Goal: Task Accomplishment & Management: Manage account settings

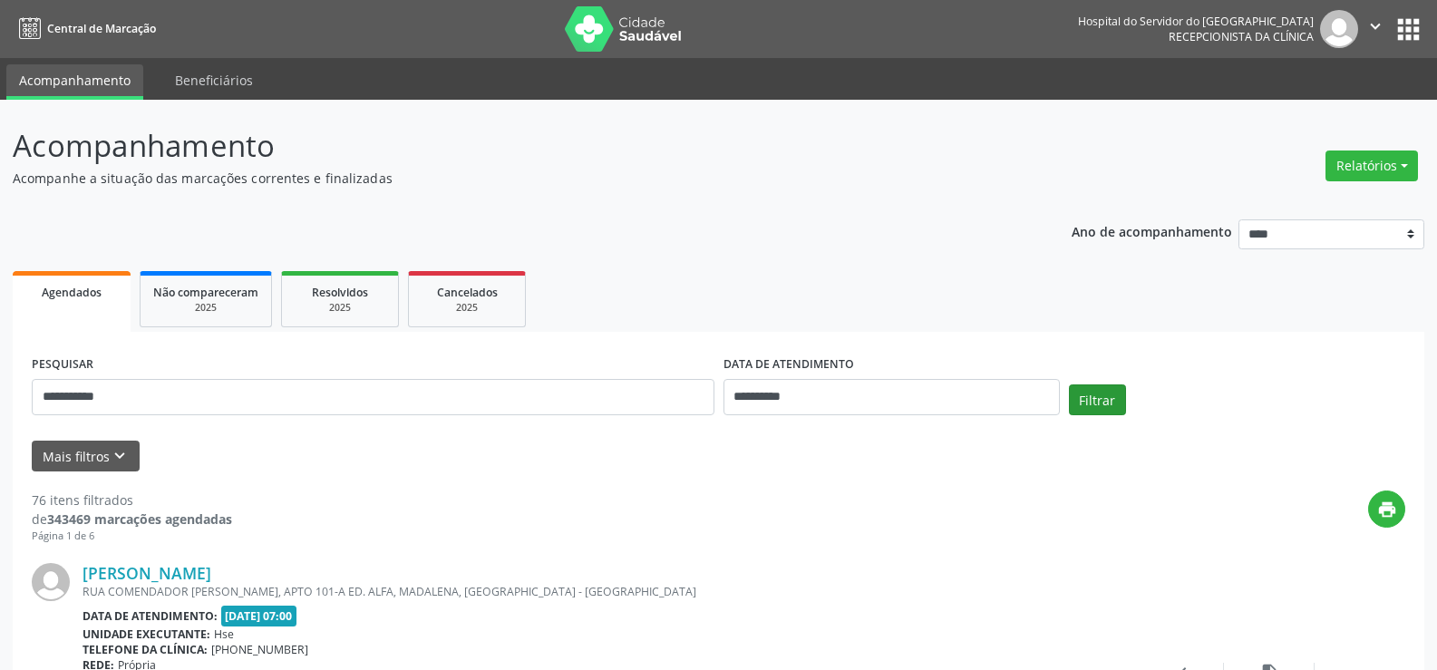
type input "**********"
click at [1089, 405] on button "Filtrar" at bounding box center [1097, 399] width 57 height 31
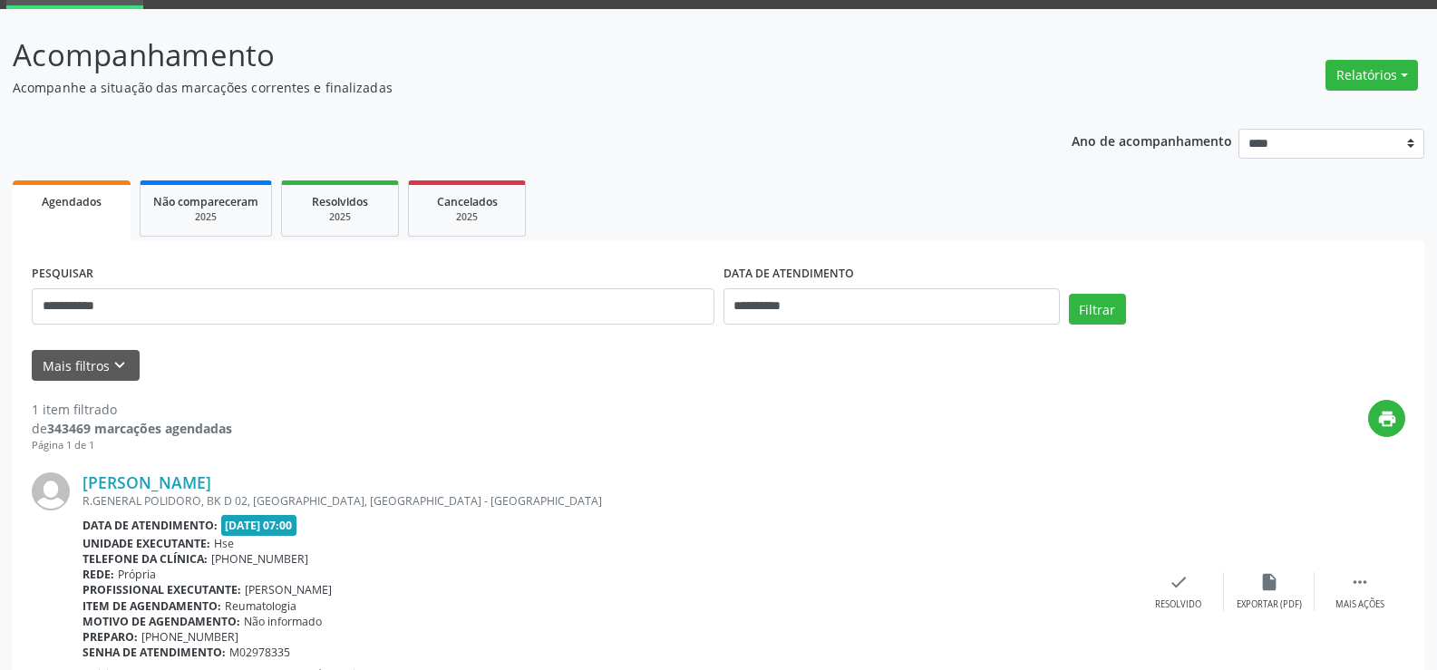
scroll to position [182, 0]
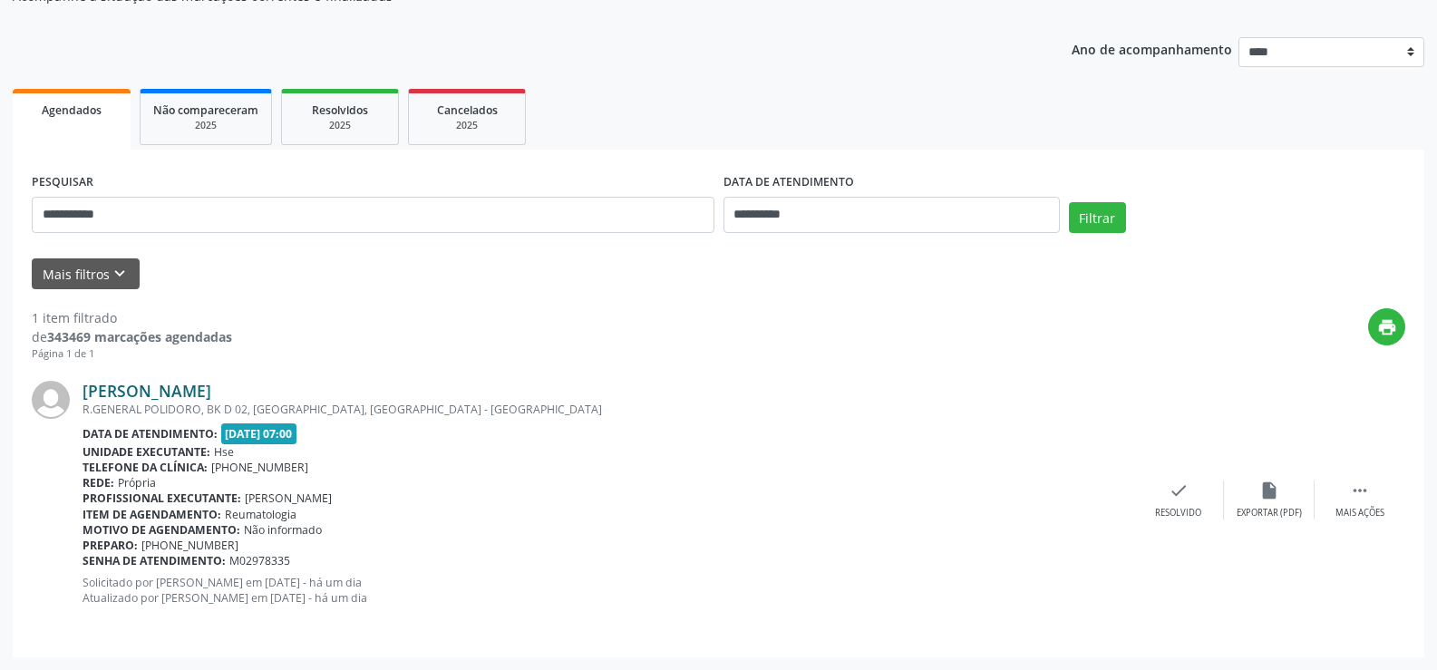
click at [191, 389] on link "[PERSON_NAME]" at bounding box center [146, 391] width 129 height 20
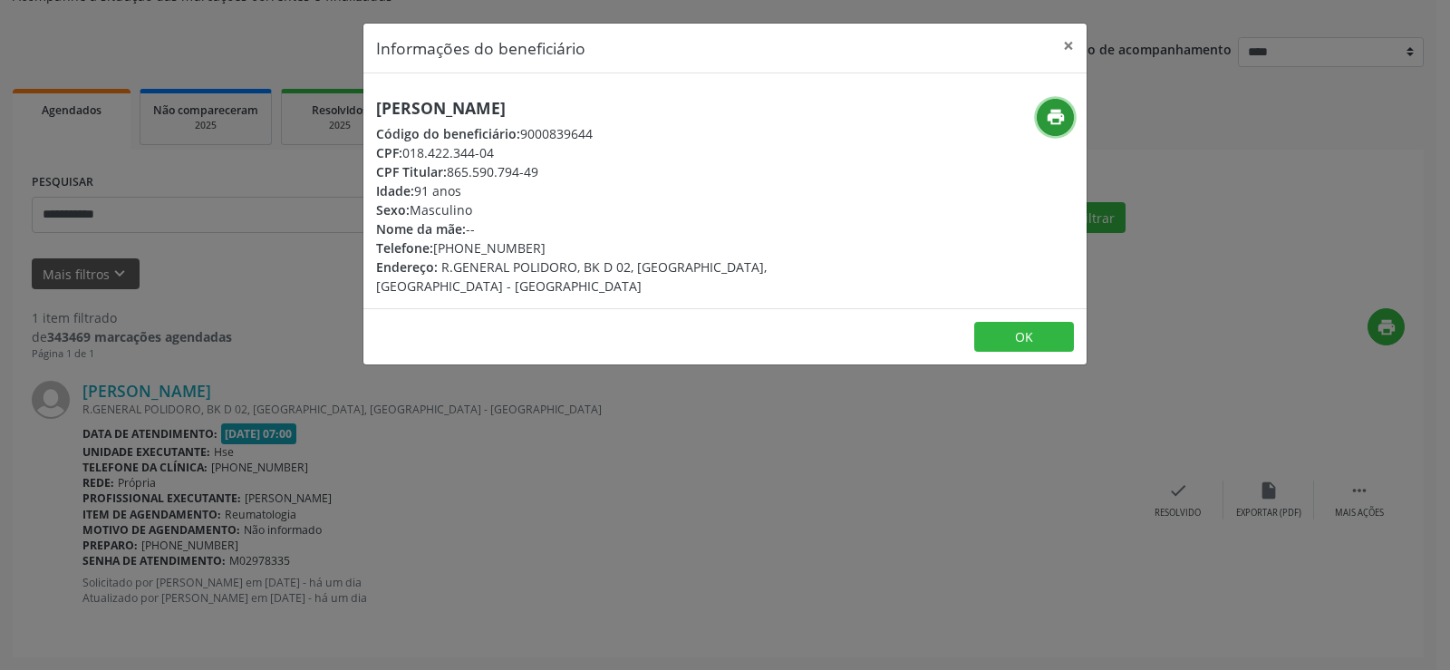
click at [1039, 122] on button "print" at bounding box center [1055, 117] width 37 height 37
click at [1069, 38] on button "×" at bounding box center [1068, 46] width 36 height 44
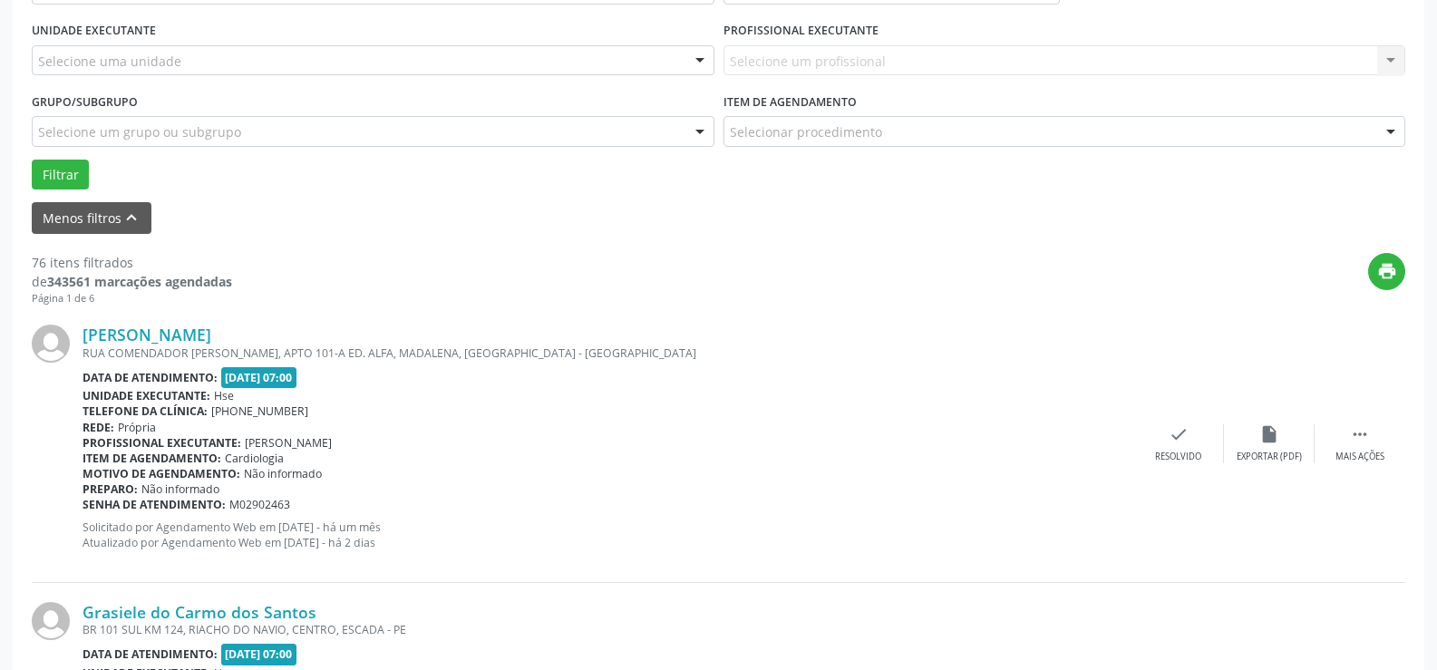
scroll to position [139, 0]
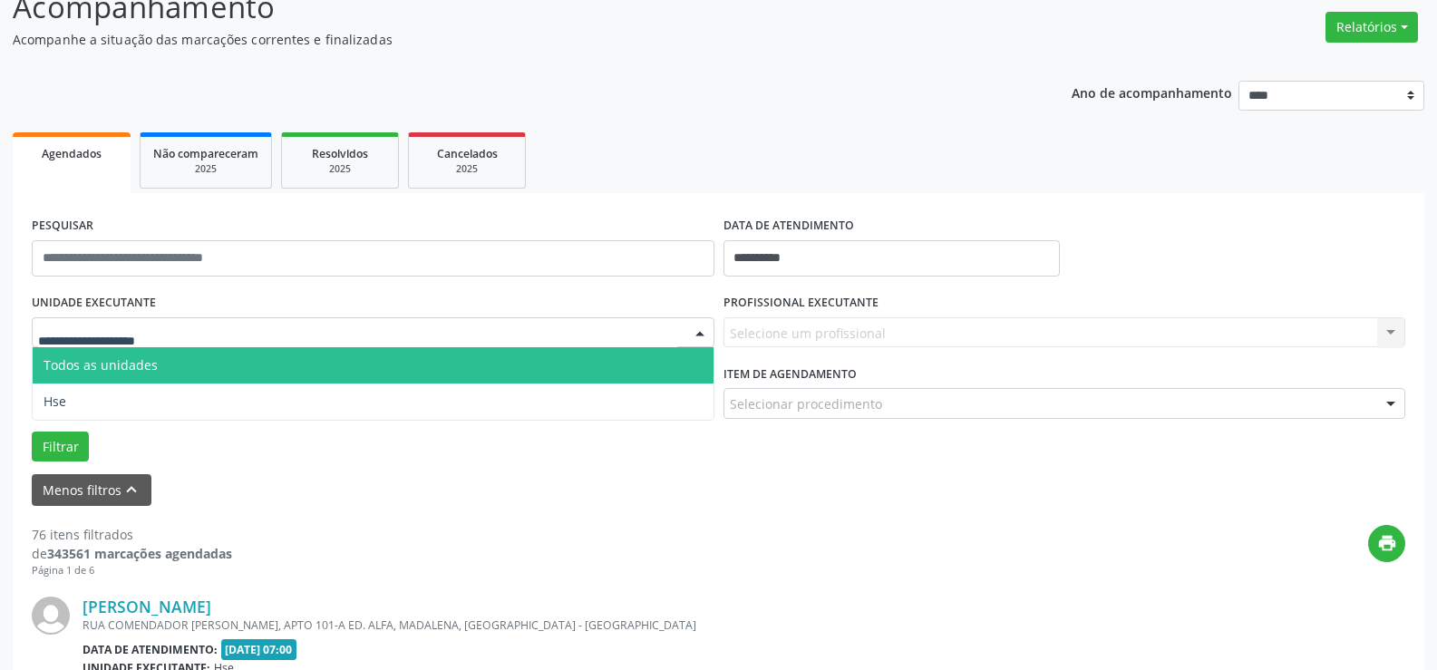
click at [307, 325] on div at bounding box center [373, 332] width 682 height 31
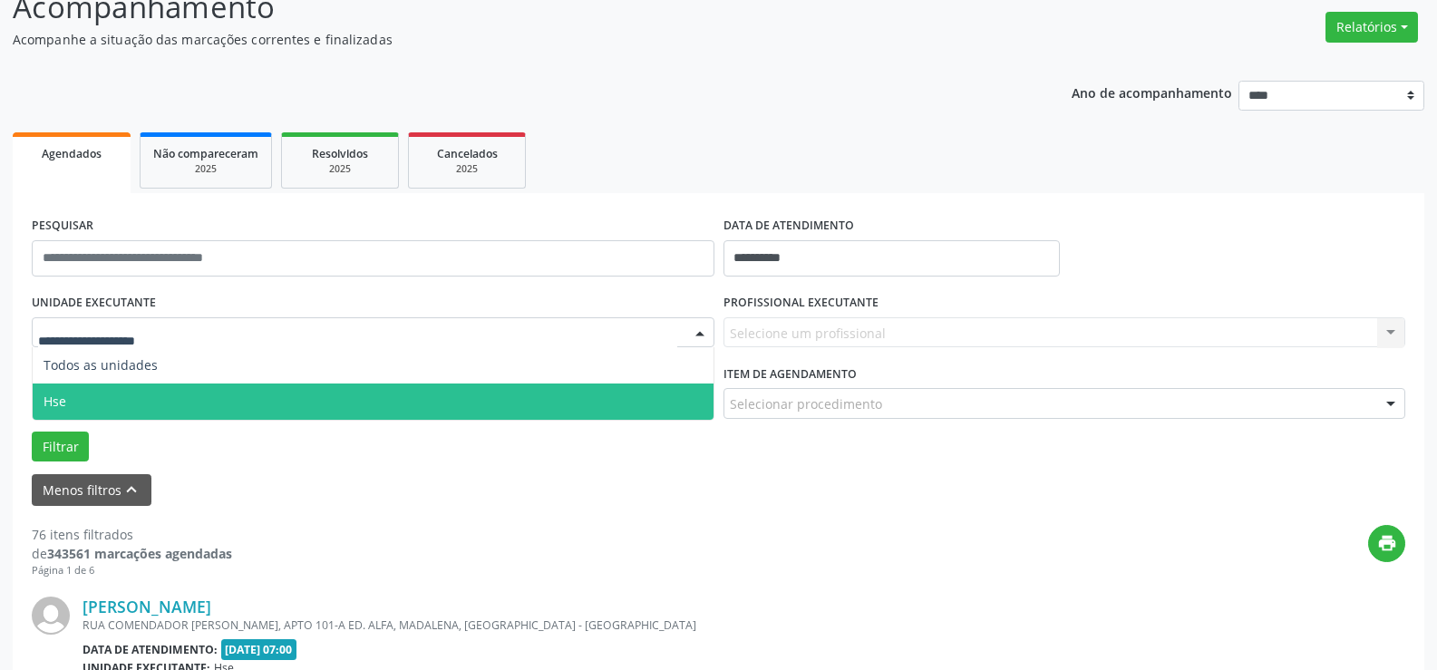
click at [311, 396] on span "Hse" at bounding box center [373, 401] width 681 height 36
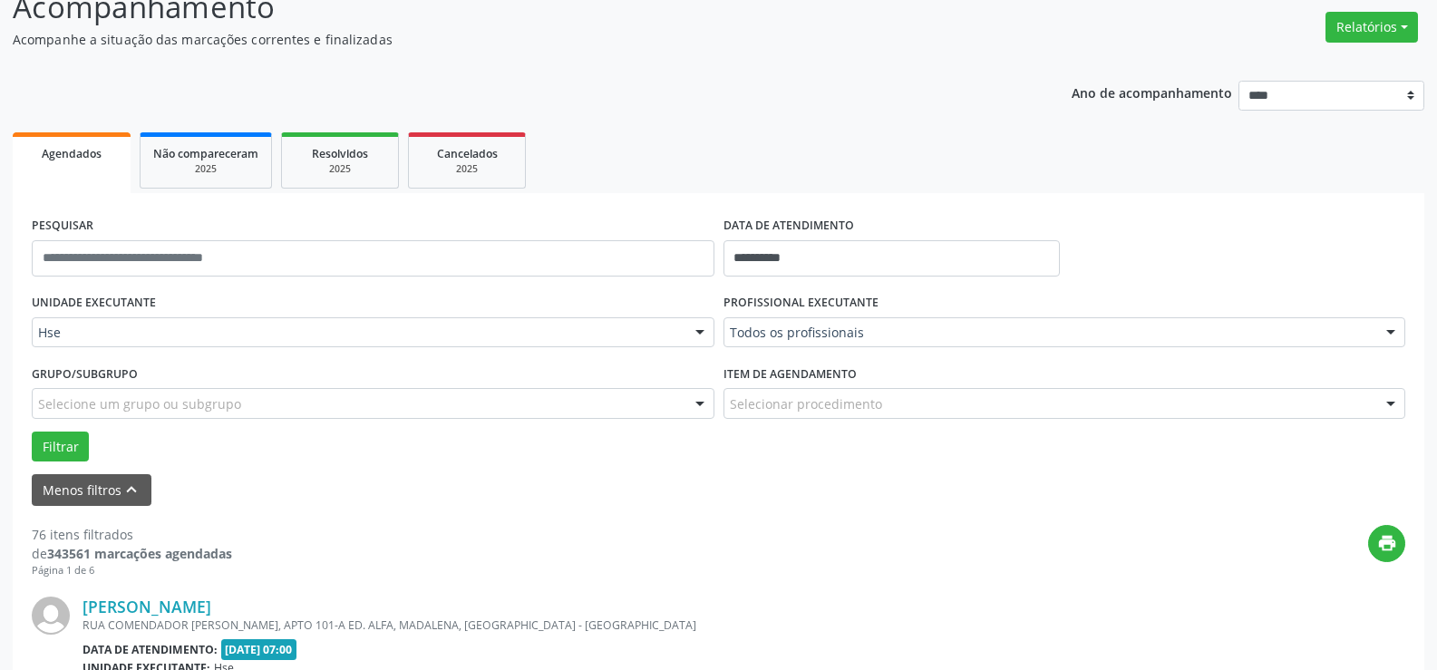
click at [940, 343] on div "Todos os profissionais" at bounding box center [1064, 332] width 682 height 31
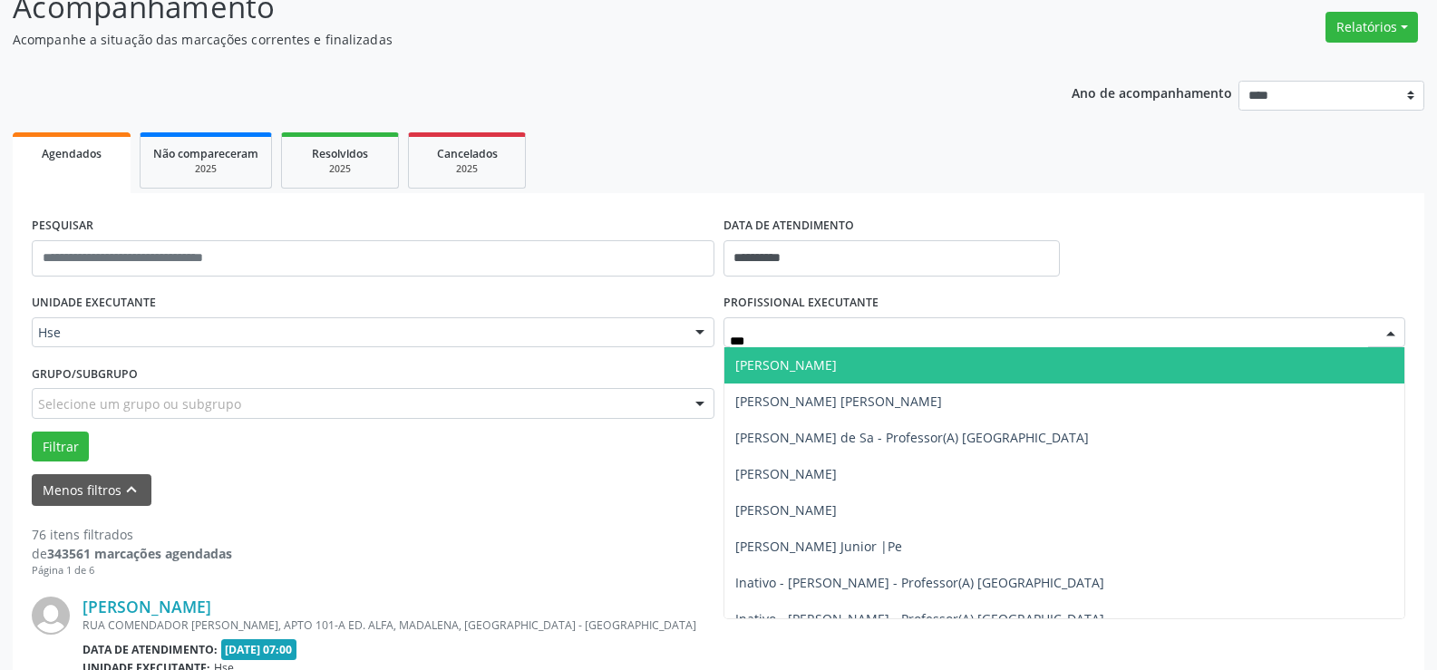
type input "****"
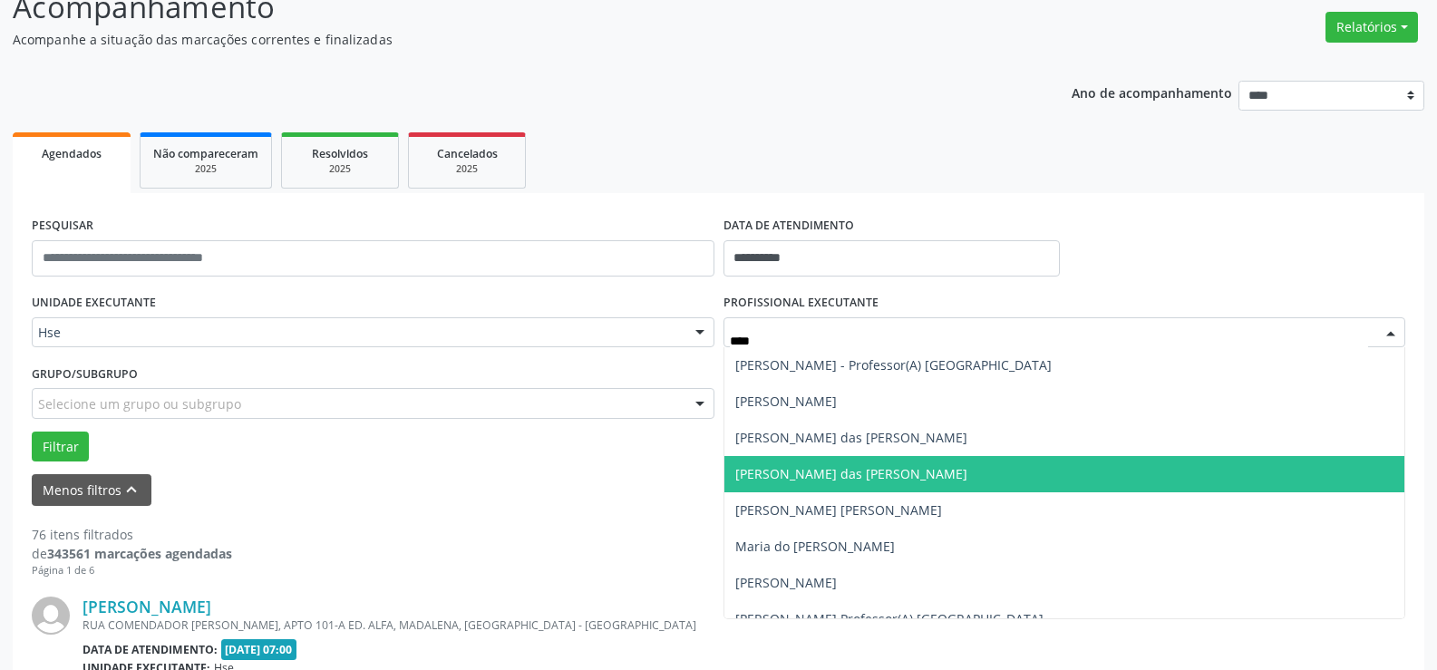
scroll to position [634, 0]
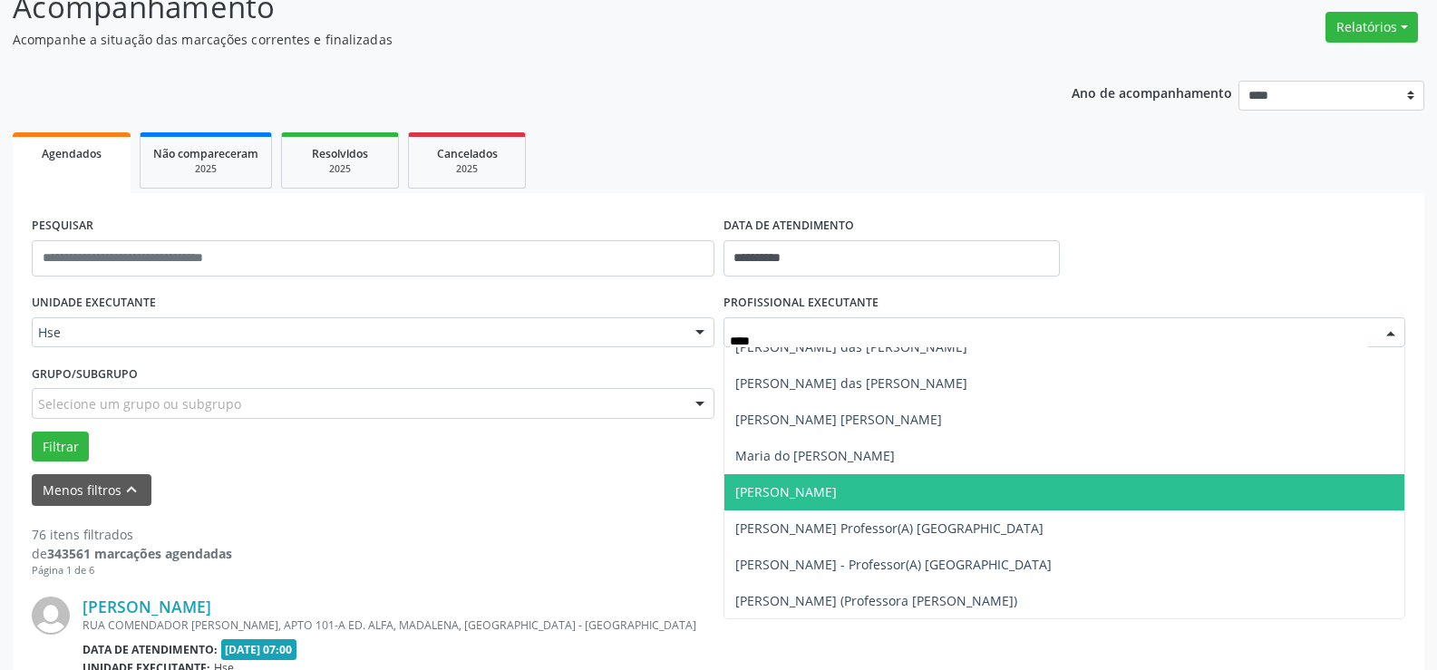
click at [867, 479] on span "[PERSON_NAME]" at bounding box center [1064, 492] width 681 height 36
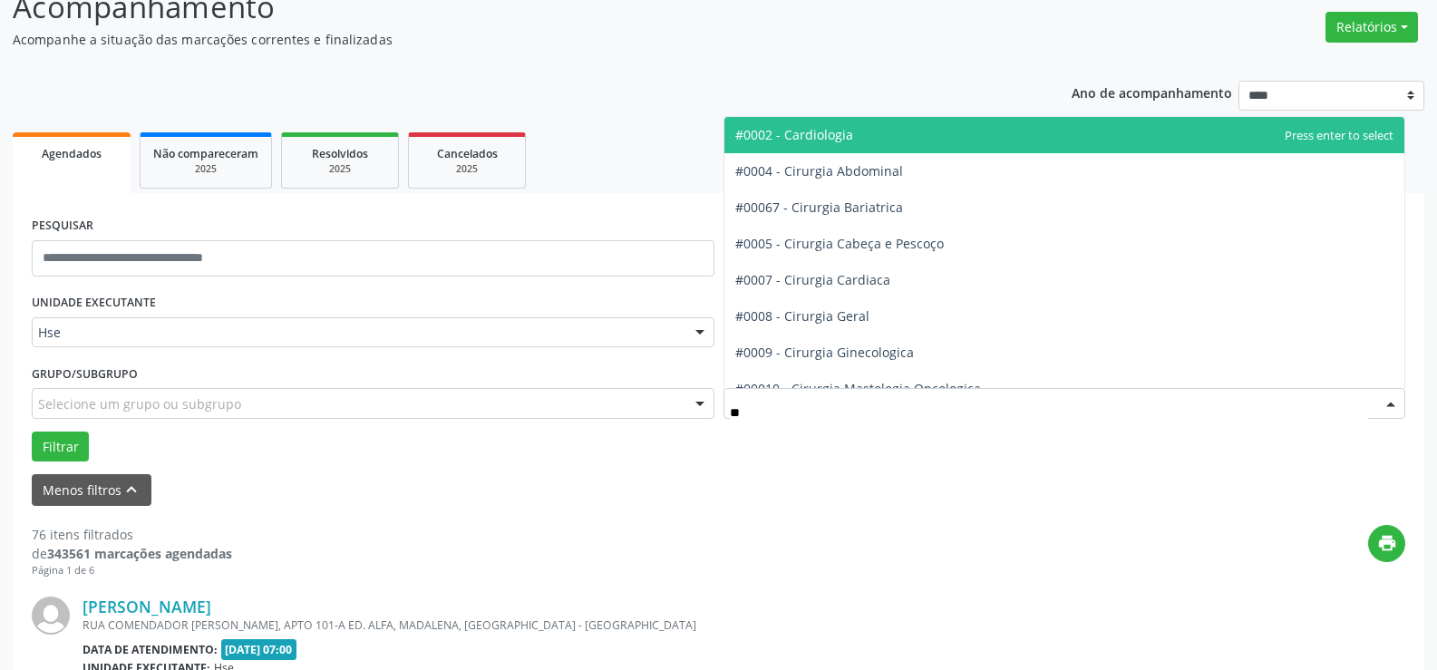
type input "***"
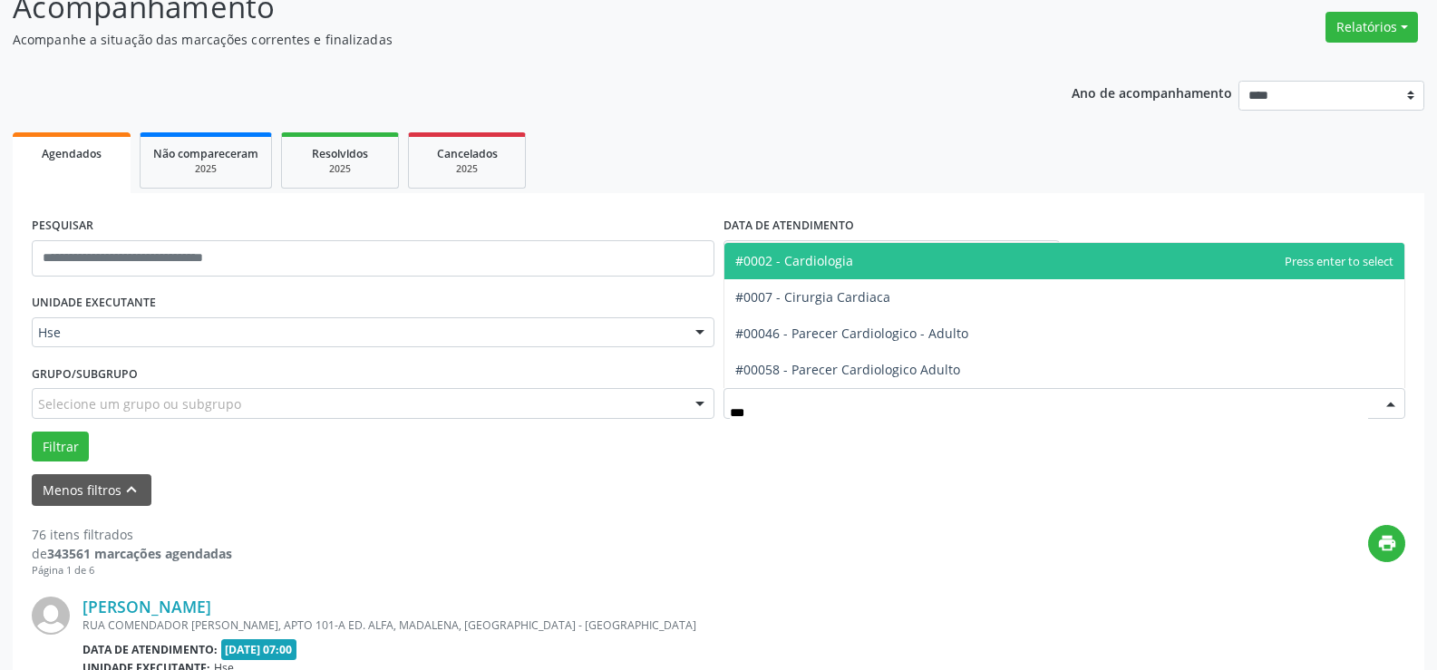
click at [963, 255] on span "#0002 - Cardiologia" at bounding box center [1064, 261] width 681 height 36
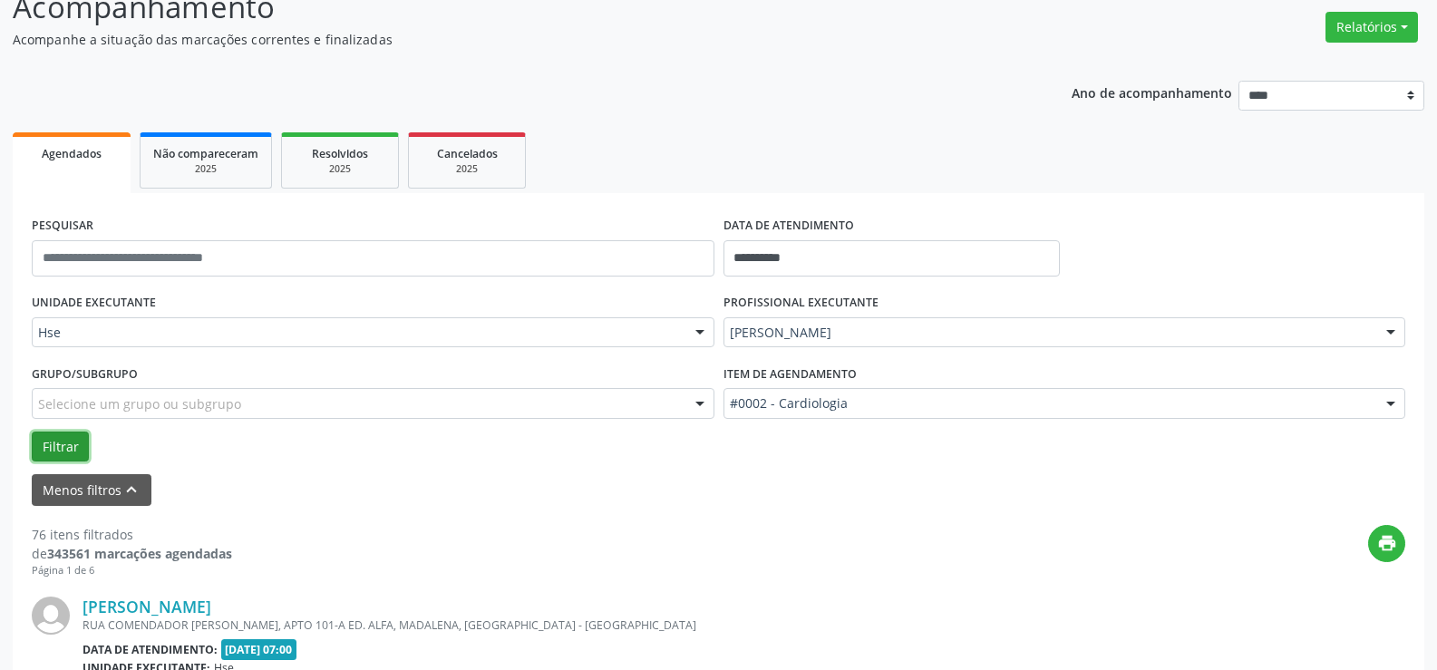
click at [67, 453] on button "Filtrar" at bounding box center [60, 446] width 57 height 31
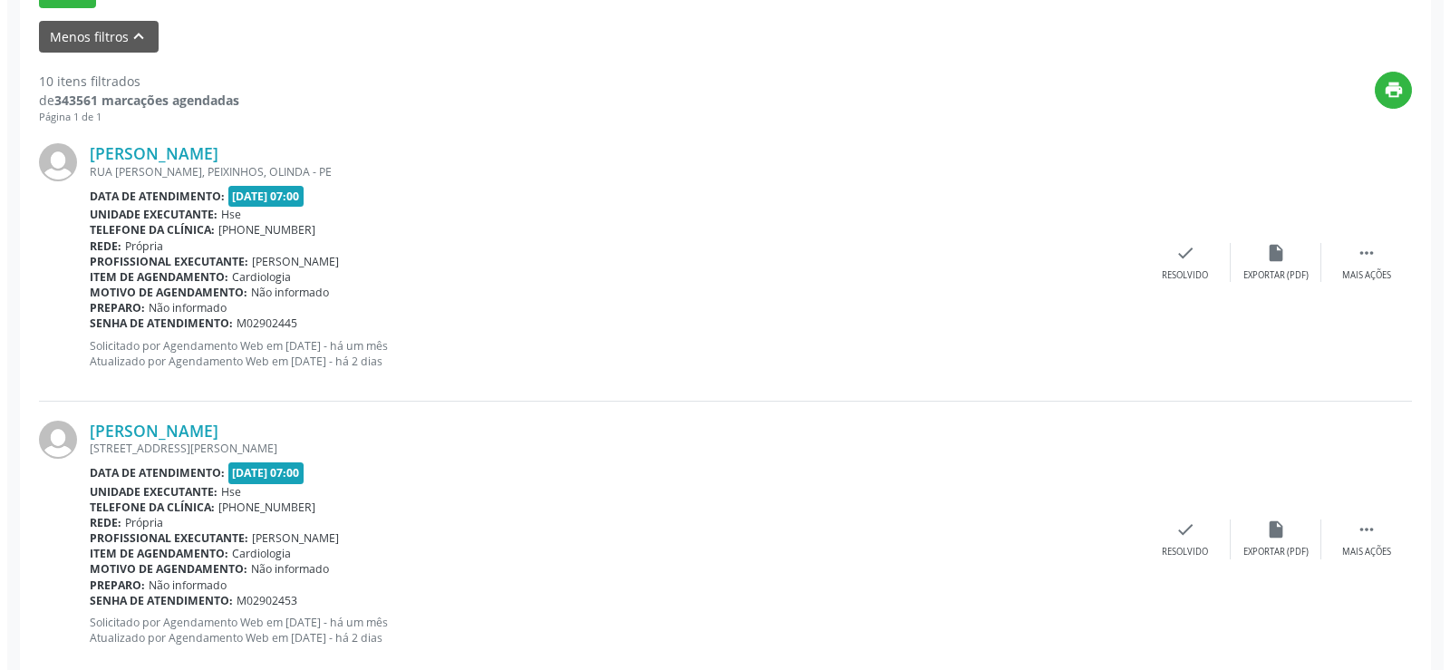
scroll to position [682, 0]
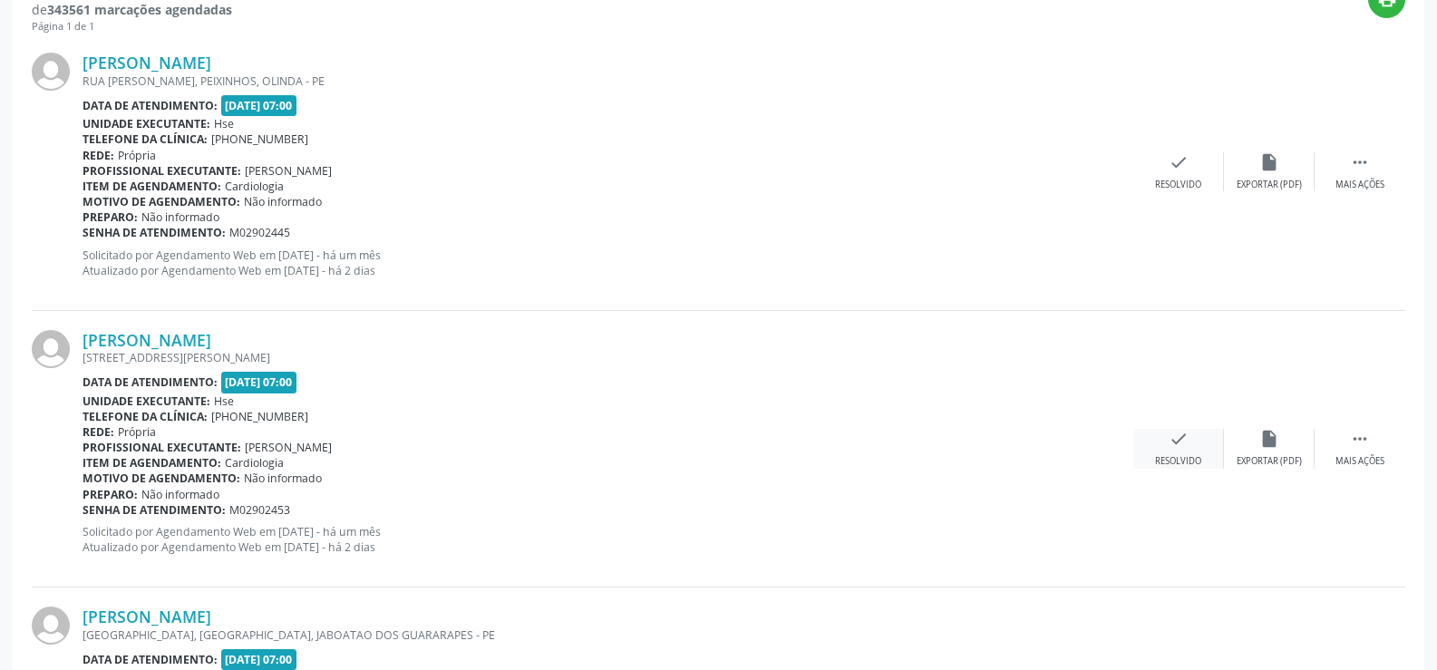
click at [1180, 441] on icon "check" at bounding box center [1178, 439] width 20 height 20
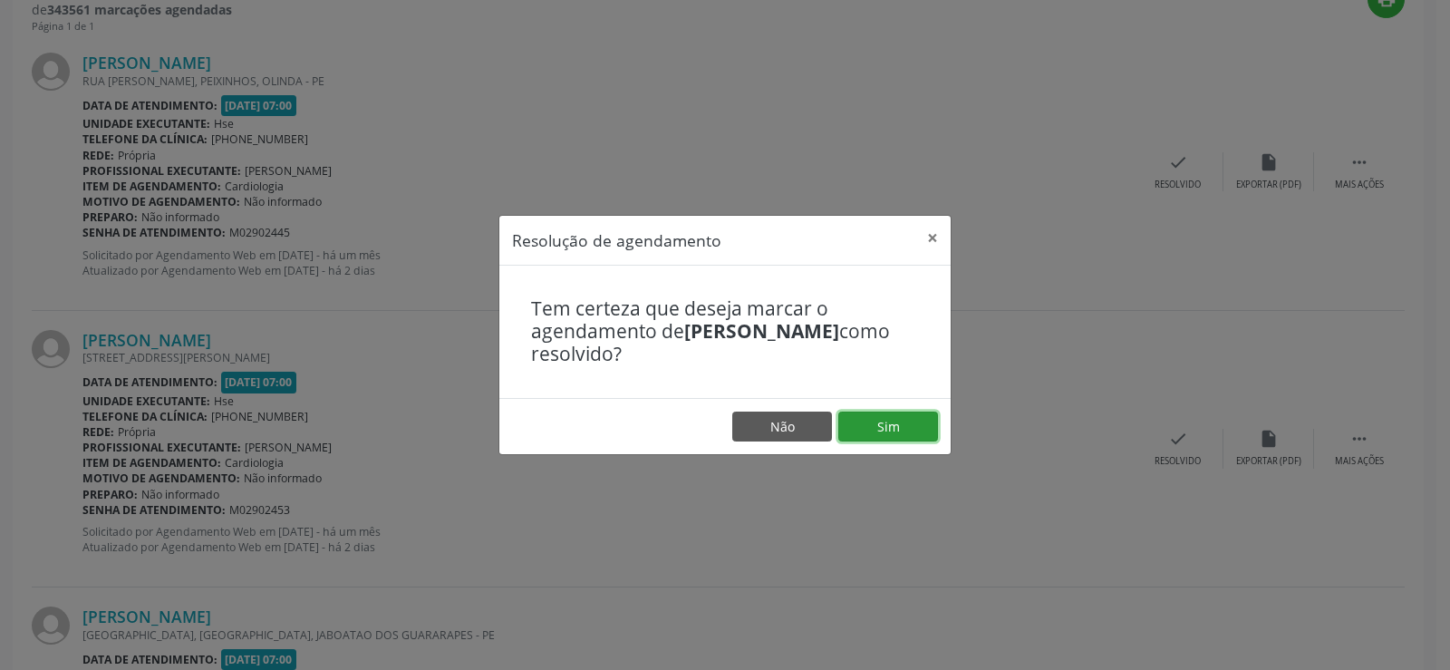
click at [869, 435] on button "Sim" at bounding box center [888, 426] width 100 height 31
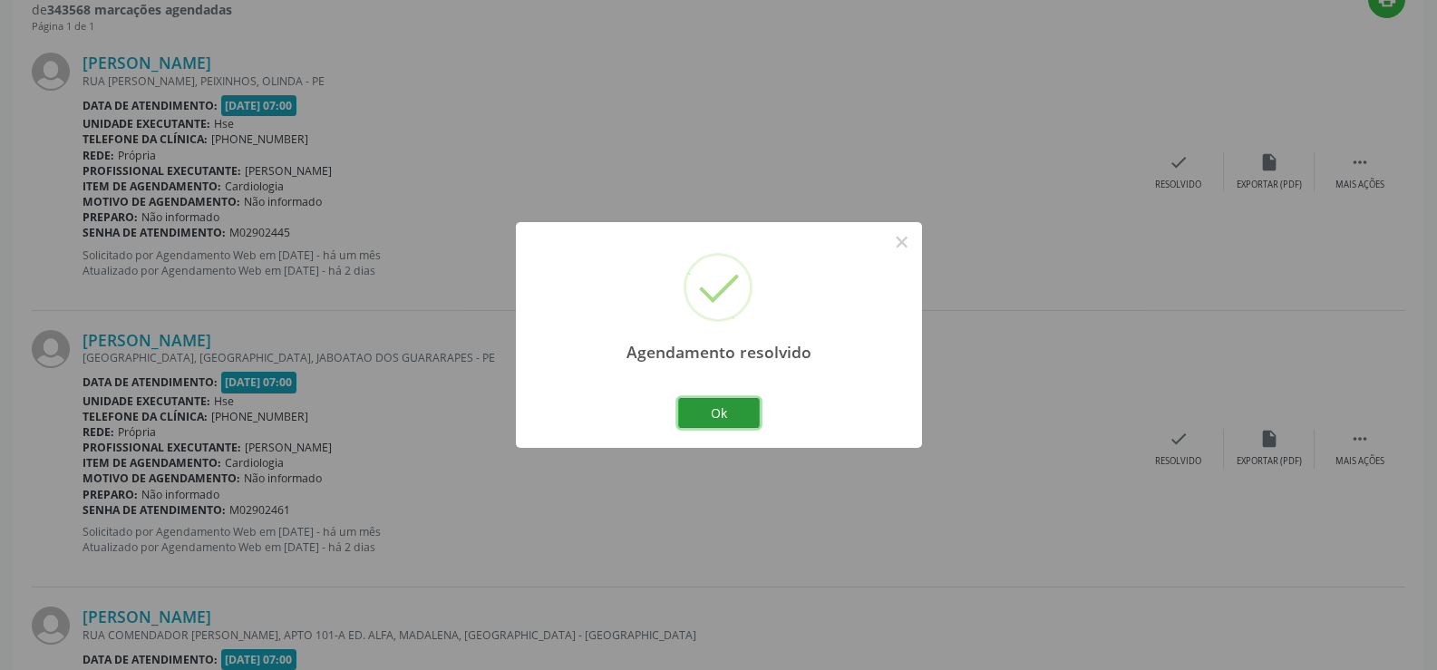
click at [698, 411] on button "Ok" at bounding box center [719, 413] width 82 height 31
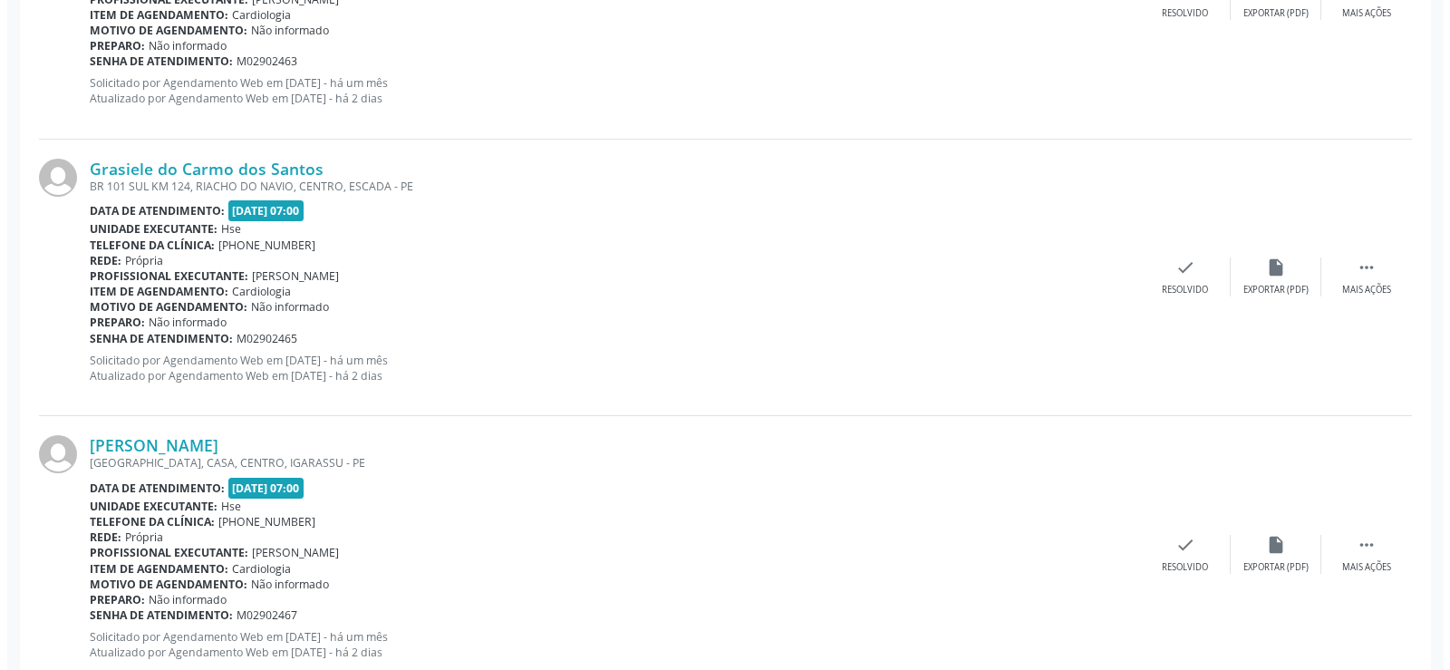
scroll to position [1498, 0]
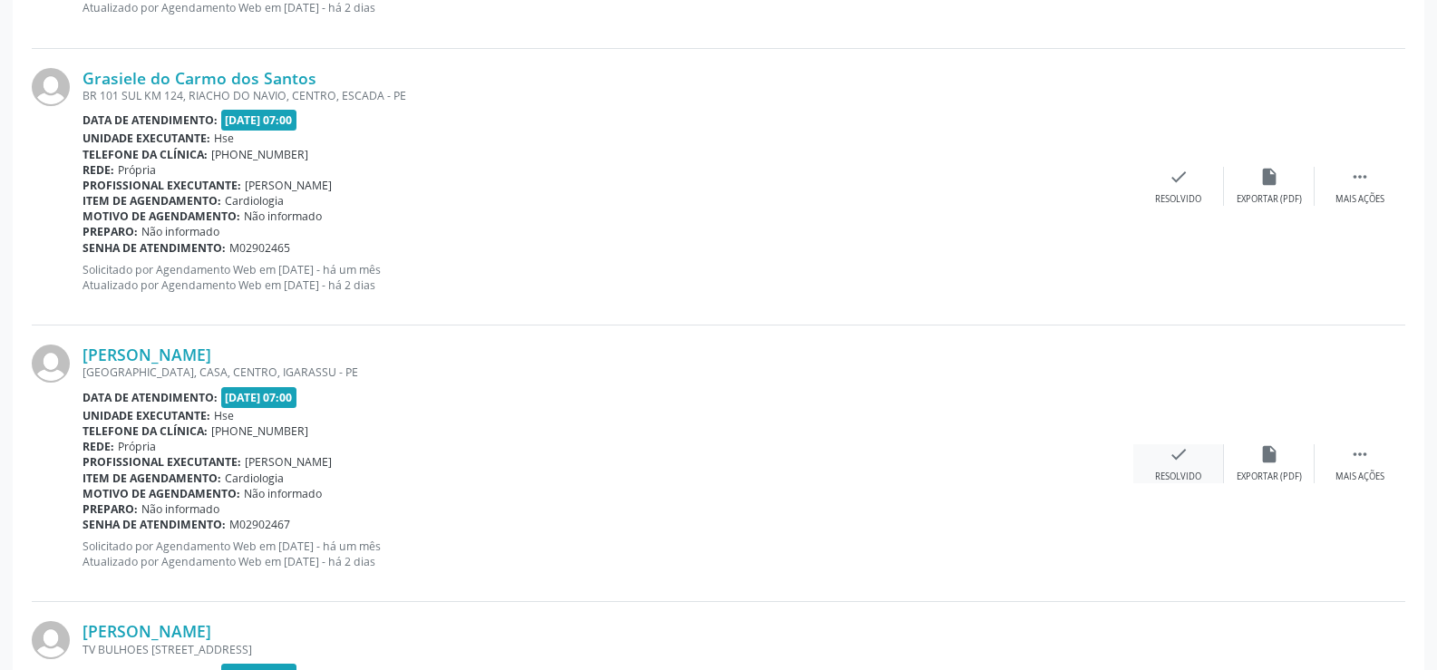
click at [1195, 449] on div "check Resolvido" at bounding box center [1178, 463] width 91 height 39
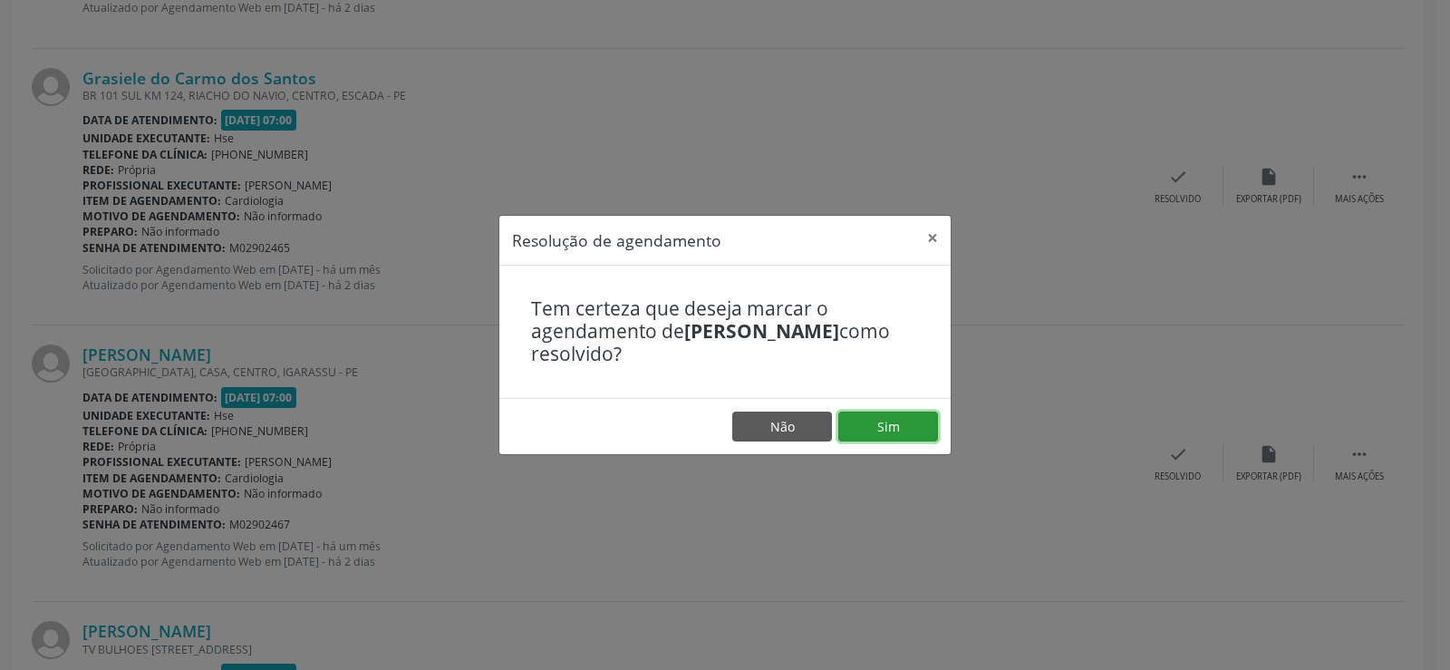
click at [857, 429] on button "Sim" at bounding box center [888, 426] width 100 height 31
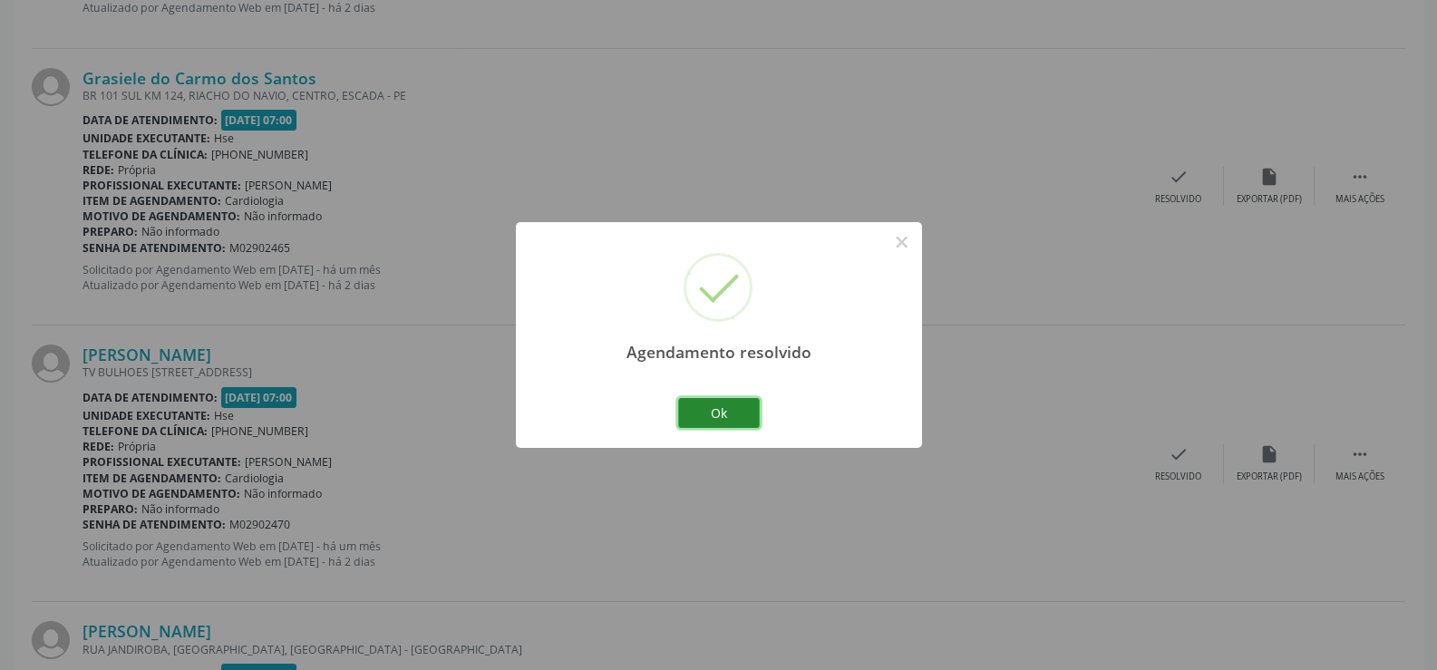
click at [736, 412] on button "Ok" at bounding box center [719, 413] width 82 height 31
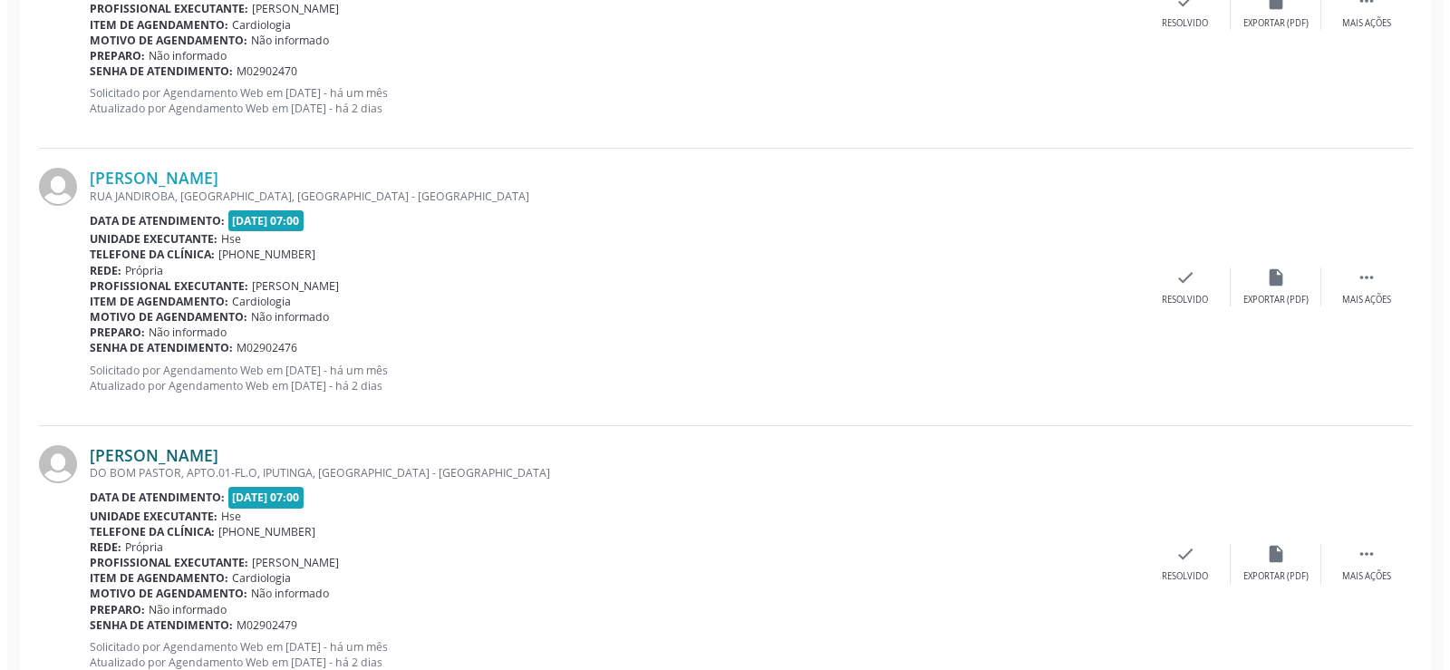
scroll to position [2042, 0]
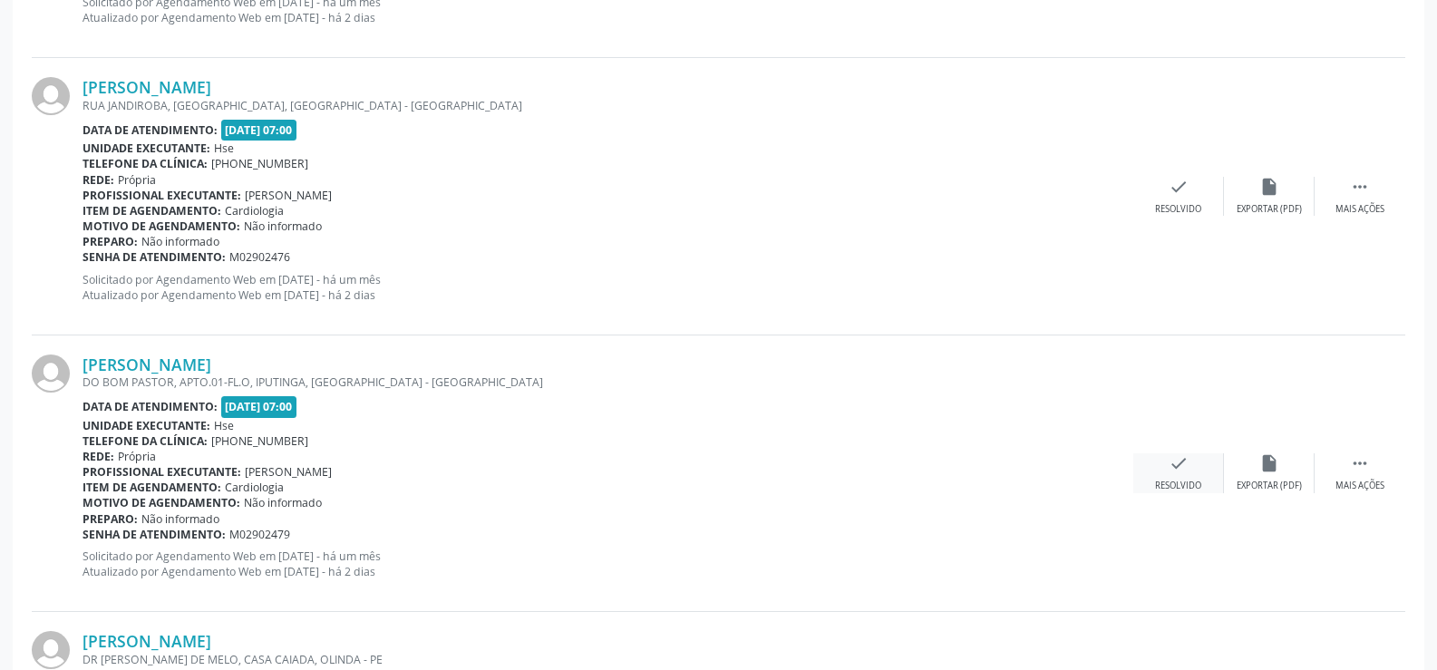
click at [1175, 479] on div "Resolvido" at bounding box center [1178, 485] width 46 height 13
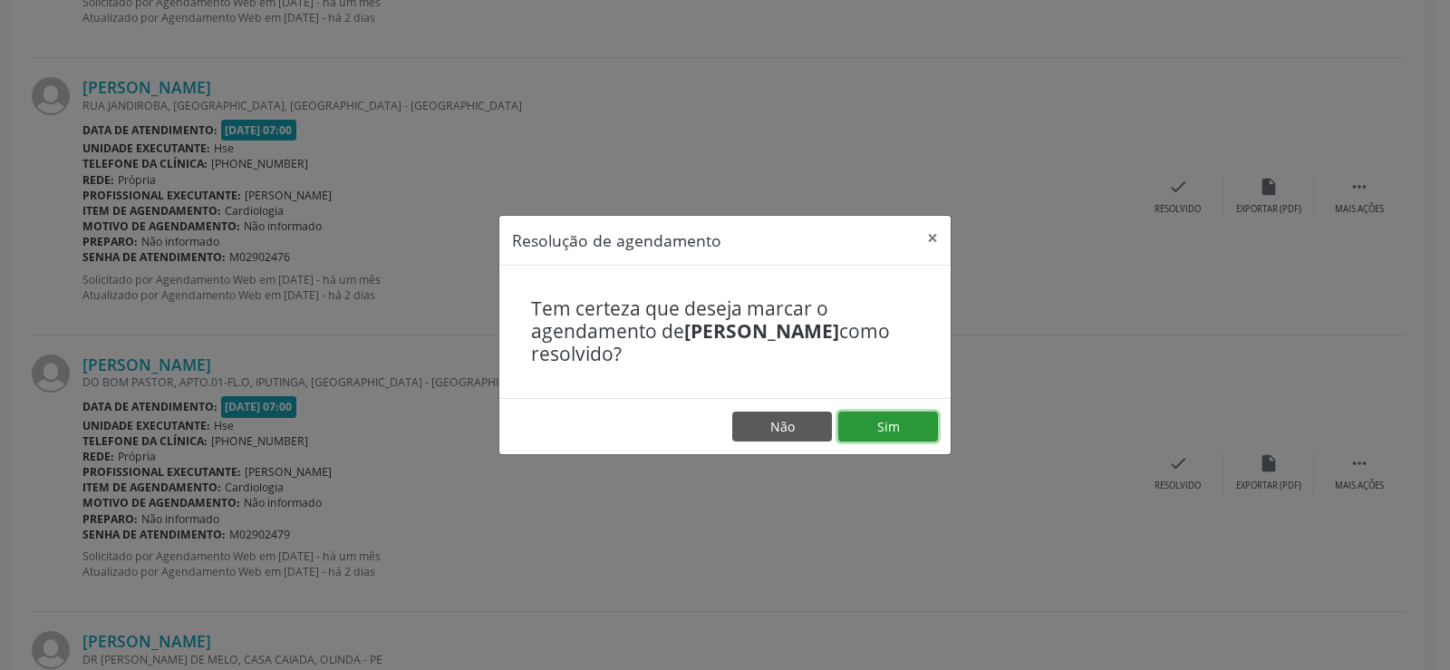
click at [899, 431] on button "Sim" at bounding box center [888, 426] width 100 height 31
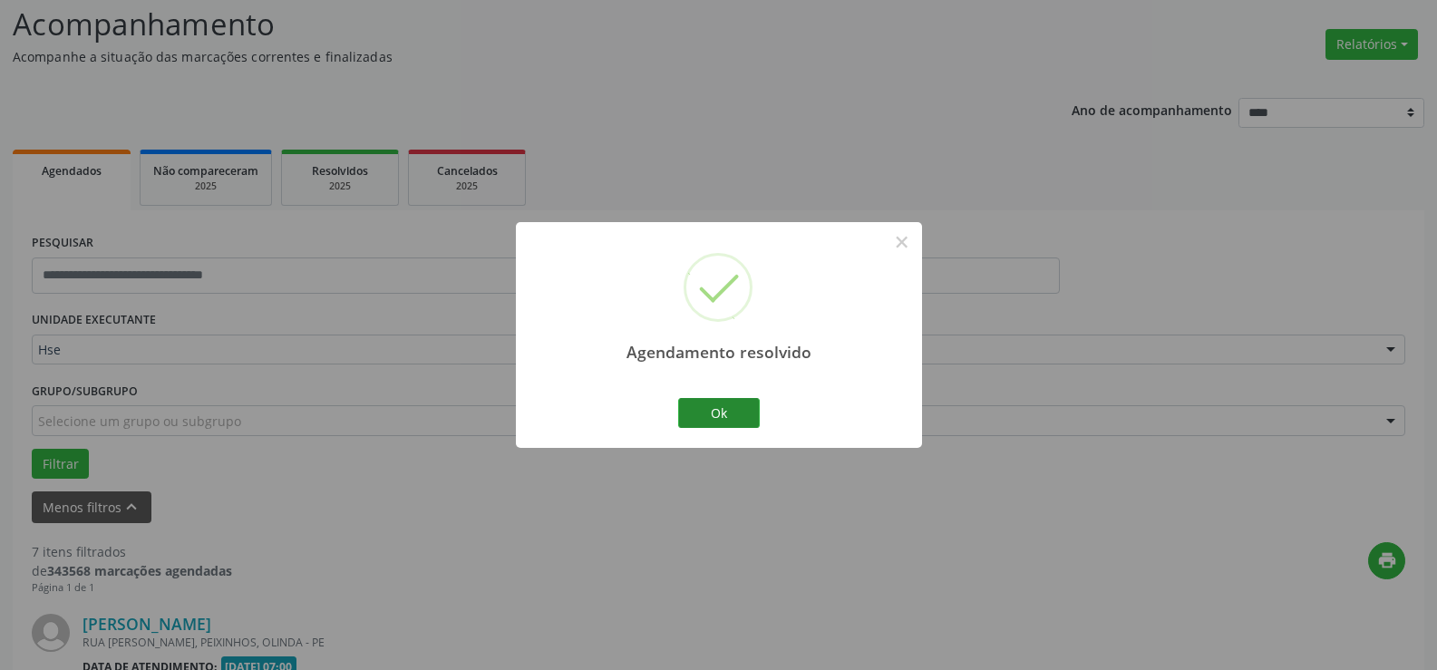
scroll to position [2015, 0]
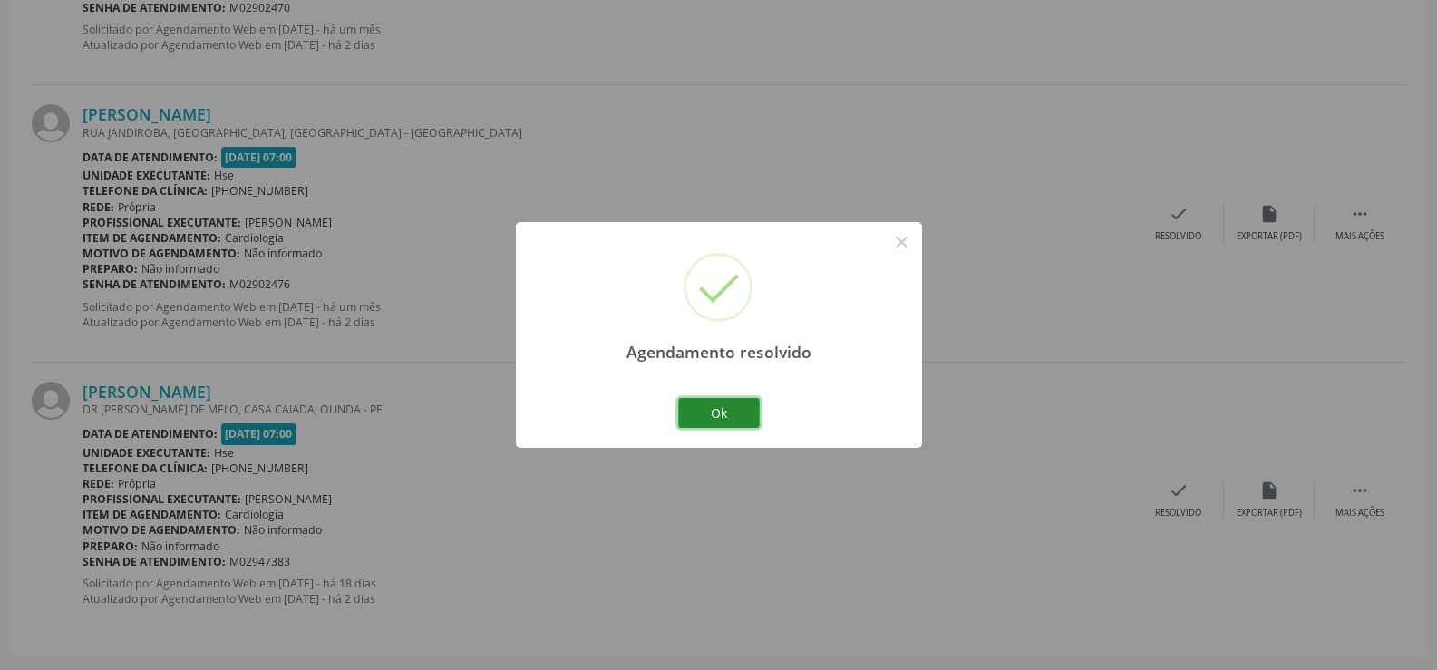
click at [698, 411] on button "Ok" at bounding box center [719, 413] width 82 height 31
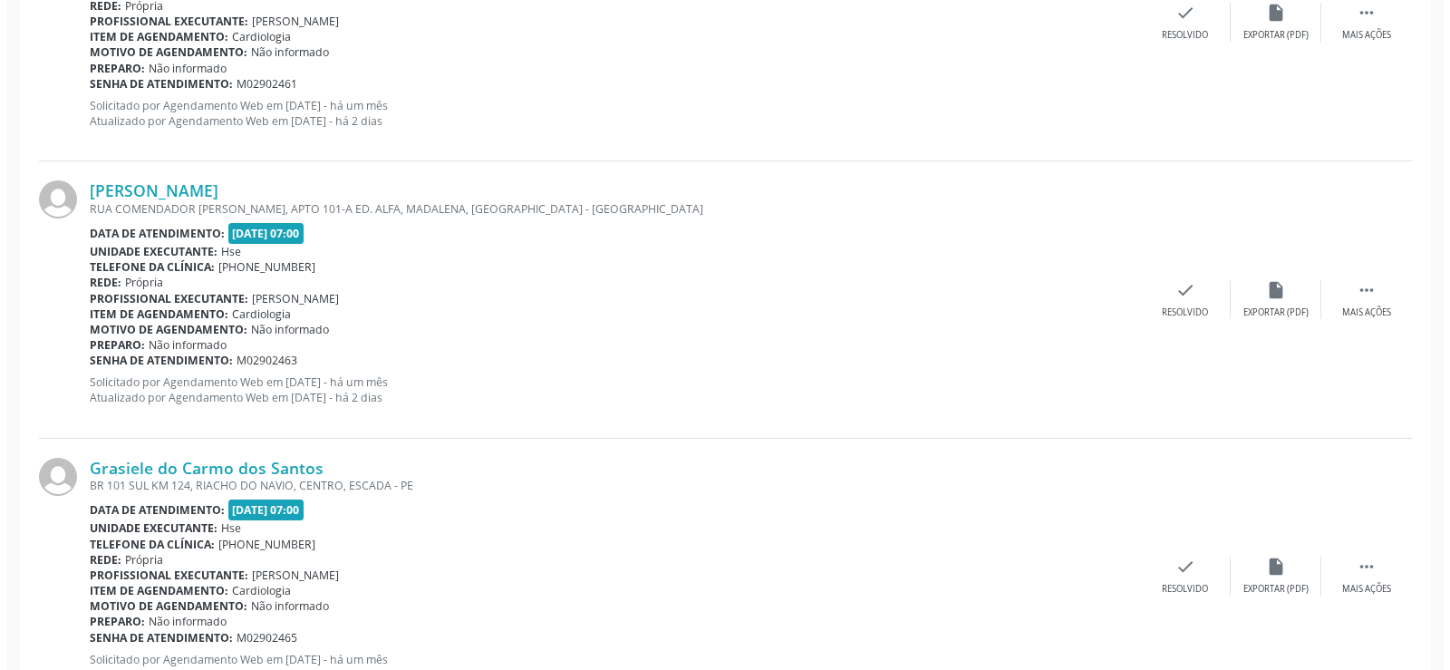
scroll to position [1199, 0]
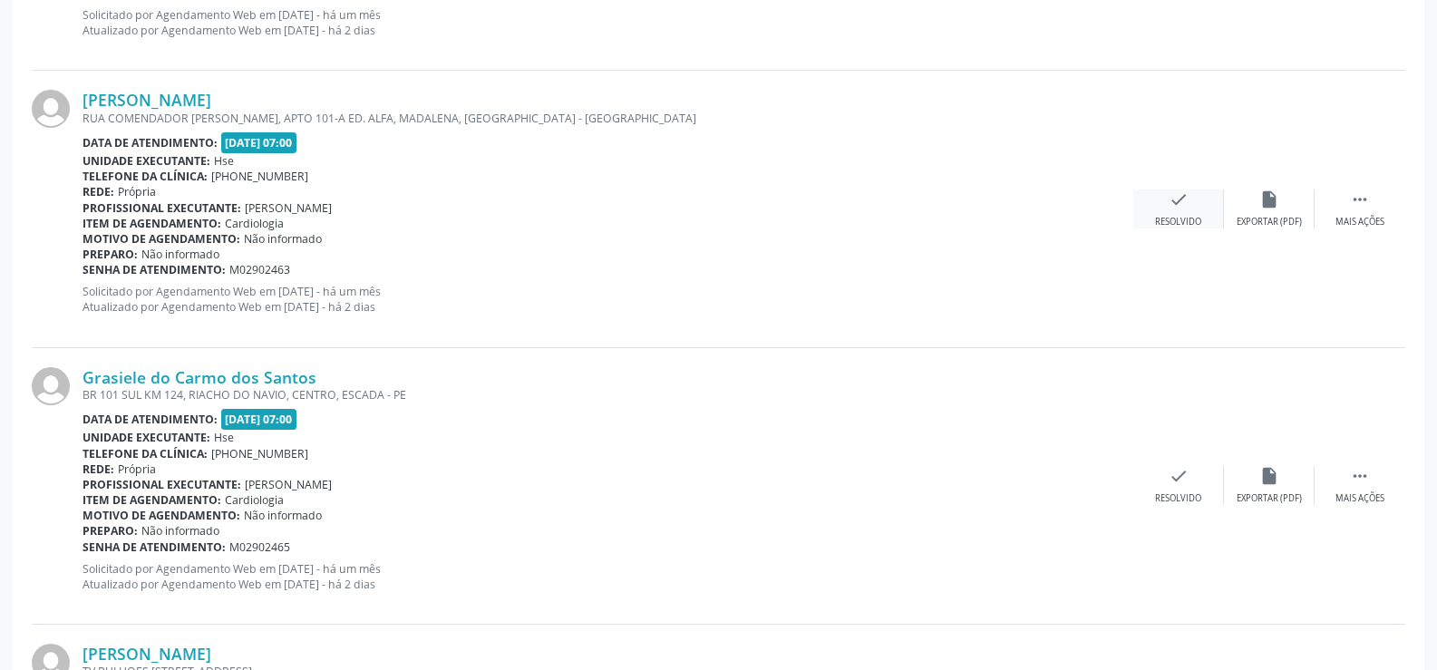
click at [1184, 209] on div "check Resolvido" at bounding box center [1178, 208] width 91 height 39
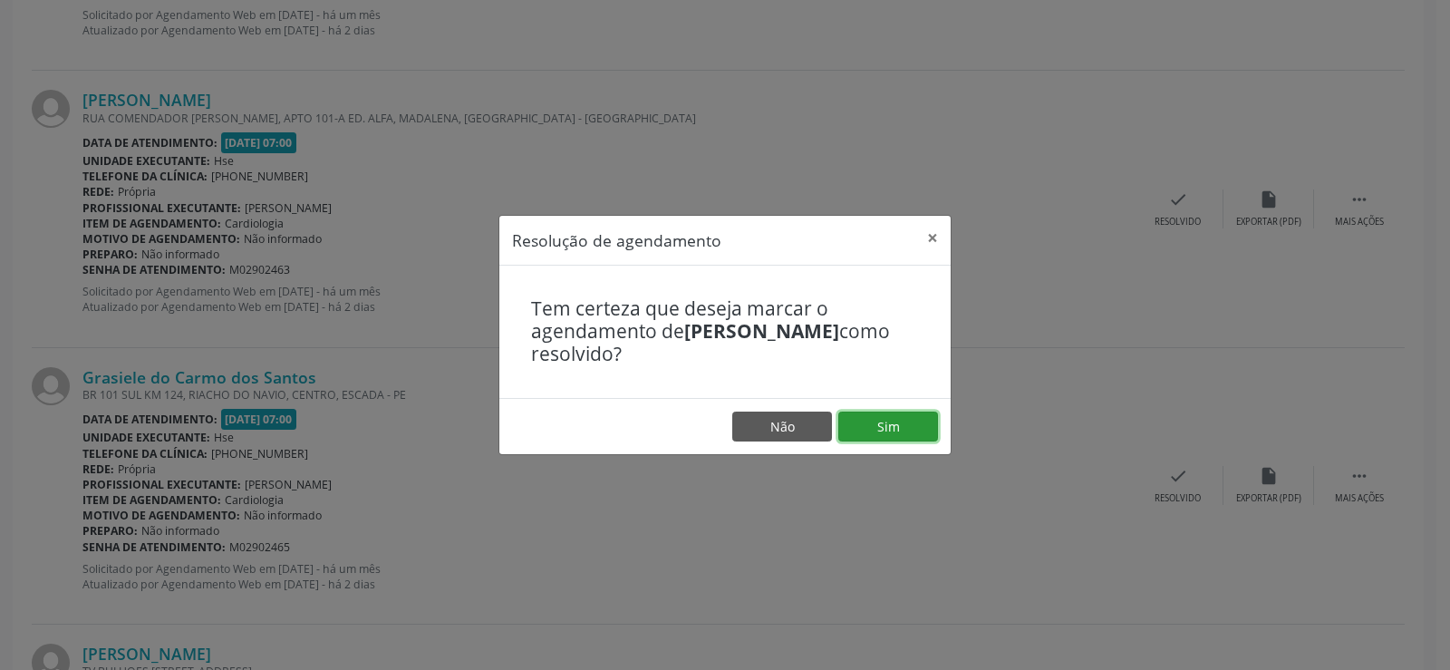
click at [899, 412] on button "Sim" at bounding box center [888, 426] width 100 height 31
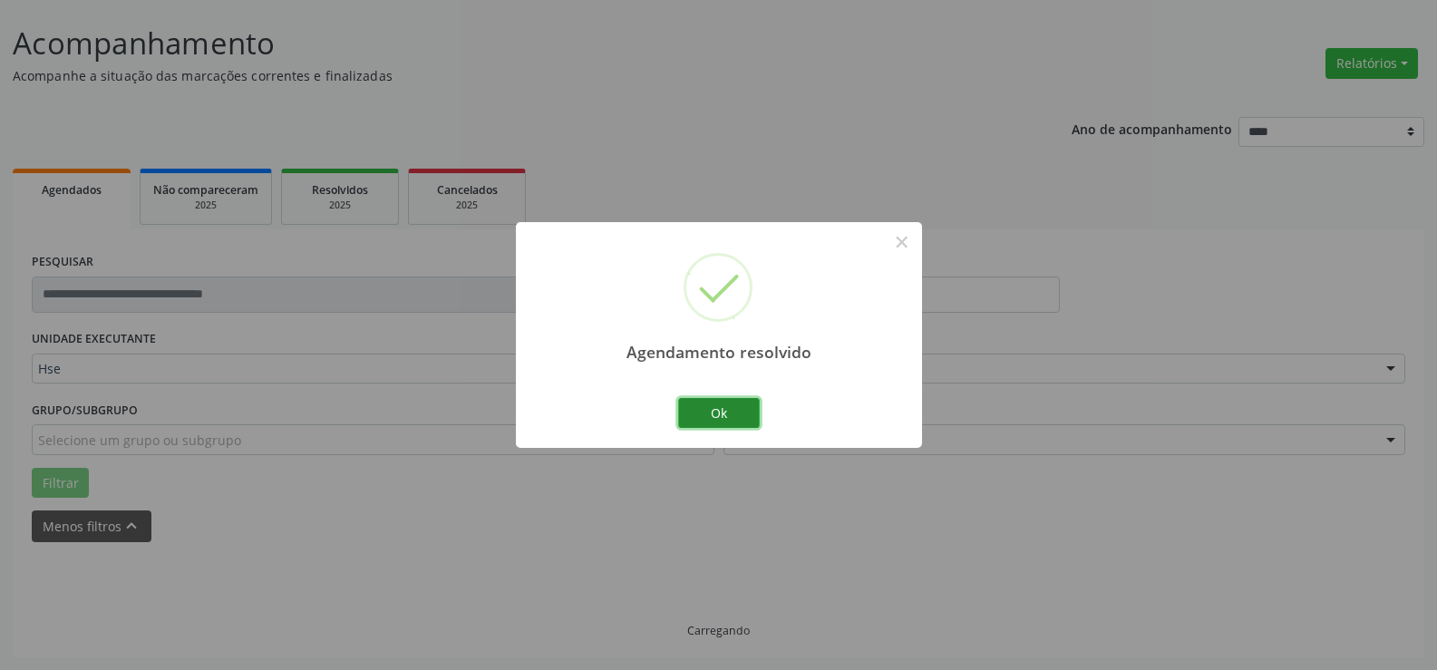
click at [721, 408] on button "Ok" at bounding box center [719, 413] width 82 height 31
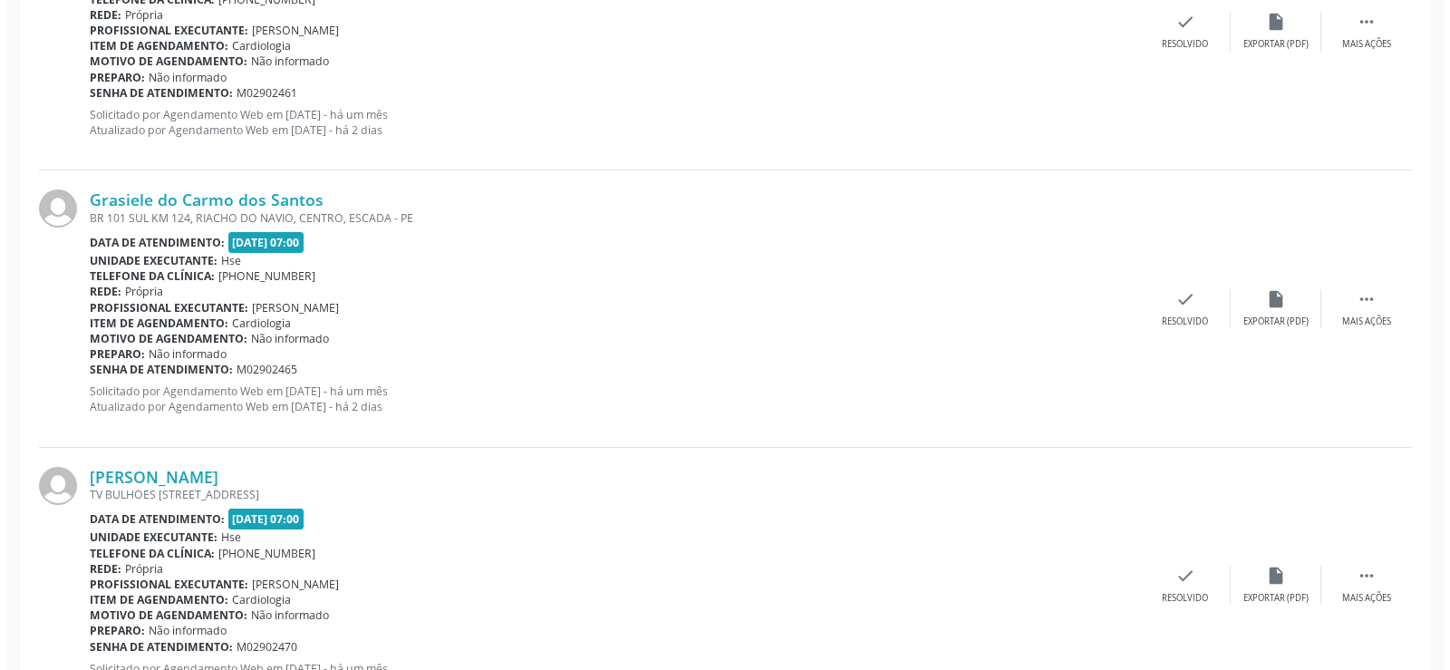
scroll to position [1190, 0]
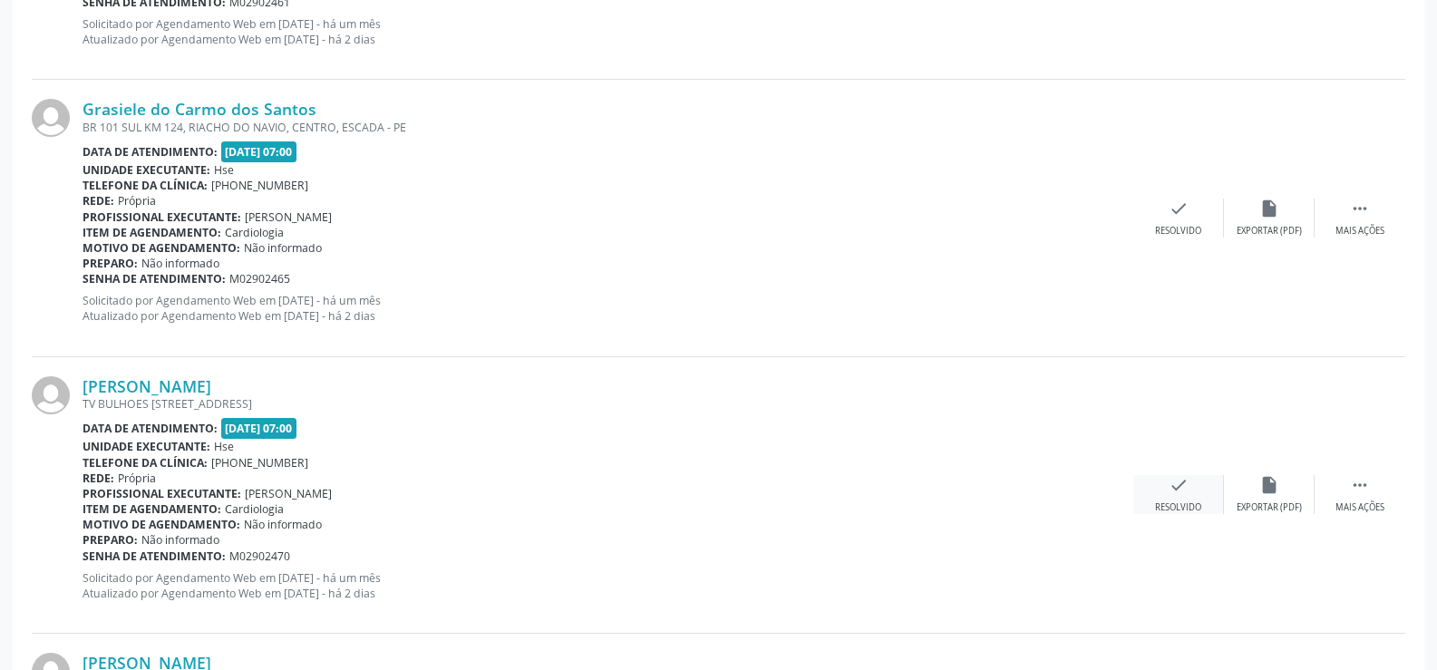
click at [1166, 487] on div "check Resolvido" at bounding box center [1178, 494] width 91 height 39
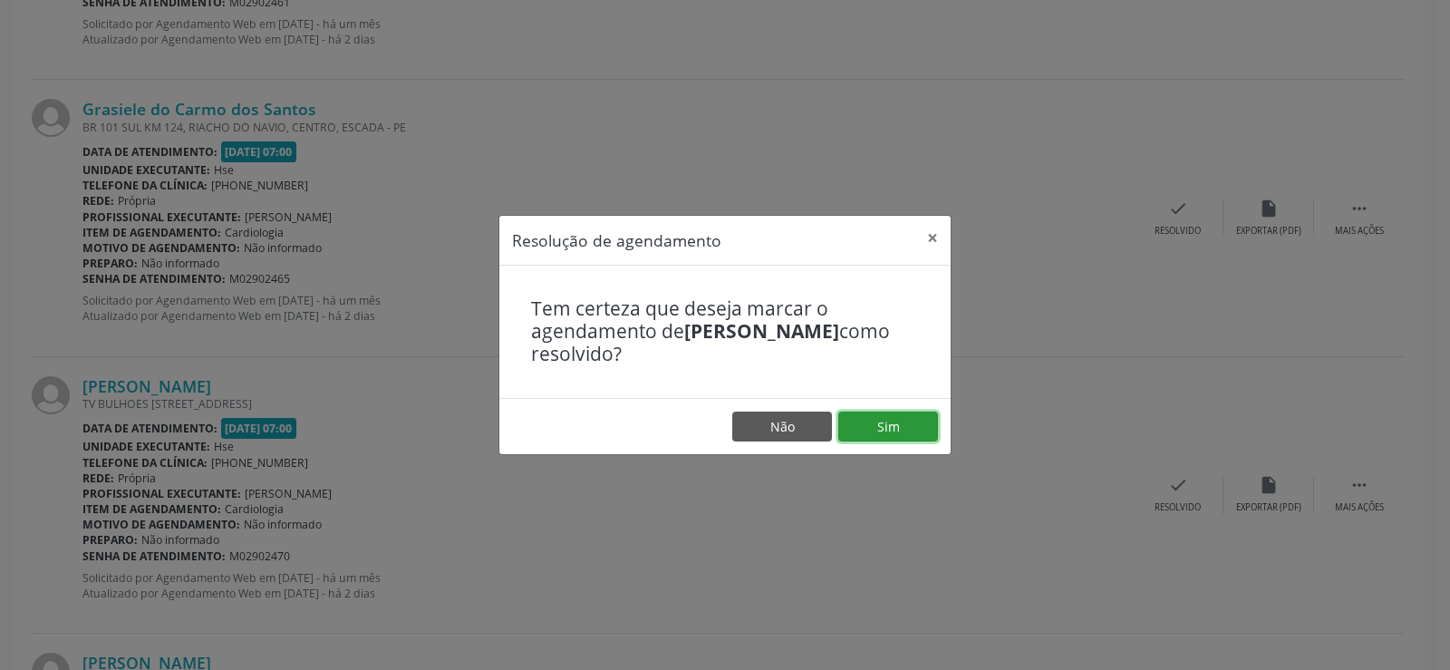
click at [914, 429] on button "Sim" at bounding box center [888, 426] width 100 height 31
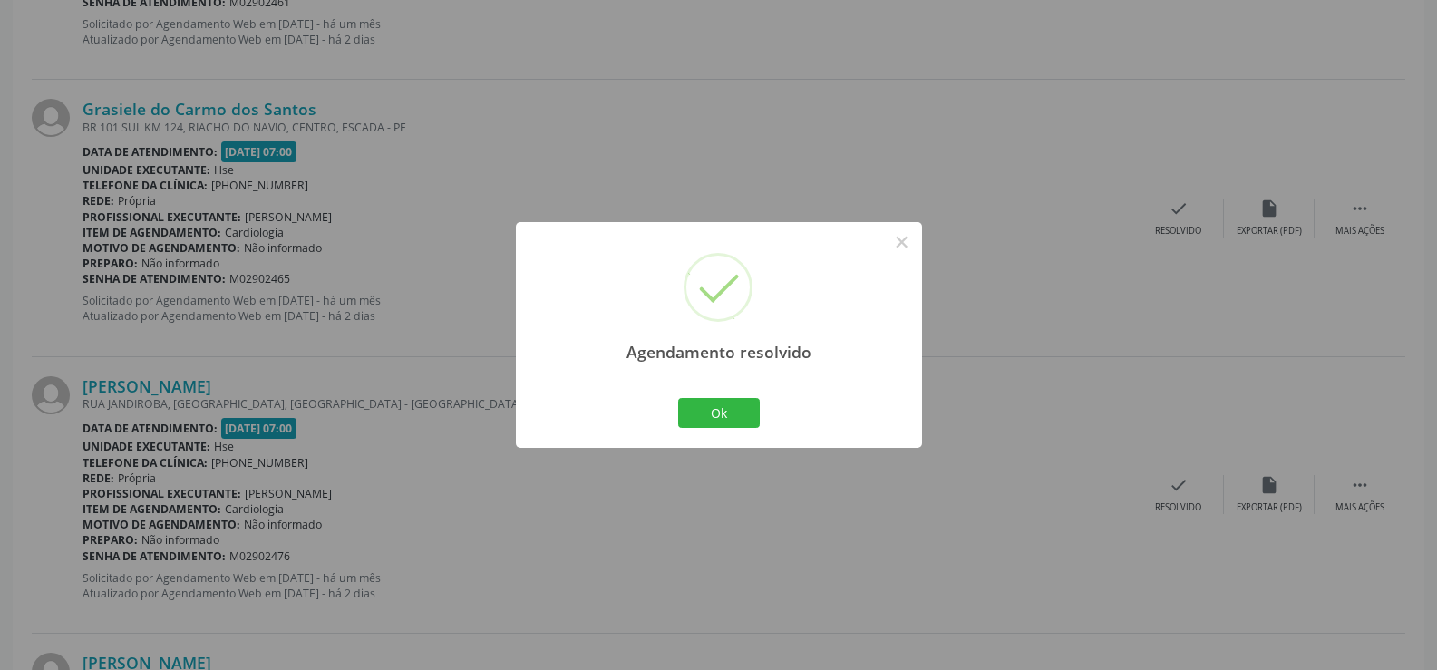
click at [673, 413] on div "Ok Cancel" at bounding box center [718, 412] width 90 height 38
click at [701, 421] on button "Ok" at bounding box center [719, 413] width 82 height 31
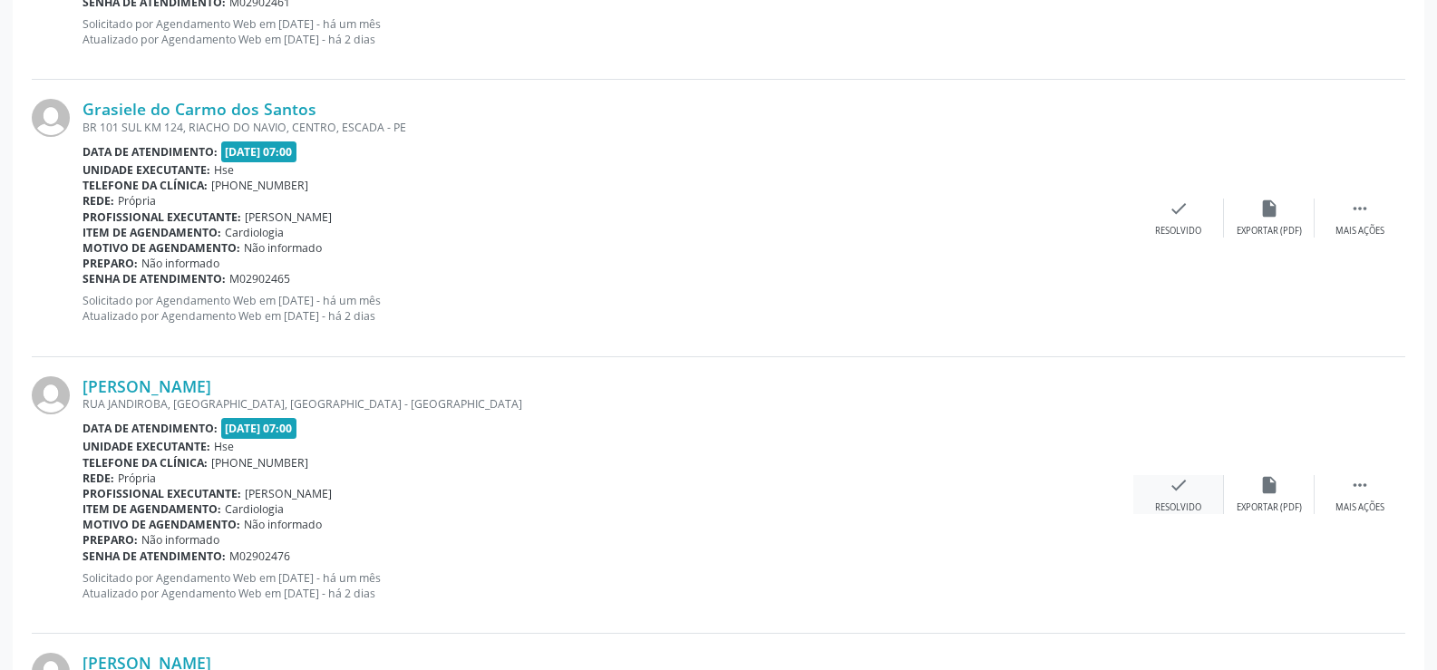
click at [1157, 483] on div "check Resolvido" at bounding box center [1178, 494] width 91 height 39
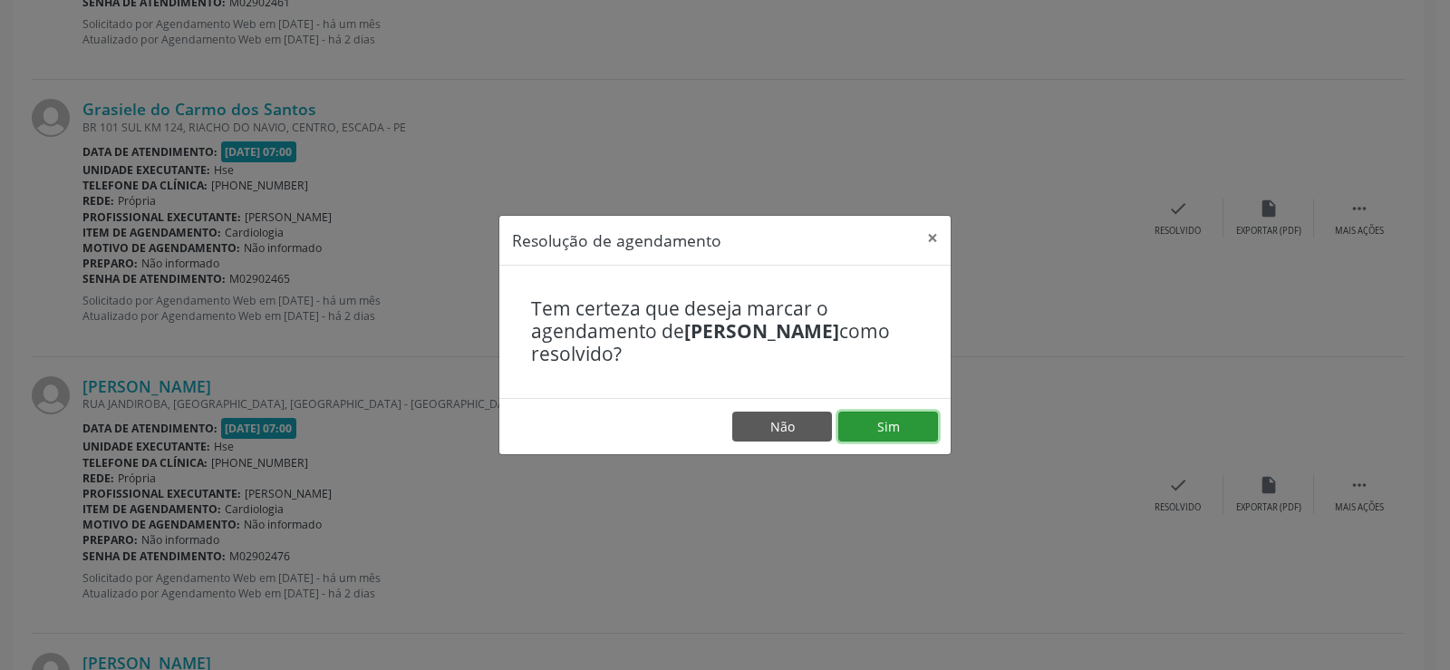
click at [873, 426] on button "Sim" at bounding box center [888, 426] width 100 height 31
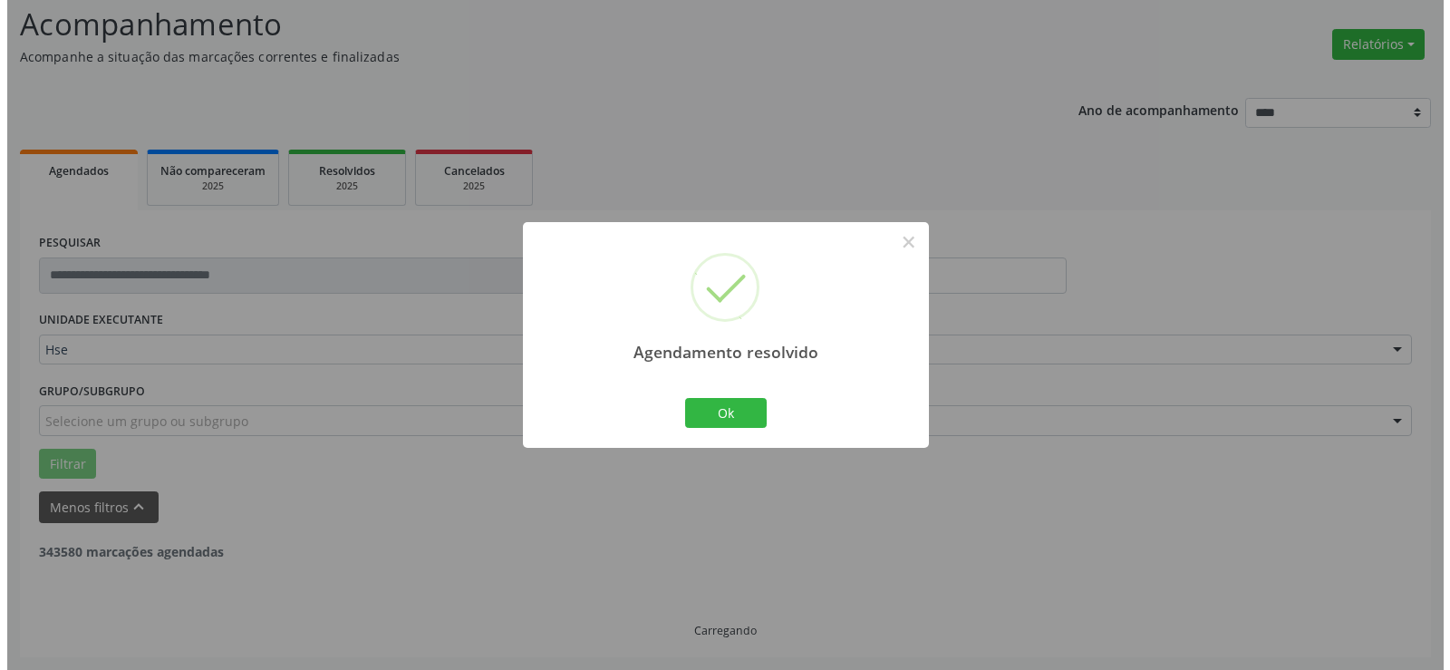
scroll to position [1185, 0]
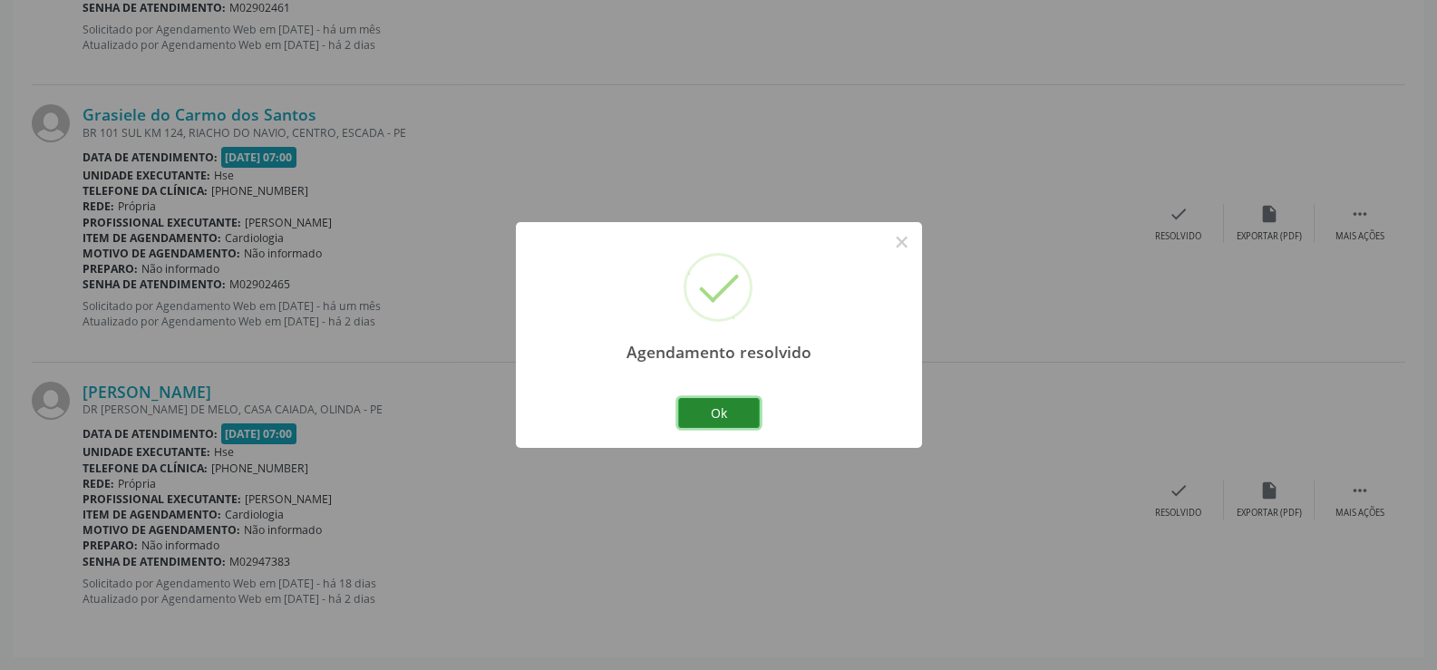
click at [740, 410] on button "Ok" at bounding box center [719, 413] width 82 height 31
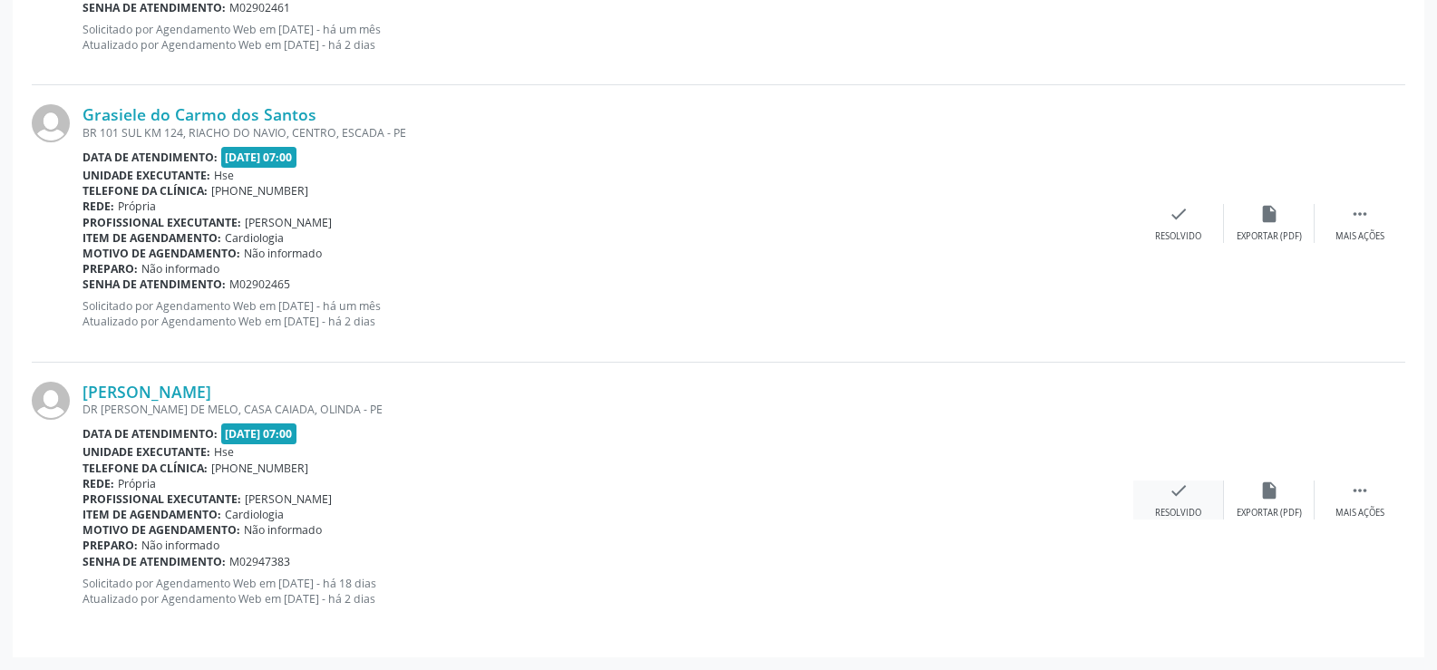
click at [1192, 503] on div "check Resolvido" at bounding box center [1178, 499] width 91 height 39
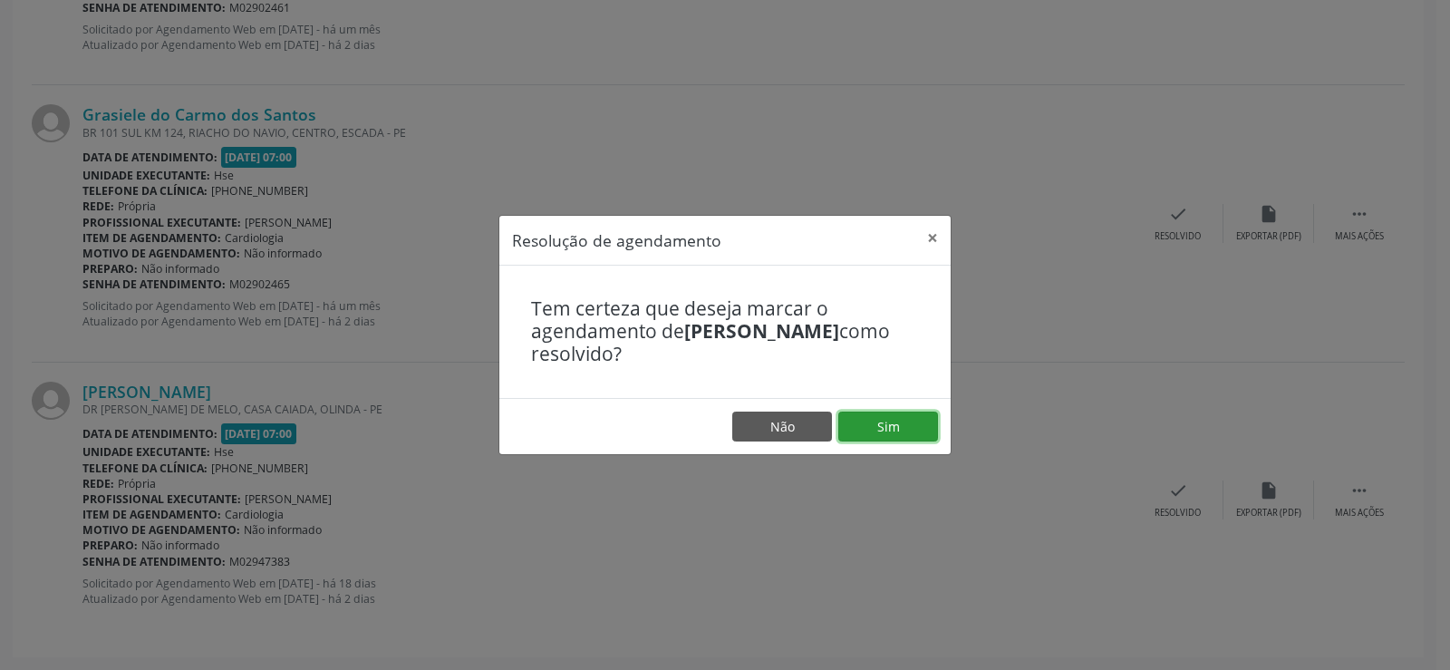
click at [869, 431] on button "Sim" at bounding box center [888, 426] width 100 height 31
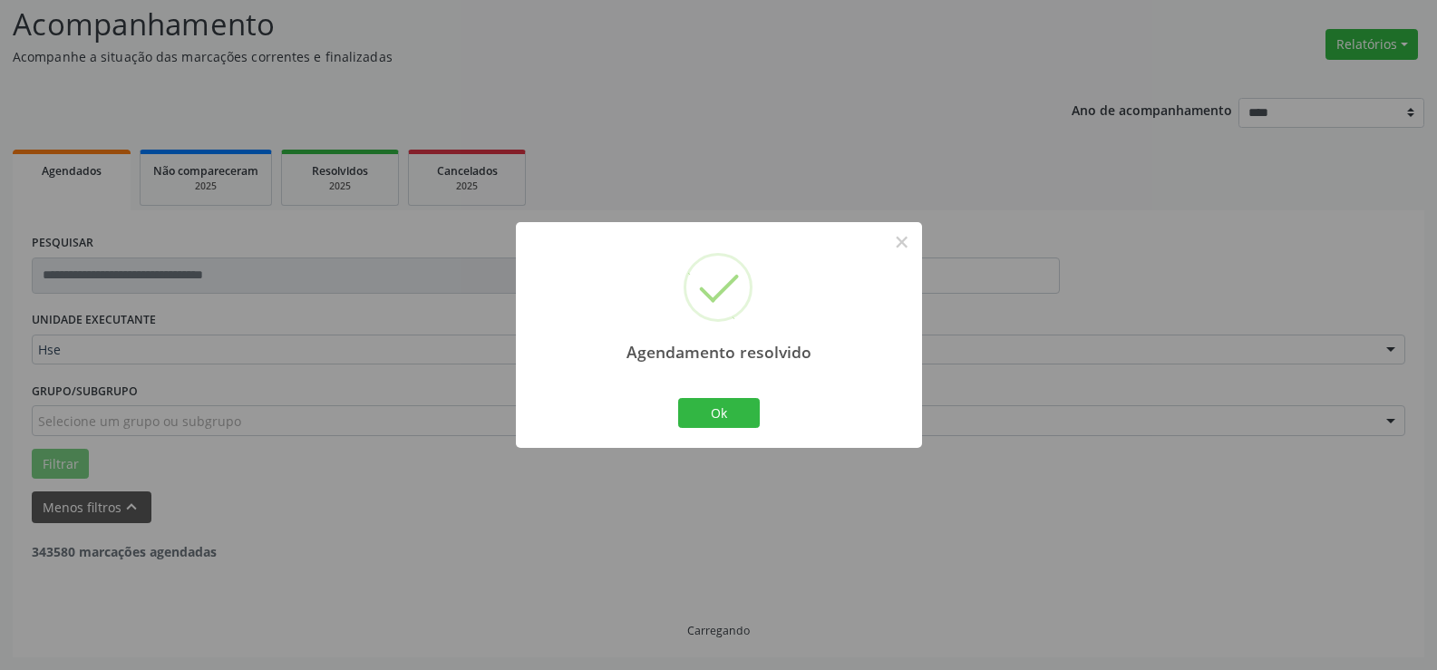
scroll to position [908, 0]
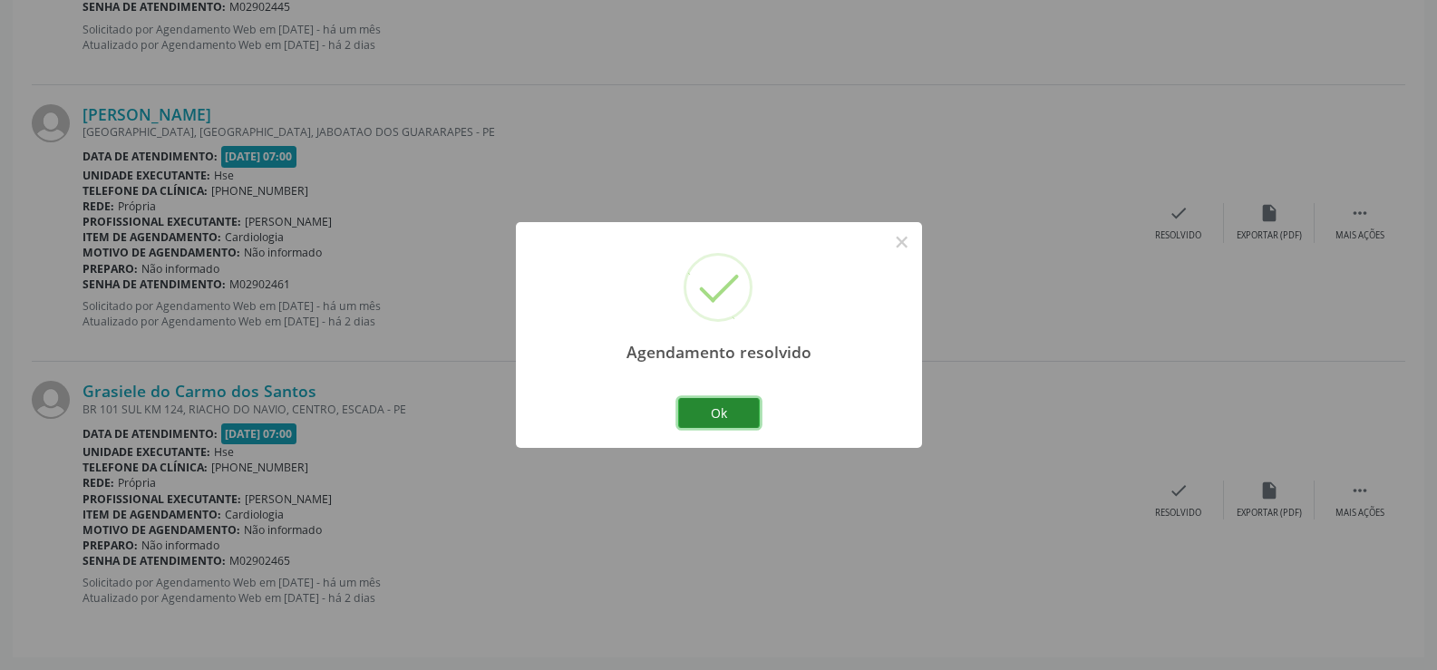
click at [734, 422] on button "Ok" at bounding box center [719, 413] width 82 height 31
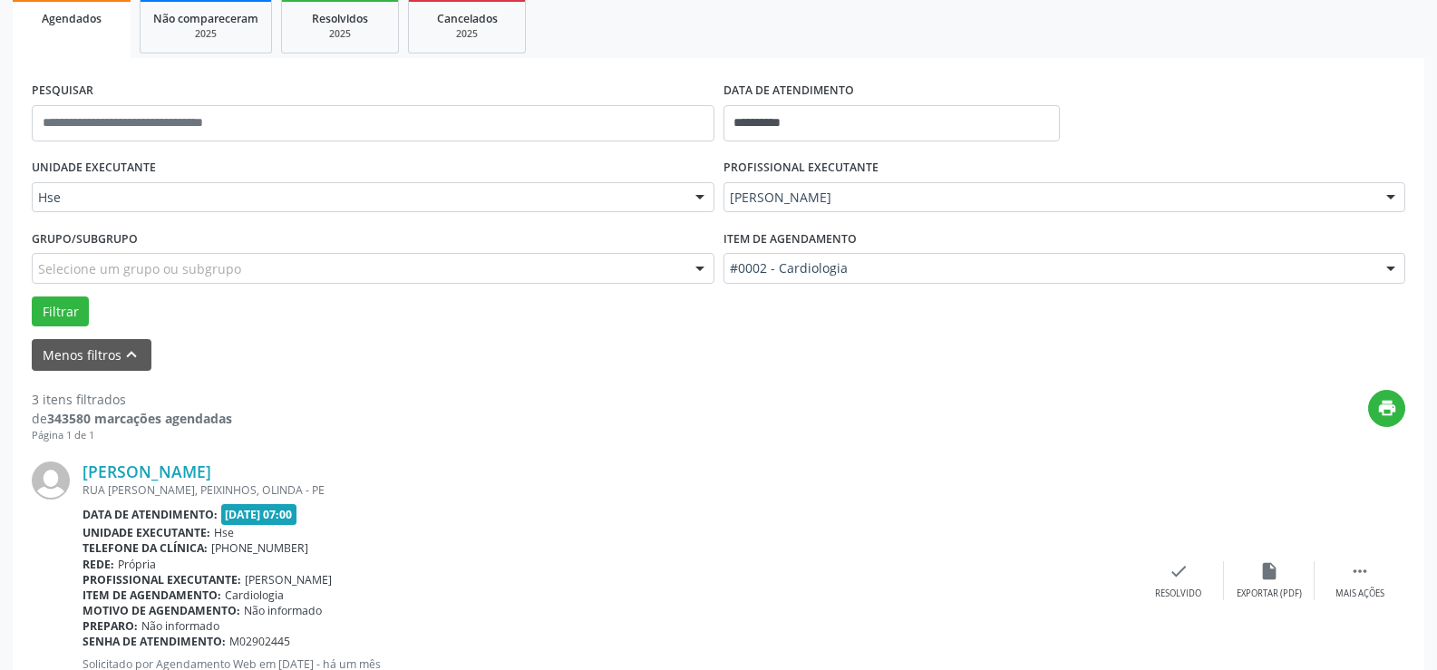
scroll to position [364, 0]
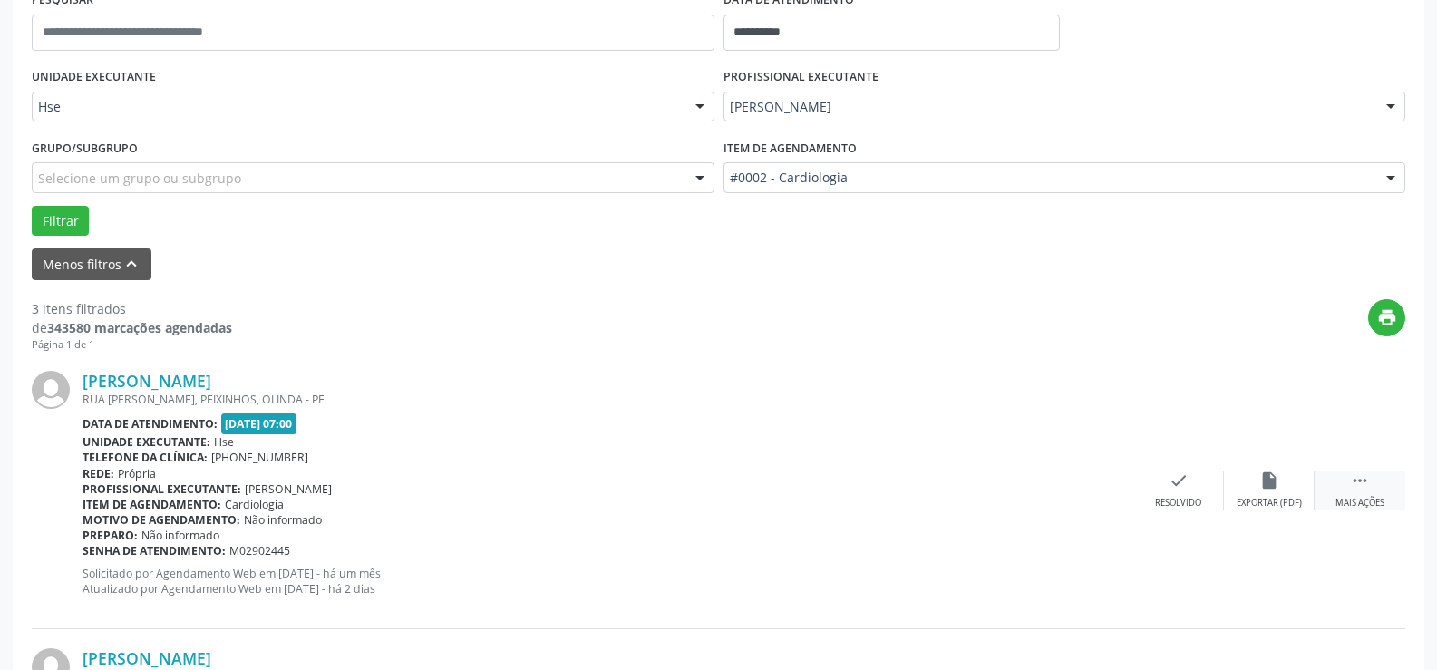
click at [1366, 492] on div " Mais ações" at bounding box center [1359, 489] width 91 height 39
click at [1259, 498] on div "Não compareceu" at bounding box center [1268, 503] width 77 height 13
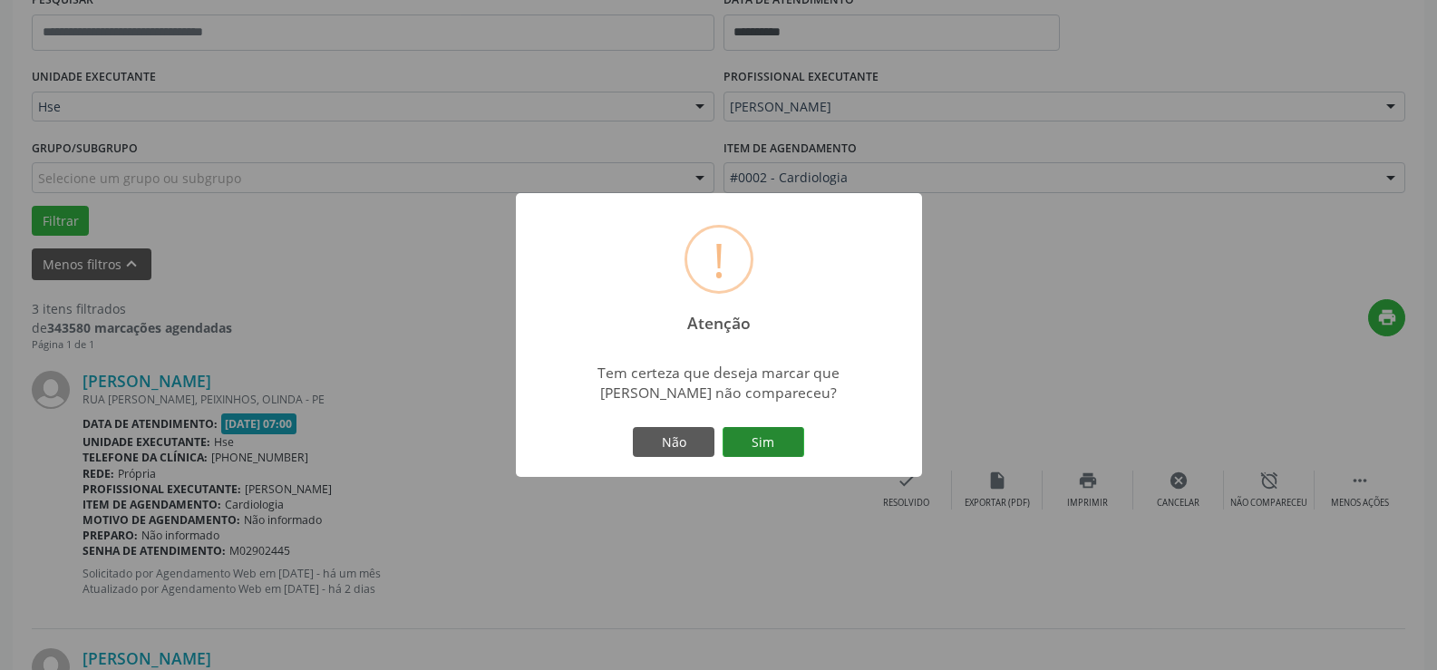
click at [751, 443] on button "Sim" at bounding box center [763, 442] width 82 height 31
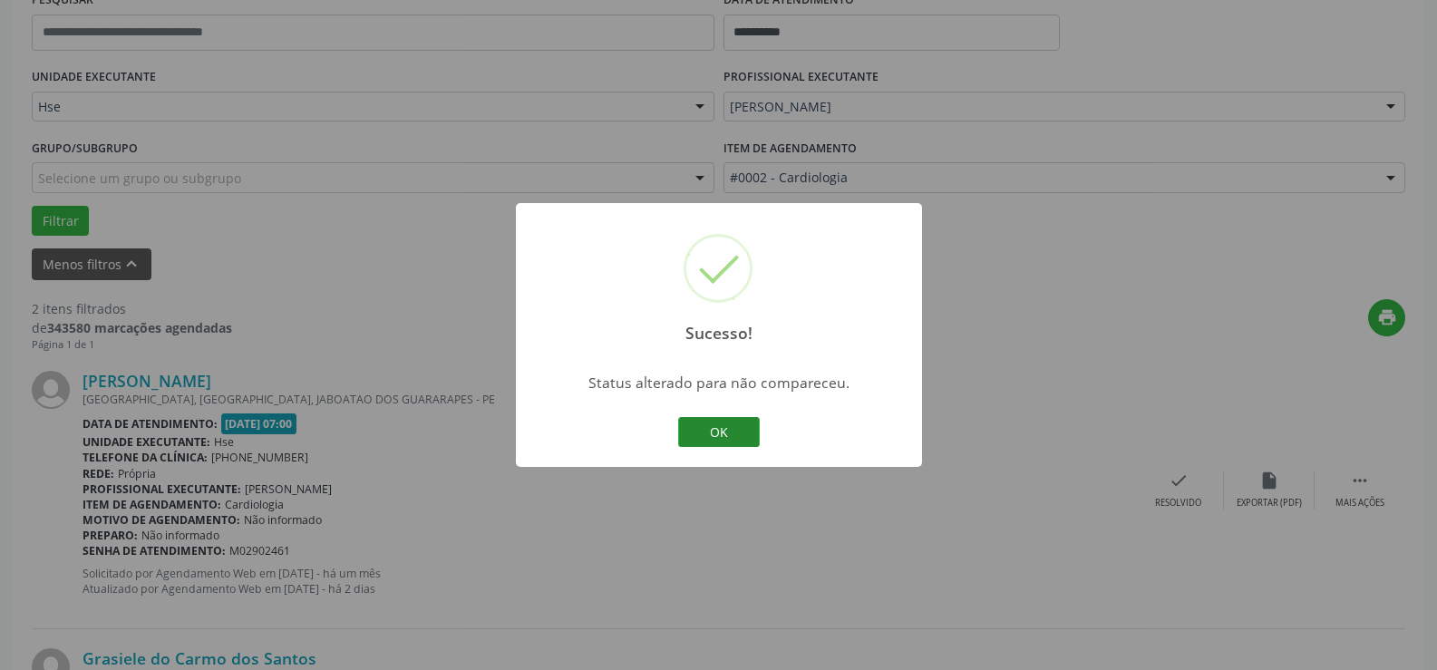
click at [704, 435] on button "OK" at bounding box center [719, 432] width 82 height 31
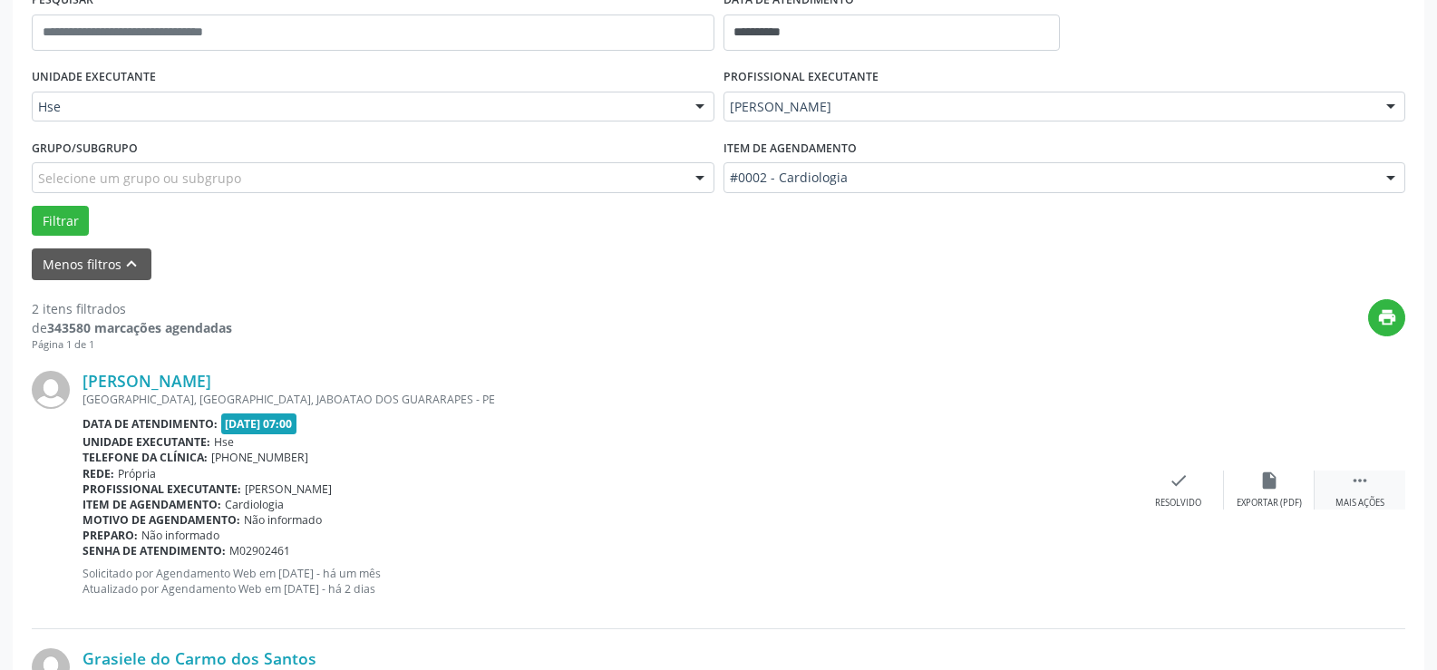
click at [1340, 496] on div " Mais ações" at bounding box center [1359, 489] width 91 height 39
click at [1255, 505] on div "Não compareceu" at bounding box center [1268, 503] width 77 height 13
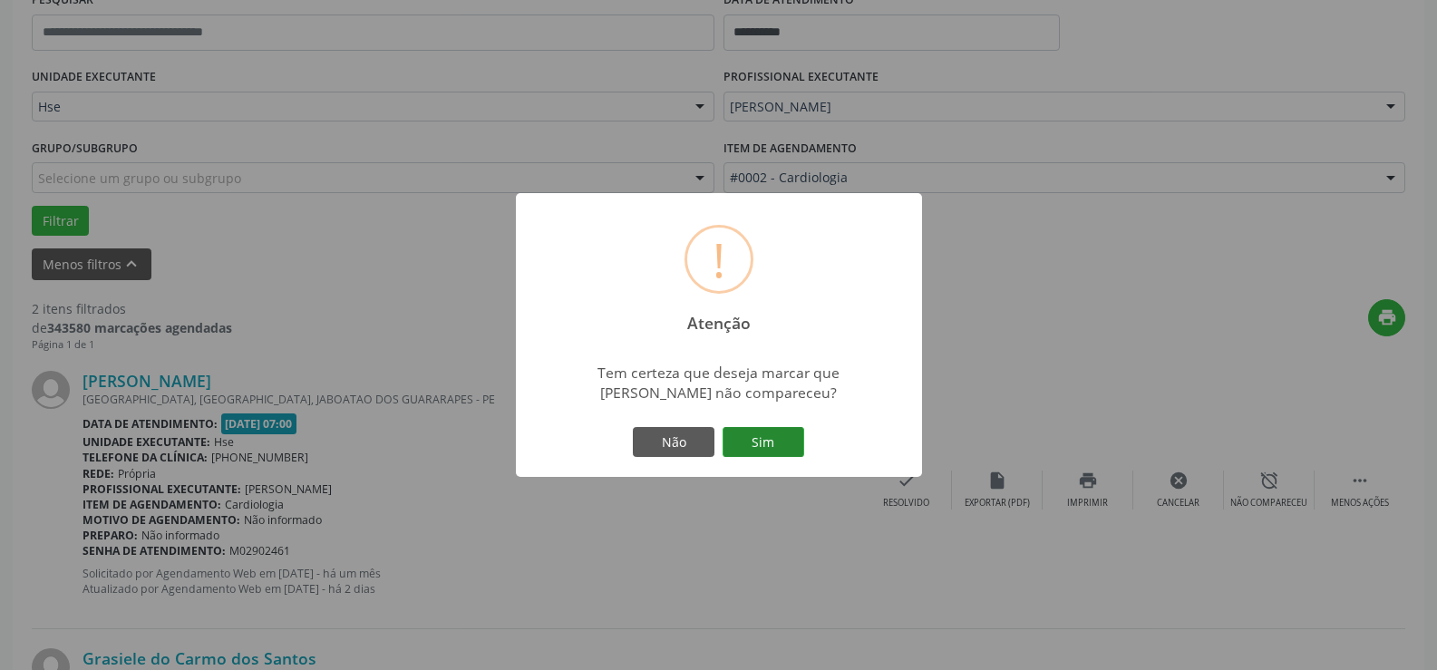
click at [770, 441] on button "Sim" at bounding box center [763, 442] width 82 height 31
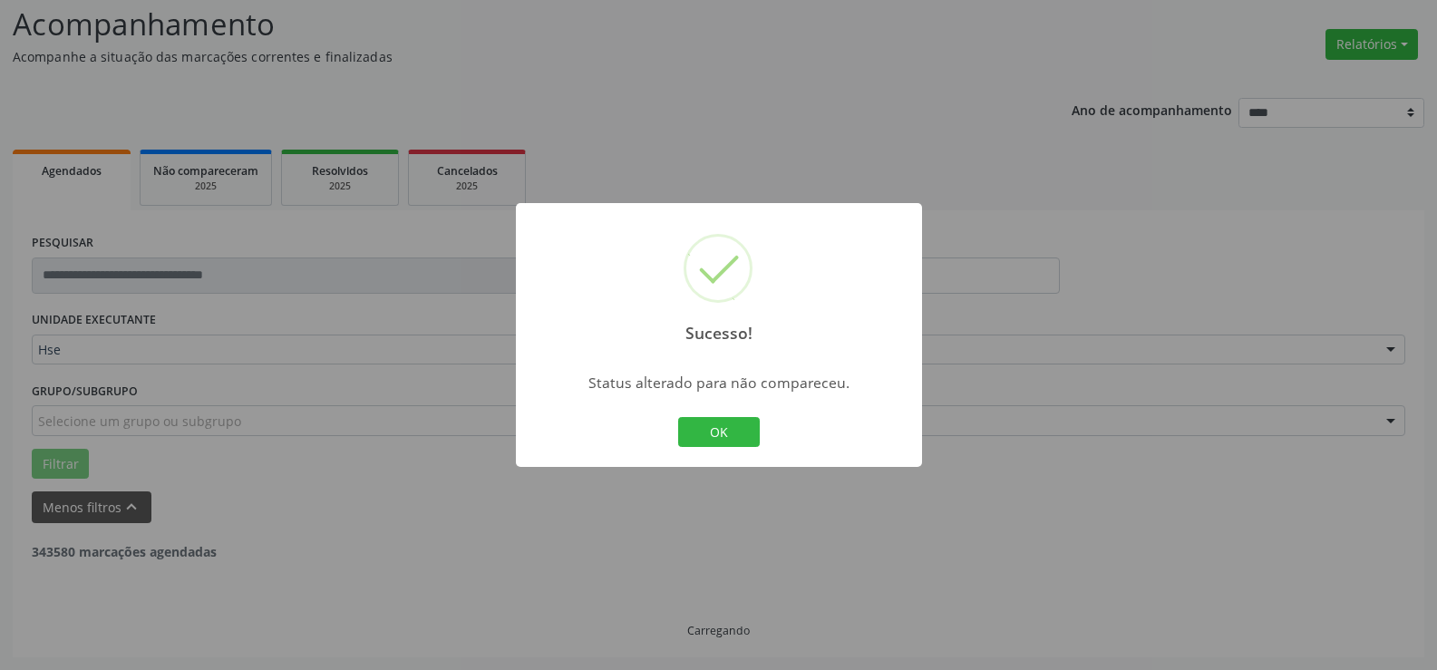
scroll to position [354, 0]
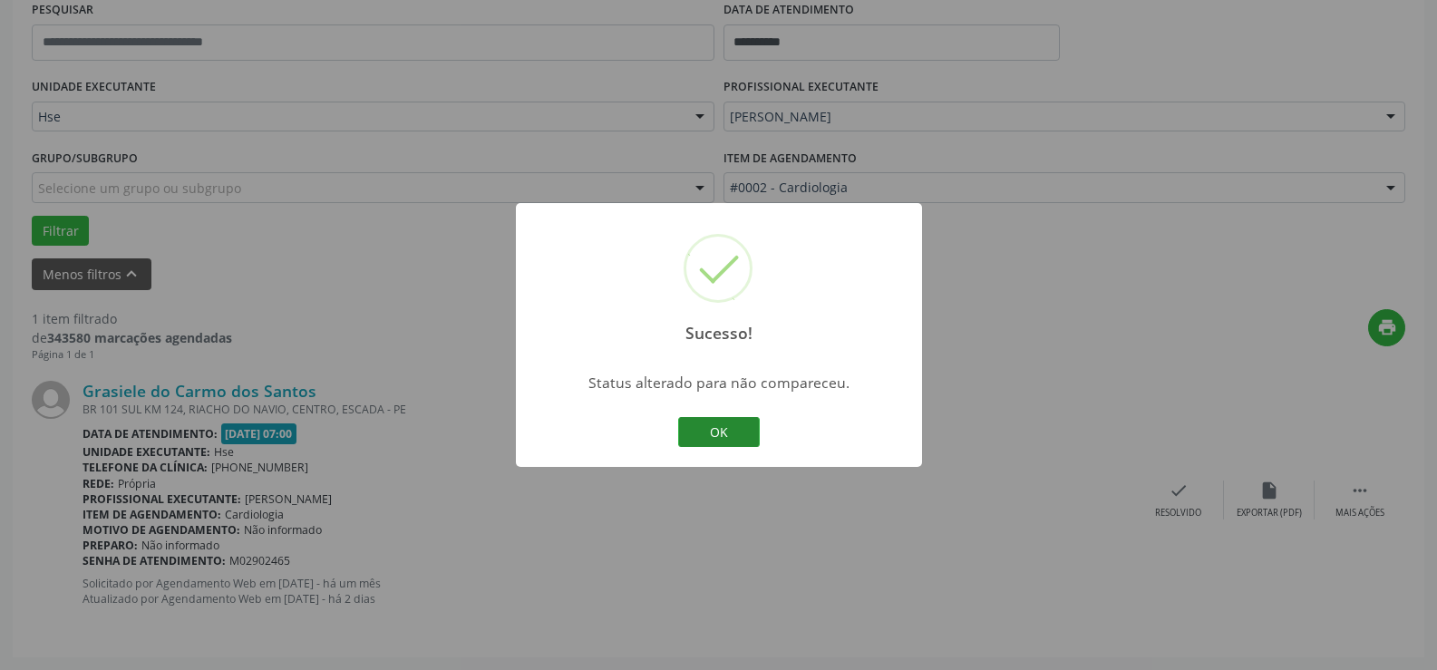
drag, startPoint x: 769, startPoint y: 444, endPoint x: 751, endPoint y: 442, distance: 17.3
click at [768, 444] on div "Sucesso! × Status alterado para não compareceu. OK Cancel" at bounding box center [719, 335] width 406 height 265
click at [743, 439] on button "OK" at bounding box center [719, 432] width 82 height 31
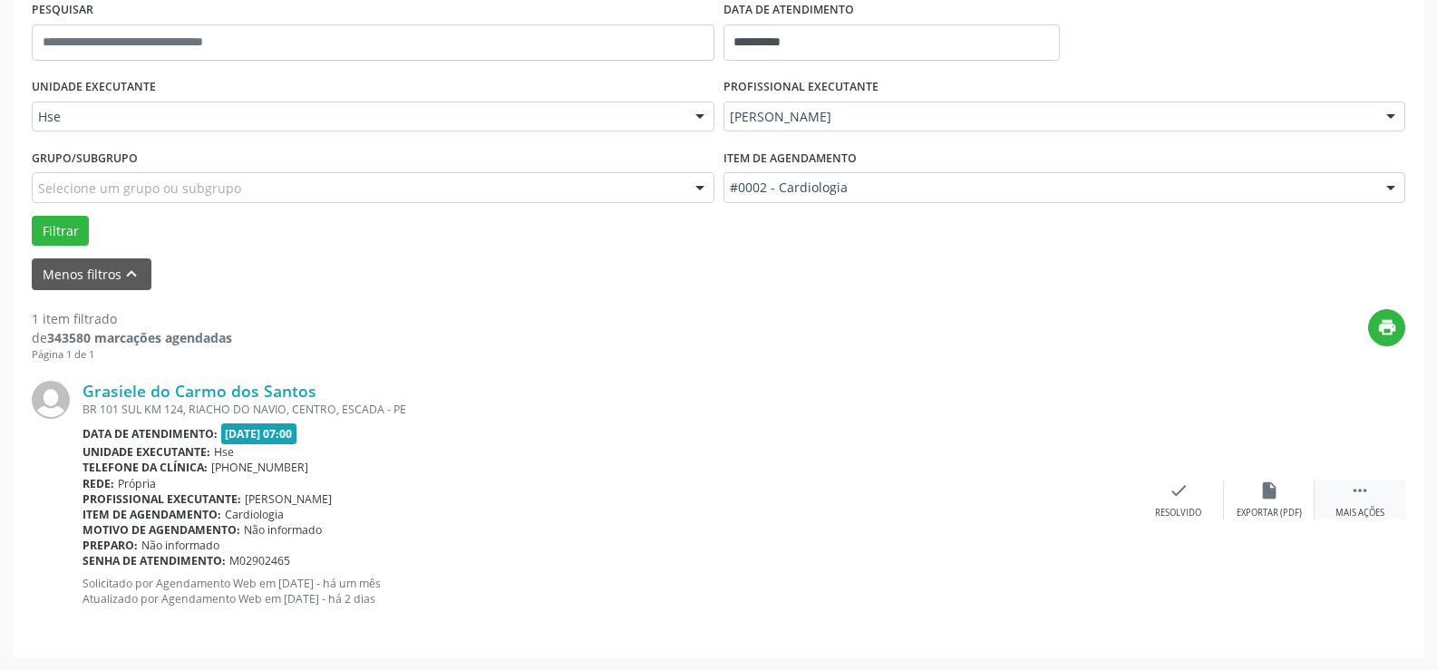
click at [1350, 502] on div " Mais ações" at bounding box center [1359, 499] width 91 height 39
click at [1273, 516] on div "Não compareceu" at bounding box center [1268, 513] width 77 height 13
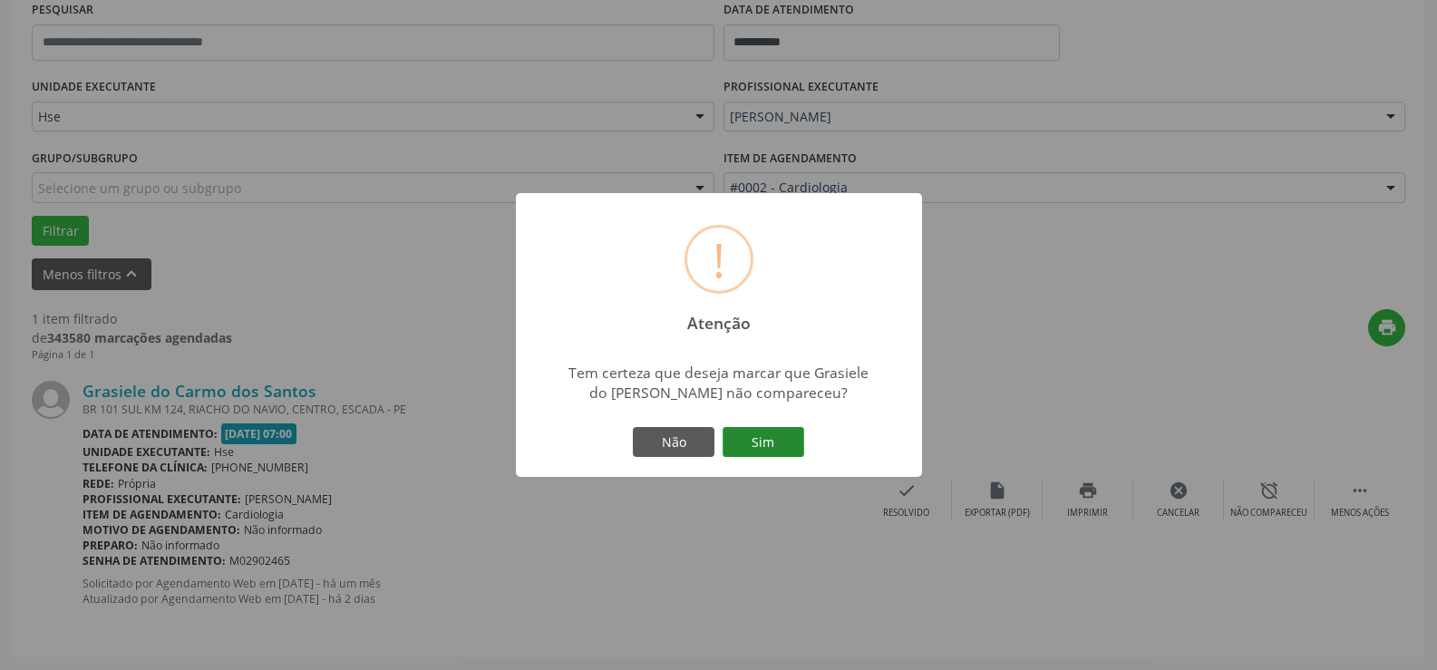
click at [780, 445] on button "Sim" at bounding box center [763, 442] width 82 height 31
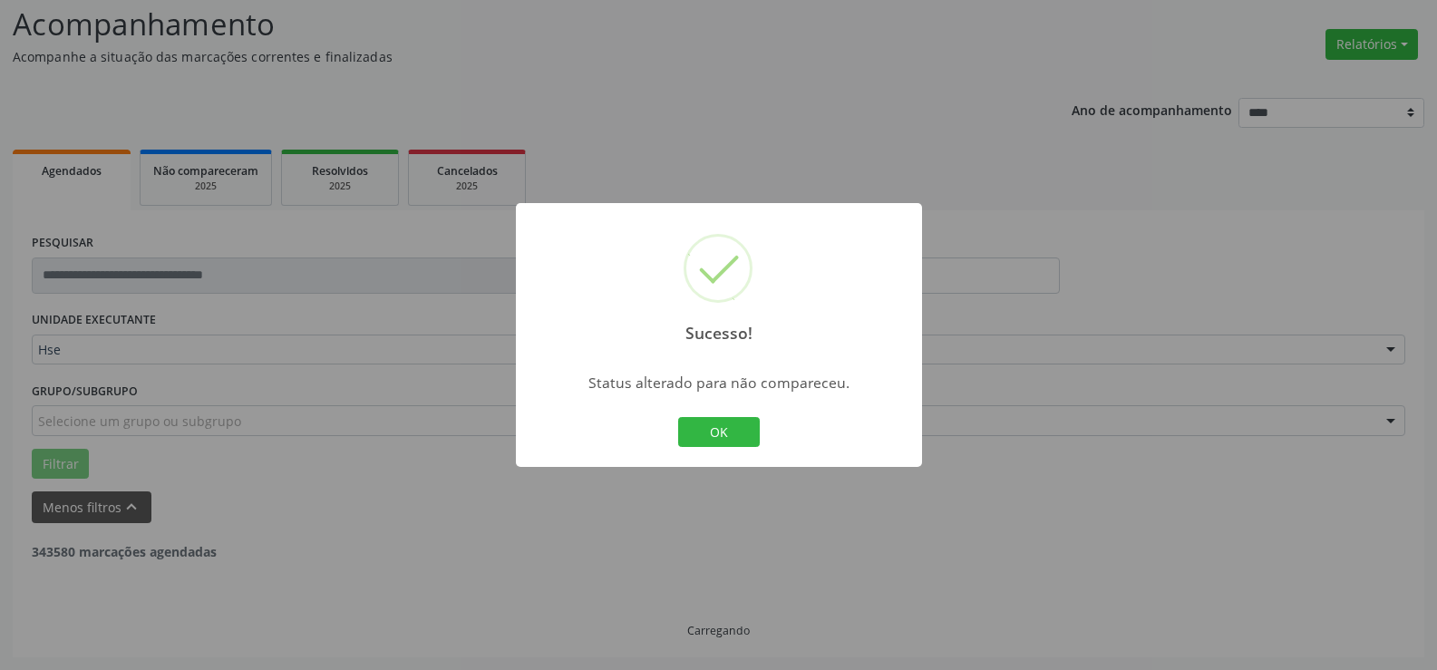
scroll to position [63, 0]
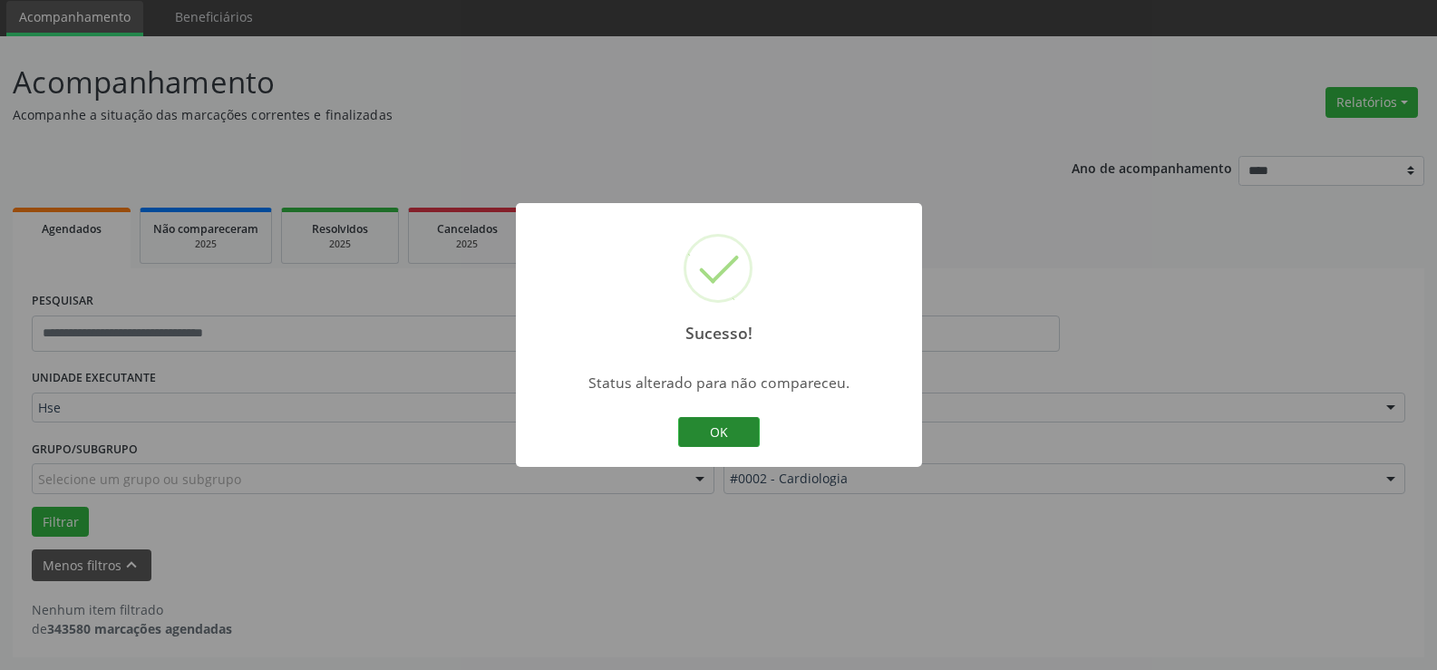
click at [693, 437] on button "OK" at bounding box center [719, 432] width 82 height 31
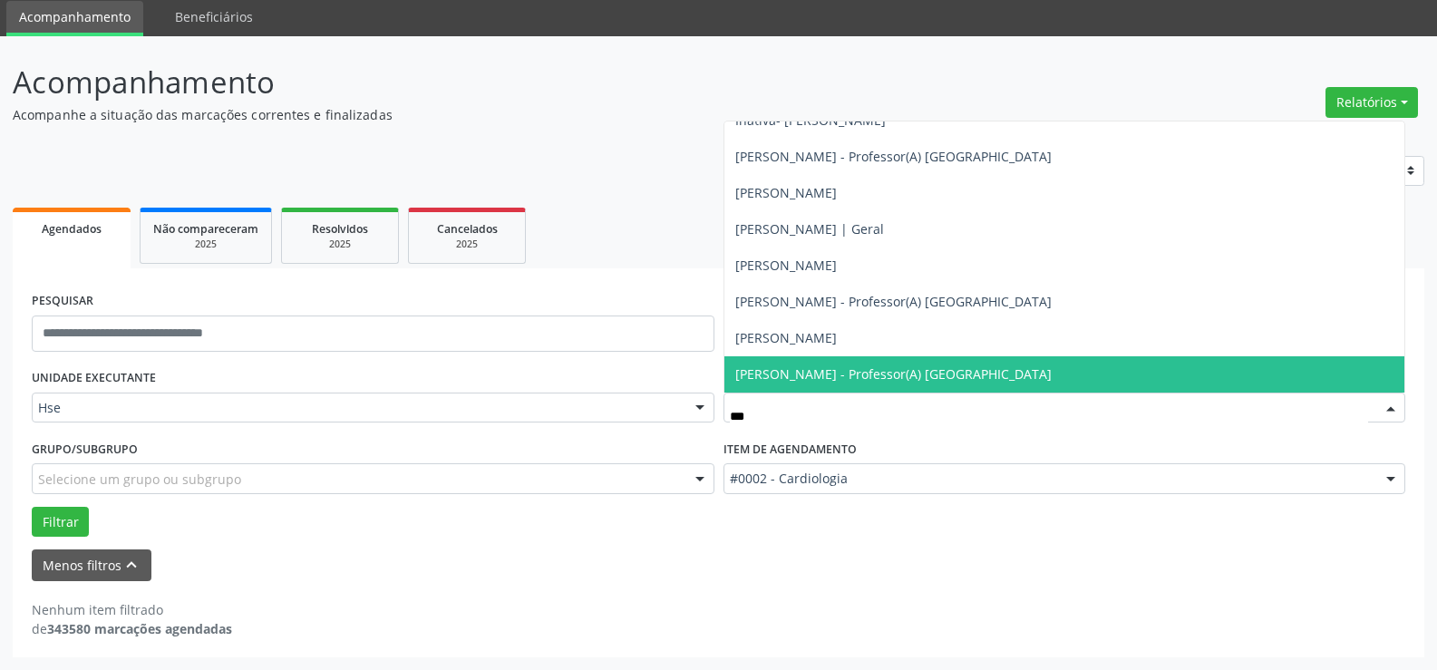
scroll to position [273, 0]
type input "****"
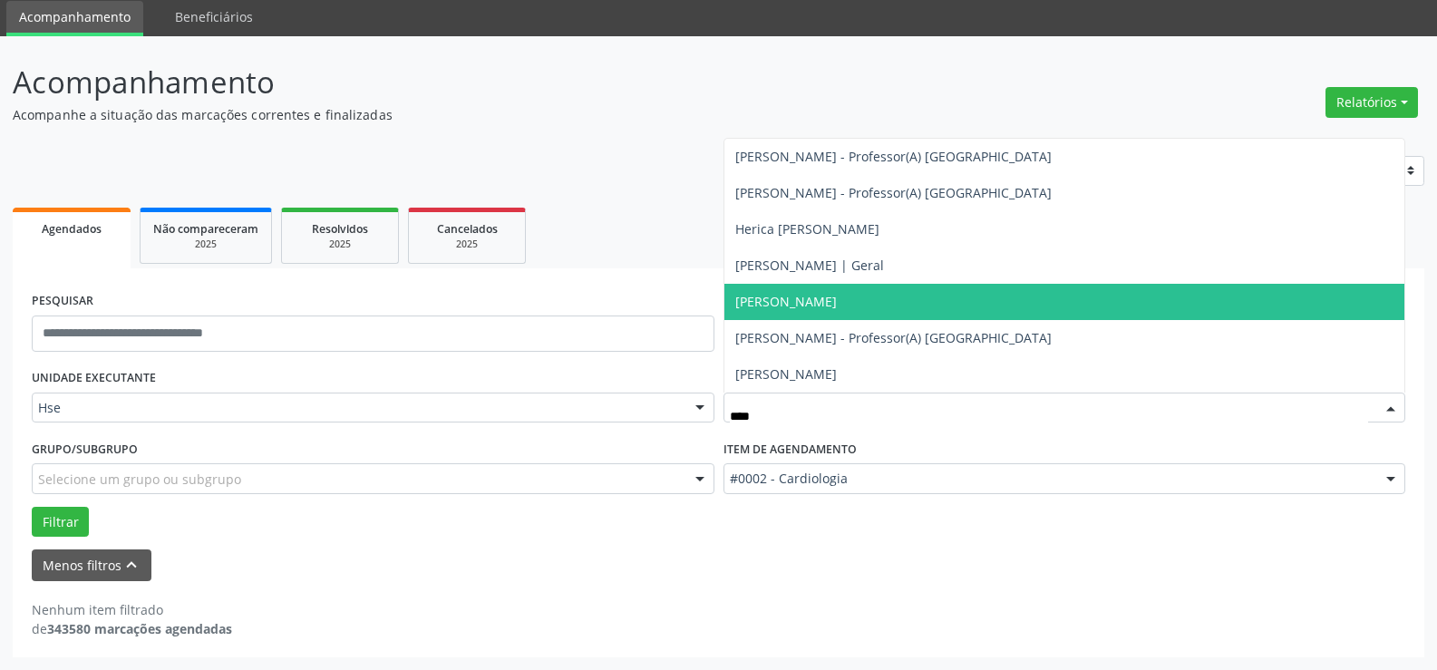
click at [858, 310] on span "[PERSON_NAME]" at bounding box center [1064, 302] width 681 height 36
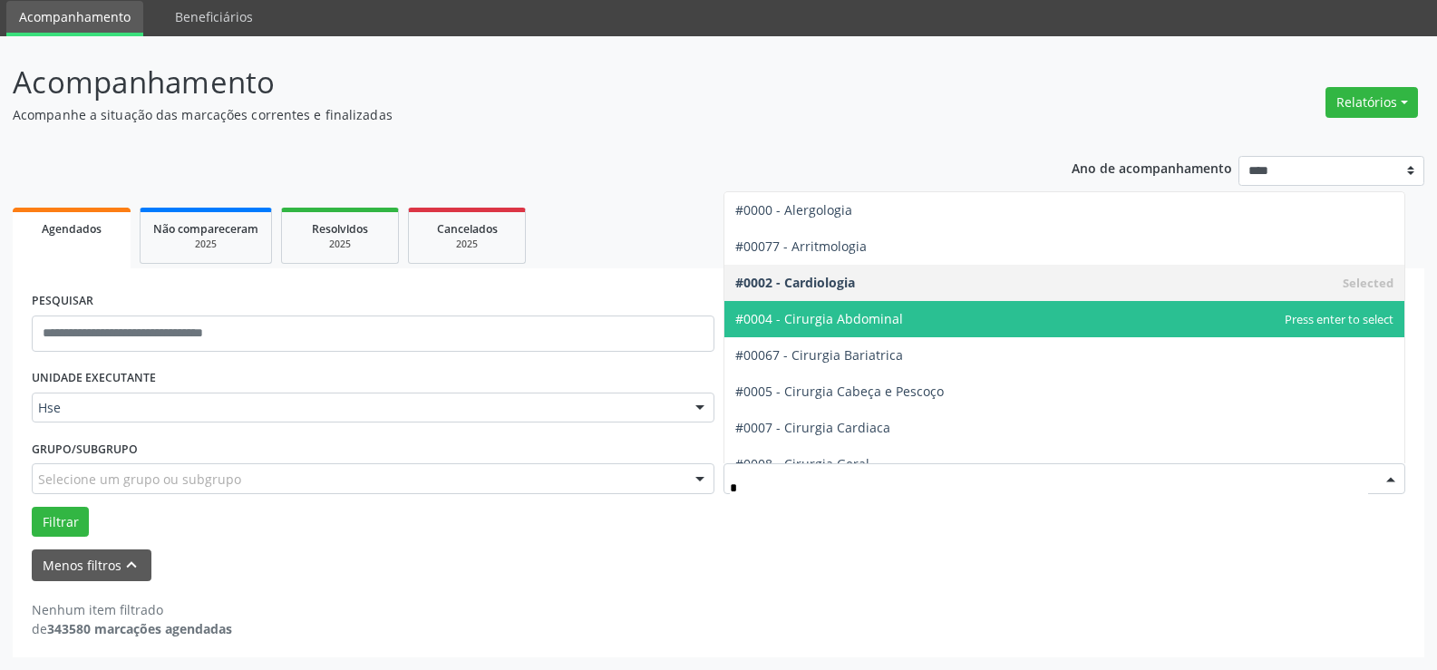
type input "**"
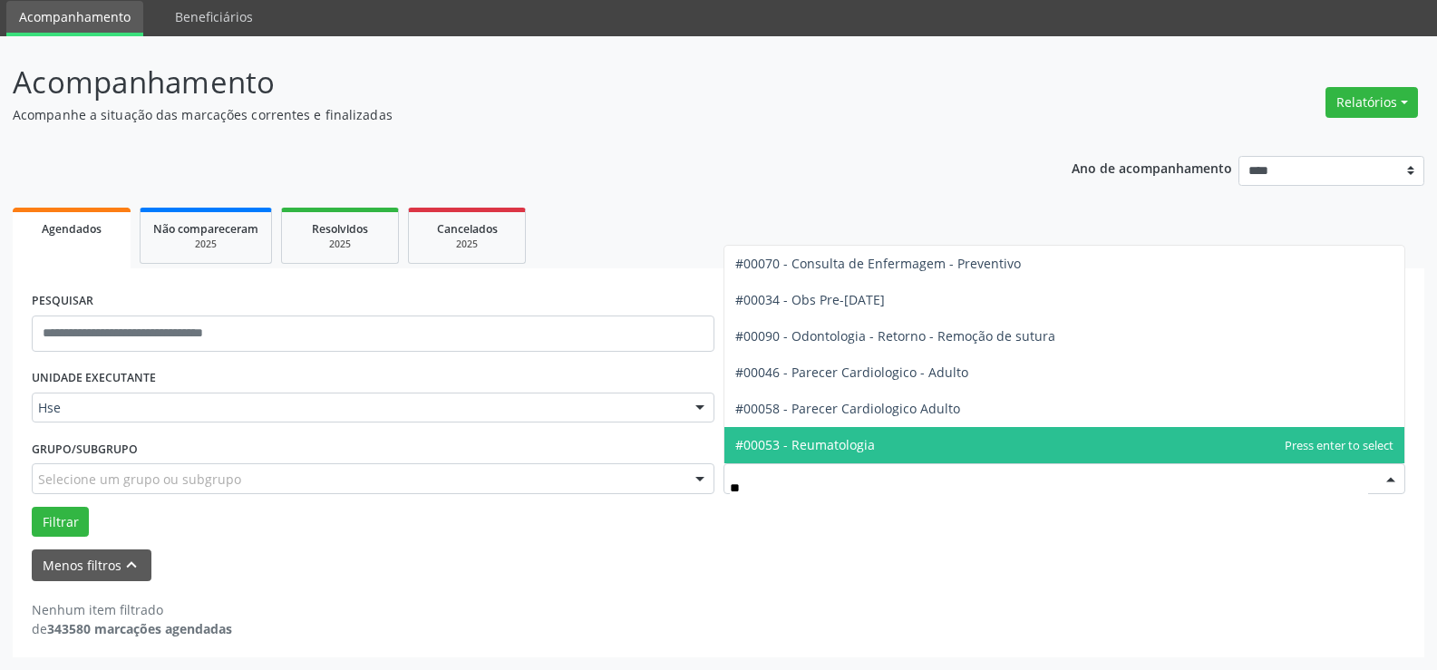
click at [832, 456] on span "#00053 - Reumatologia" at bounding box center [1064, 445] width 681 height 36
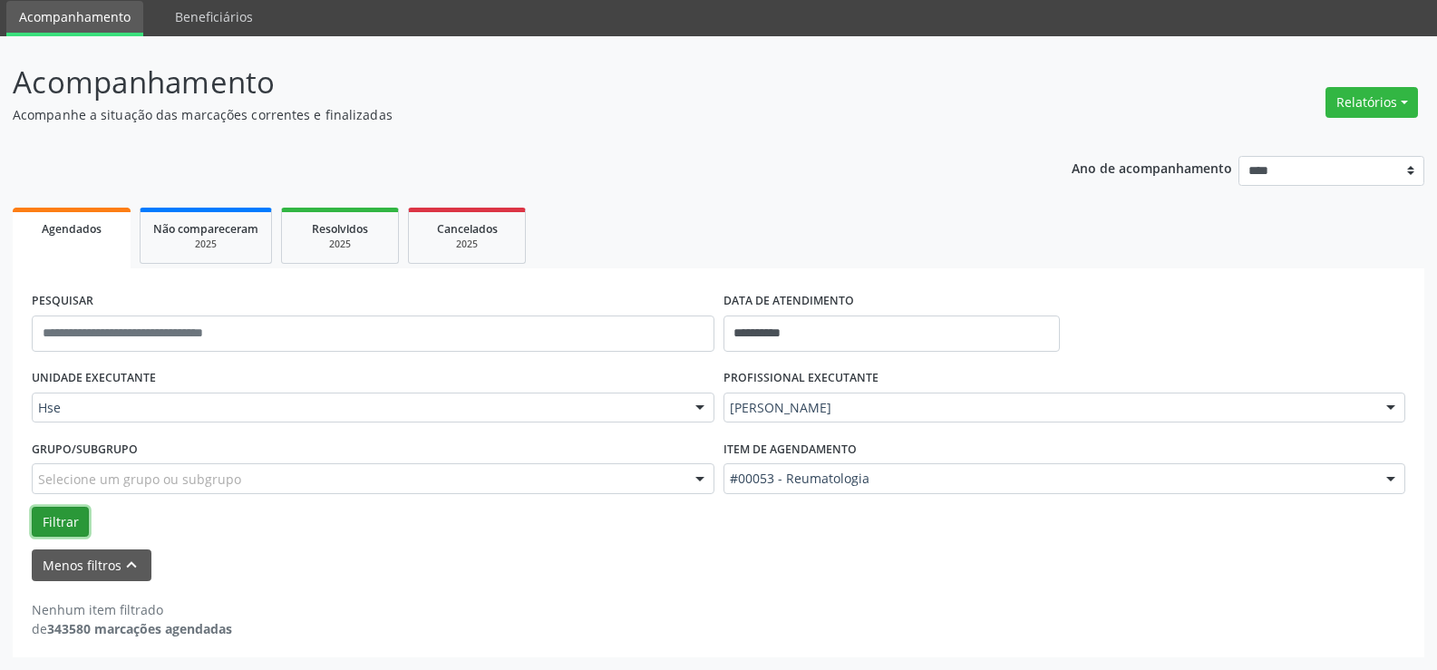
click at [68, 519] on button "Filtrar" at bounding box center [60, 522] width 57 height 31
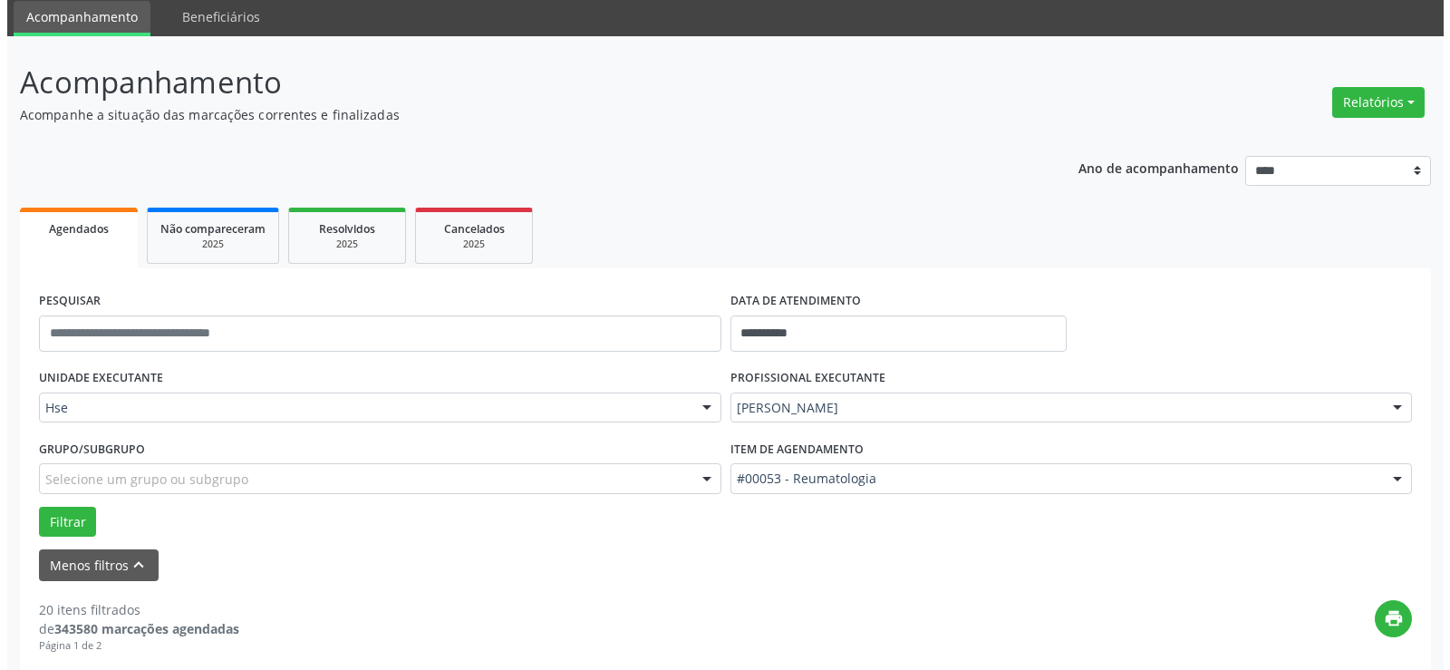
scroll to position [245, 0]
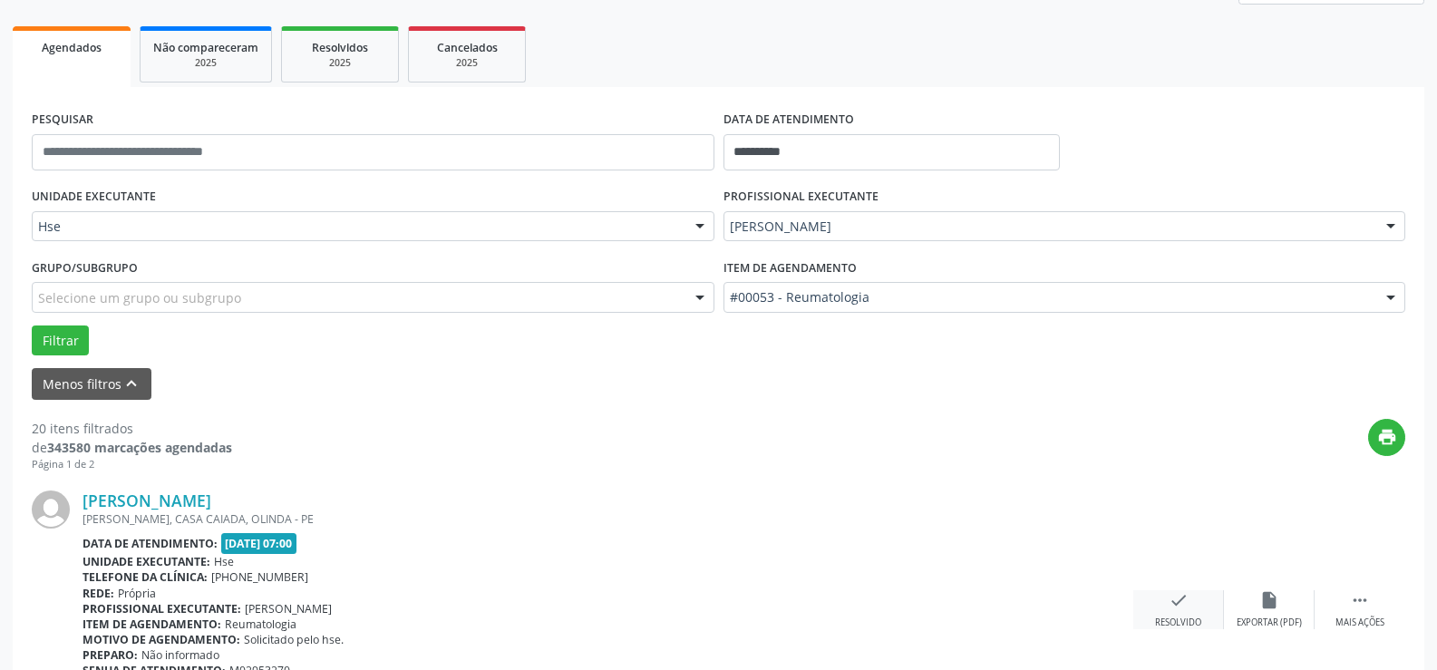
click at [1195, 627] on div "Resolvido" at bounding box center [1178, 622] width 46 height 13
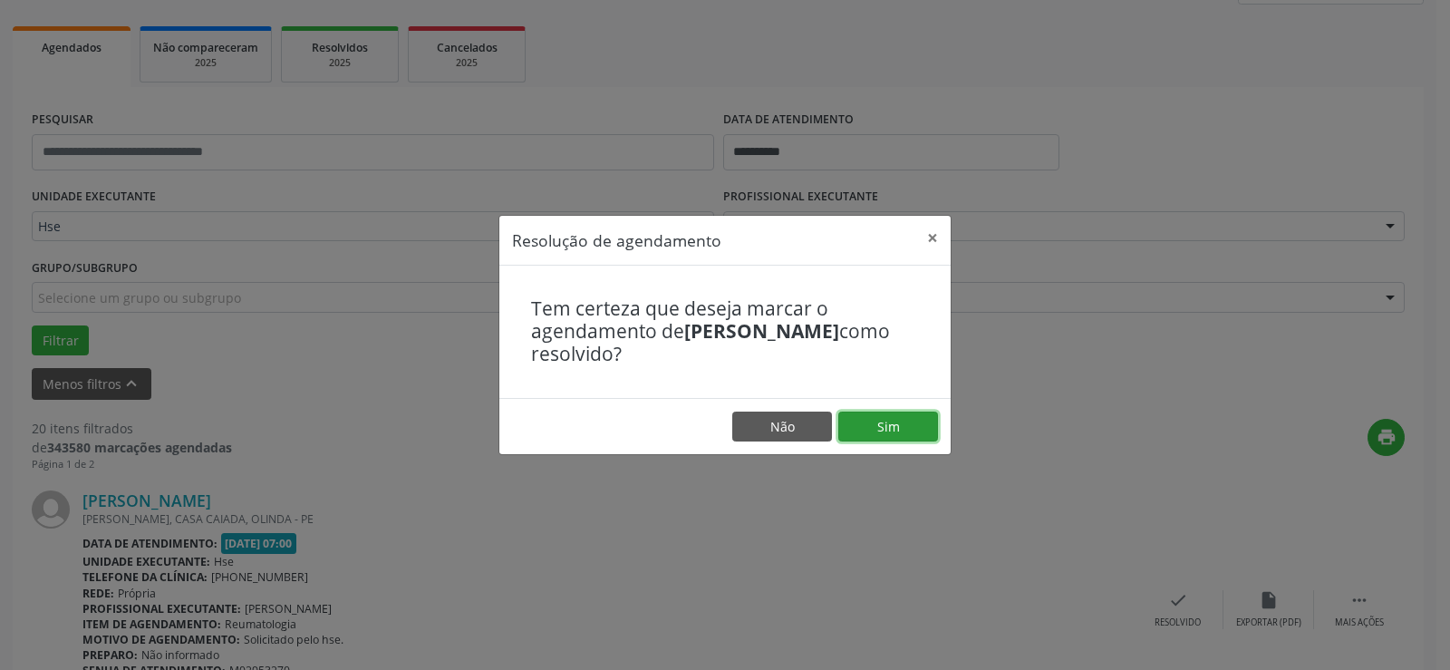
click at [894, 427] on button "Sim" at bounding box center [888, 426] width 100 height 31
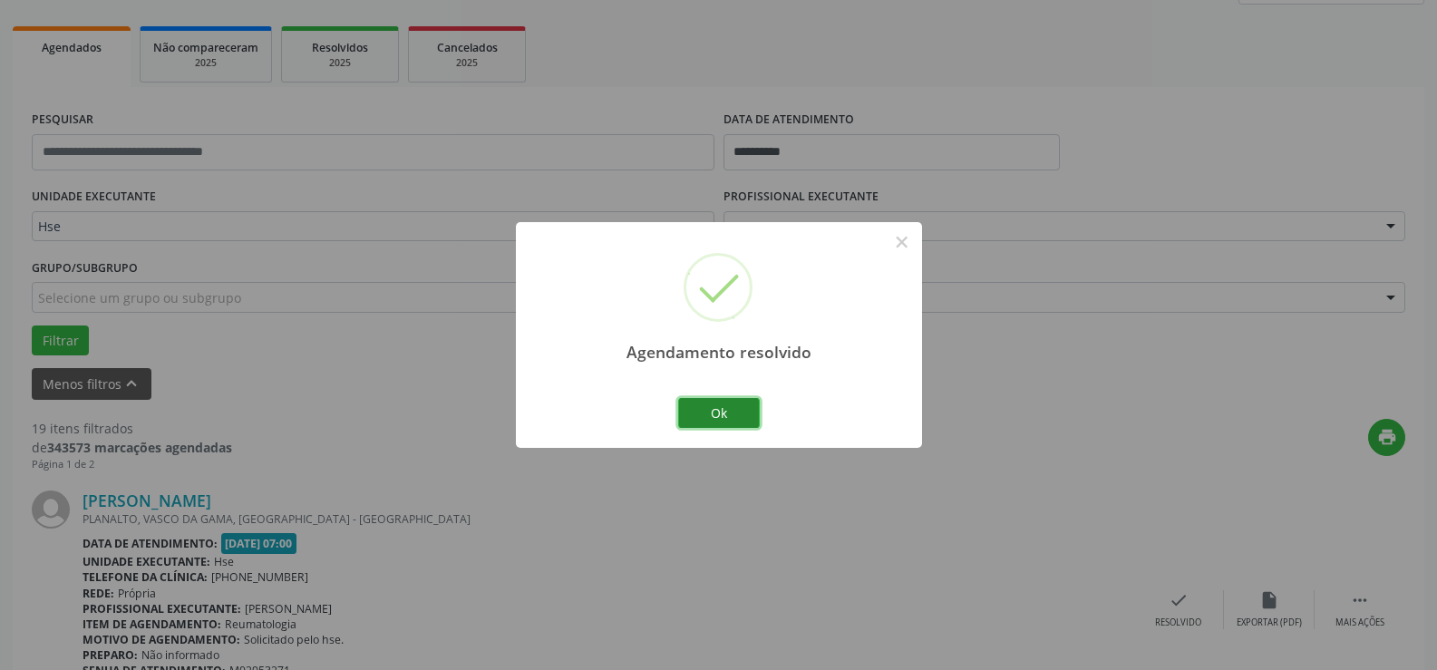
click at [711, 421] on button "Ok" at bounding box center [719, 413] width 82 height 31
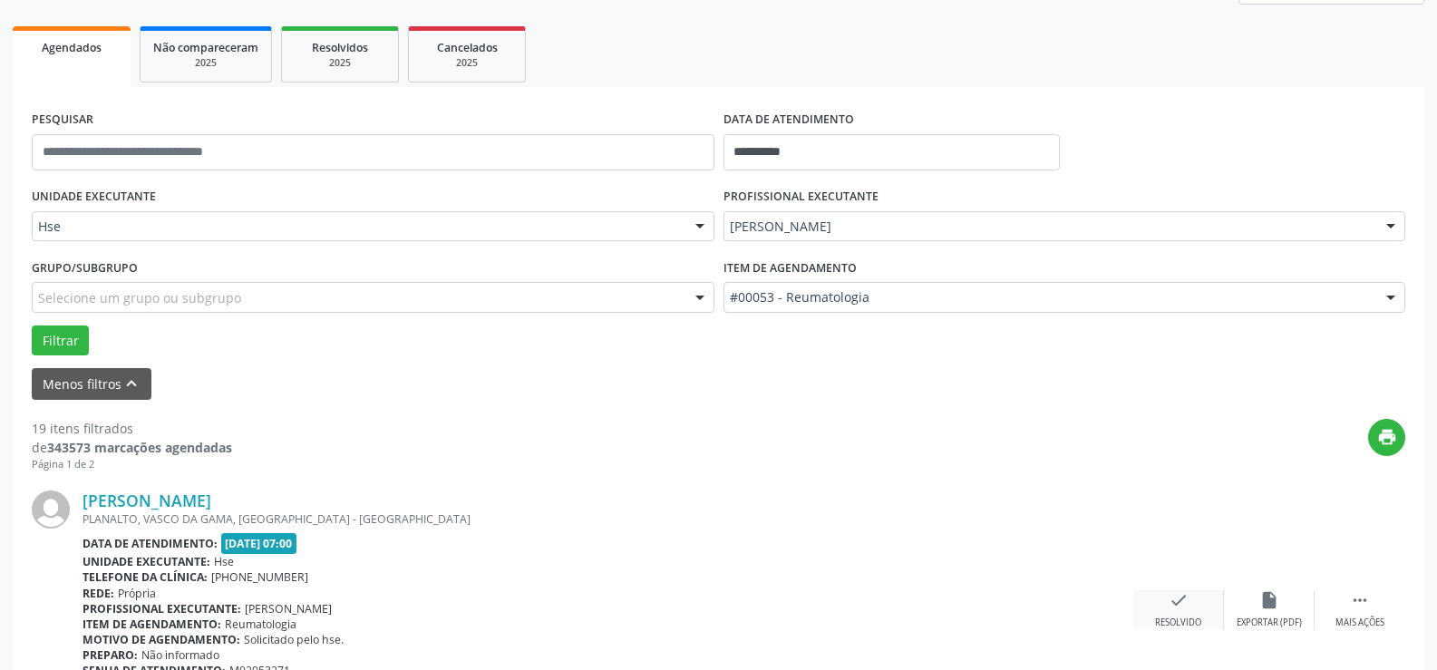
click at [1171, 598] on icon "check" at bounding box center [1178, 600] width 20 height 20
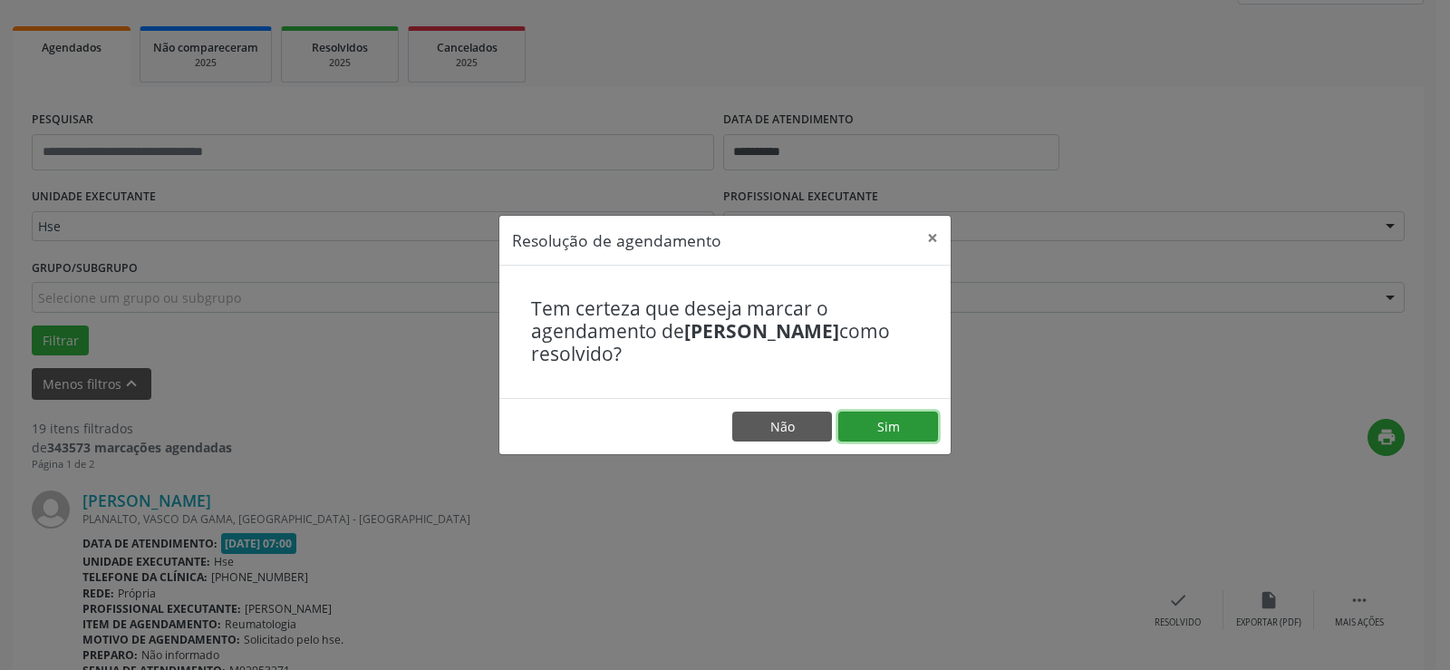
click at [896, 426] on button "Sim" at bounding box center [888, 426] width 100 height 31
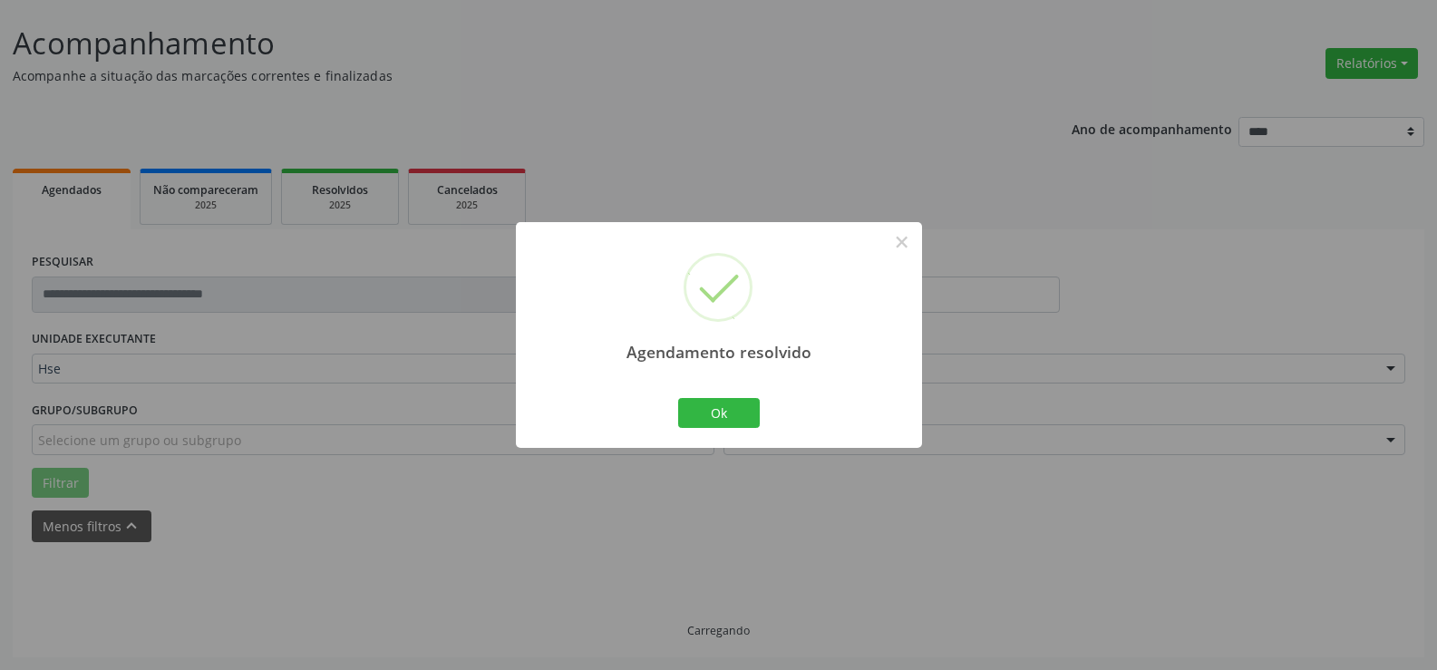
scroll to position [121, 0]
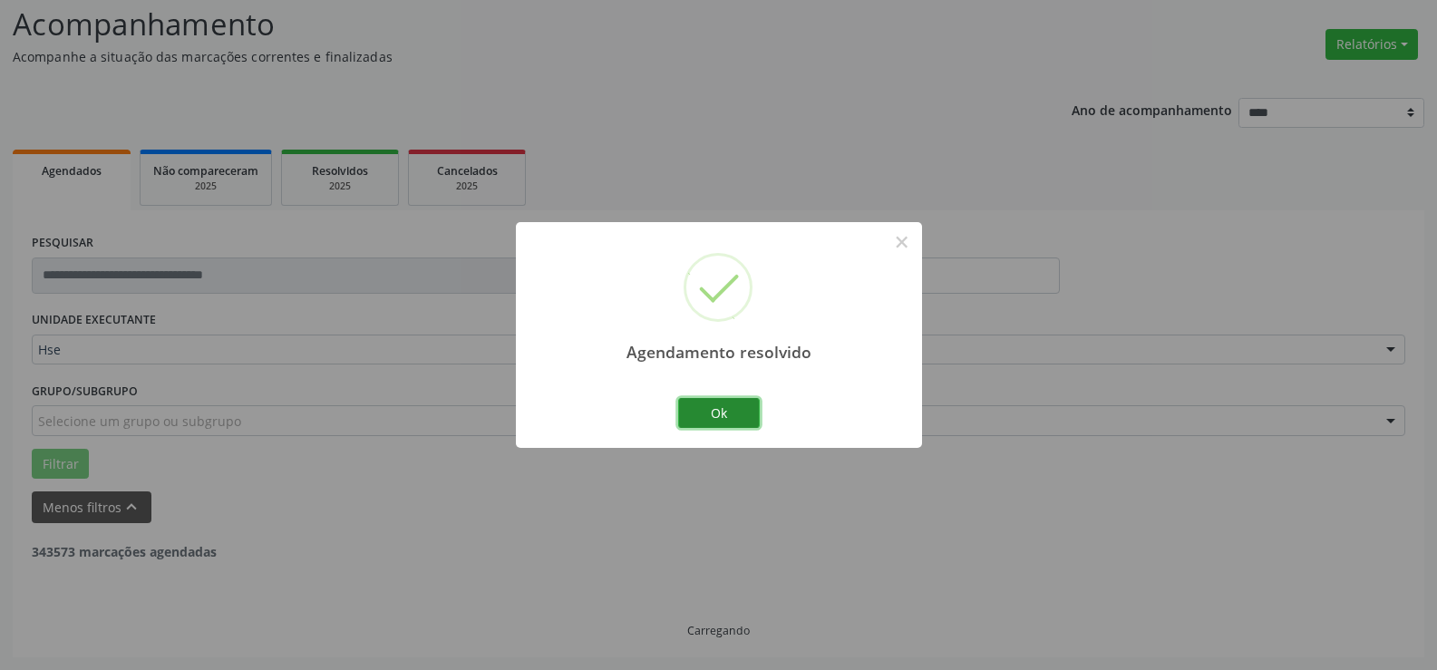
click at [729, 412] on button "Ok" at bounding box center [719, 413] width 82 height 31
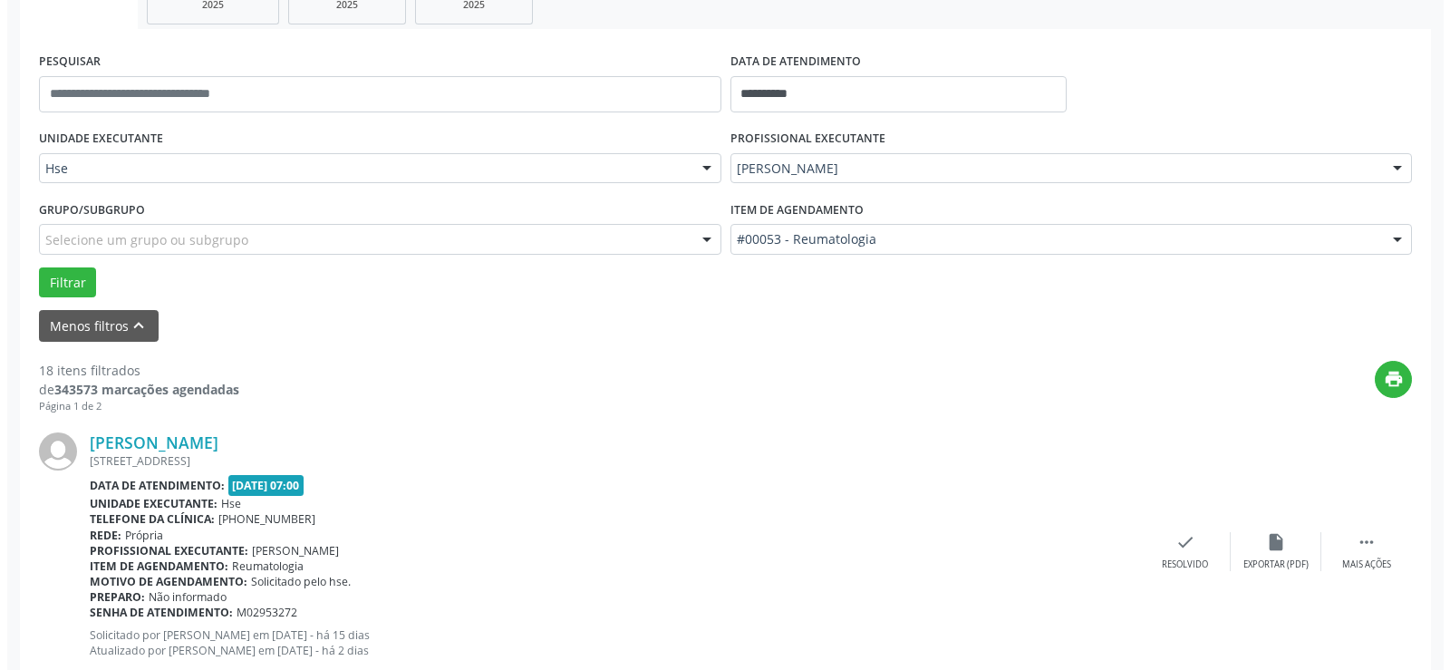
scroll to position [393, 0]
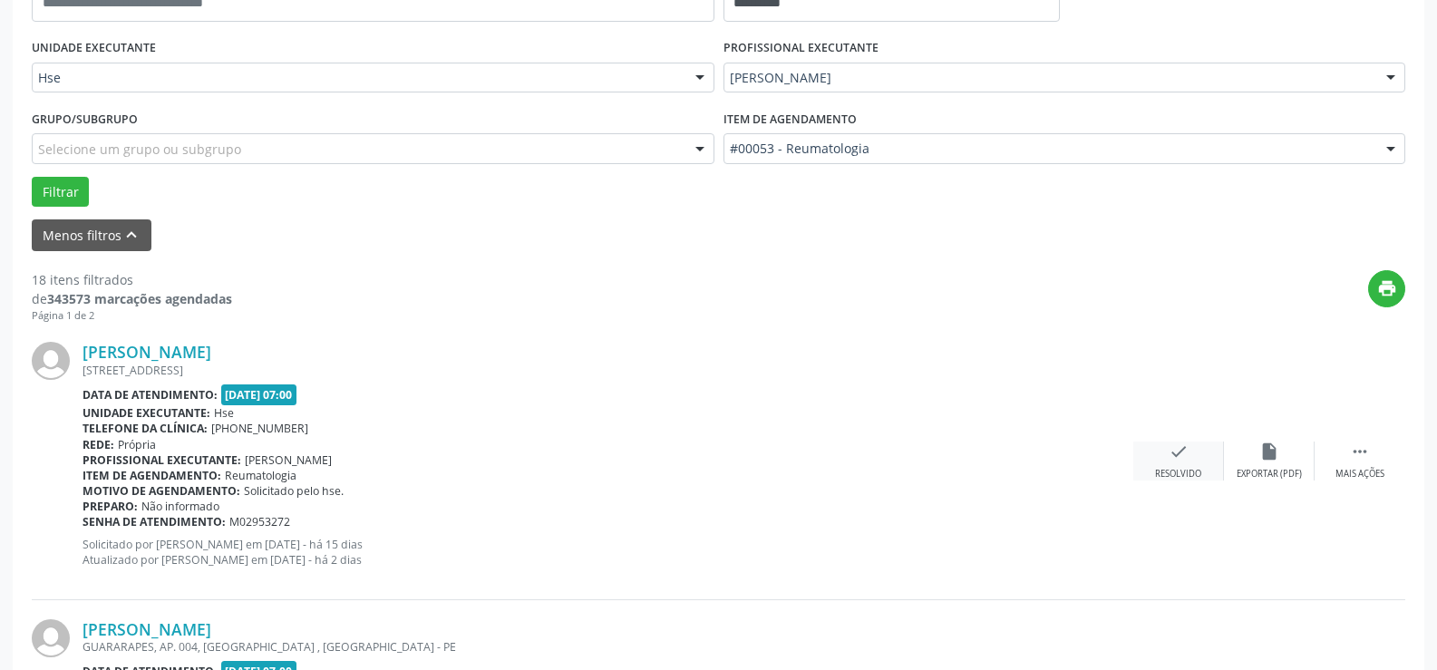
click at [1165, 465] on div "check Resolvido" at bounding box center [1178, 460] width 91 height 39
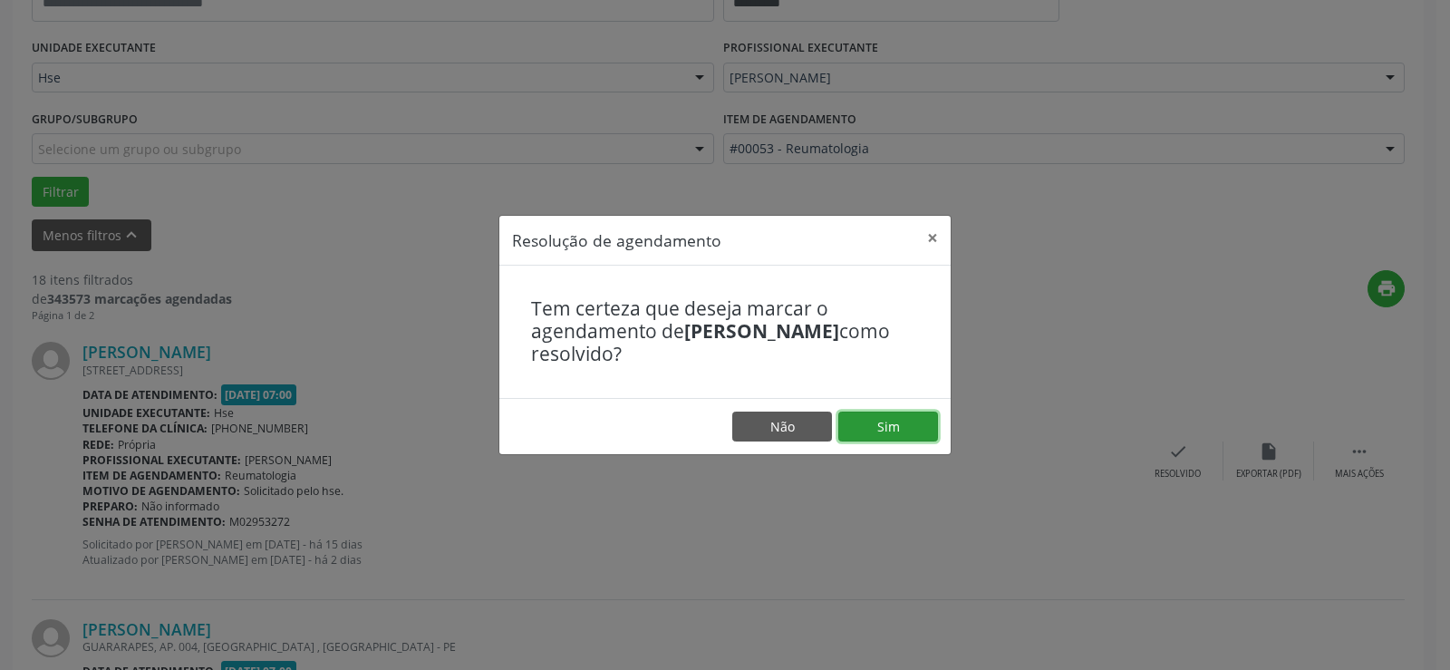
click at [865, 420] on button "Sim" at bounding box center [888, 426] width 100 height 31
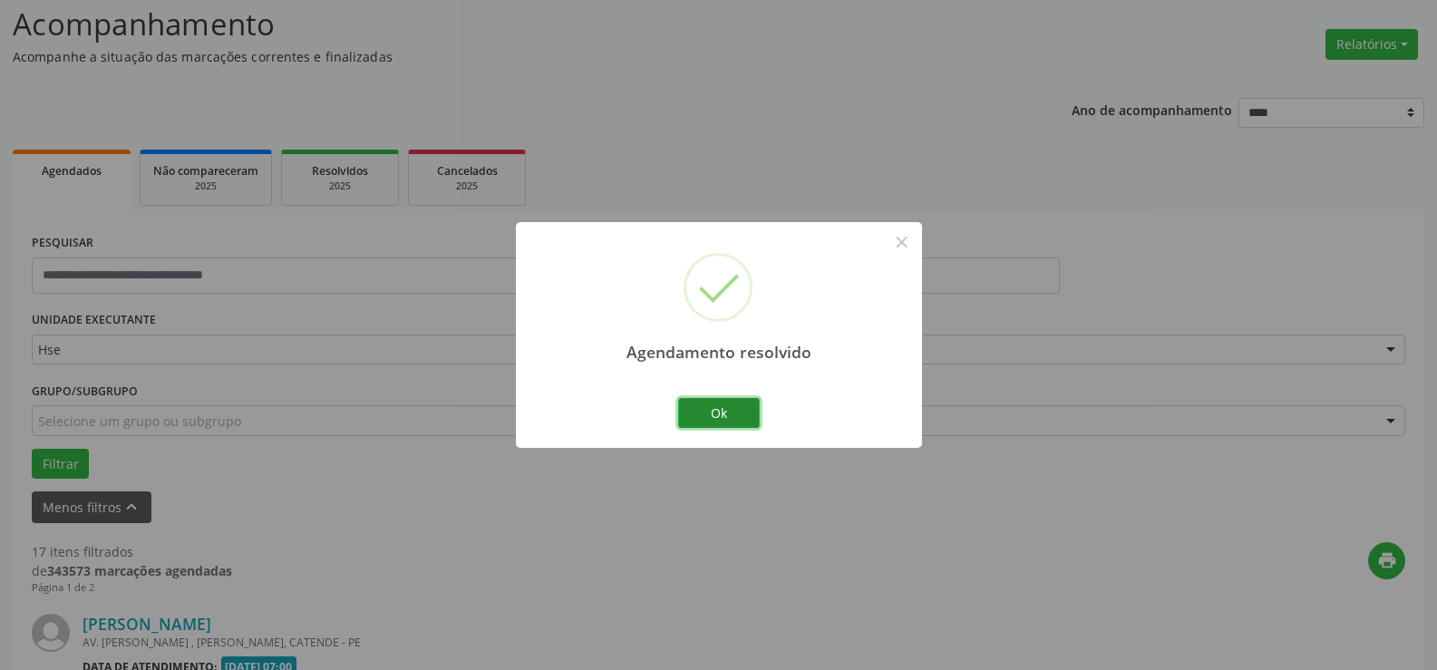
click at [743, 412] on button "Ok" at bounding box center [719, 413] width 82 height 31
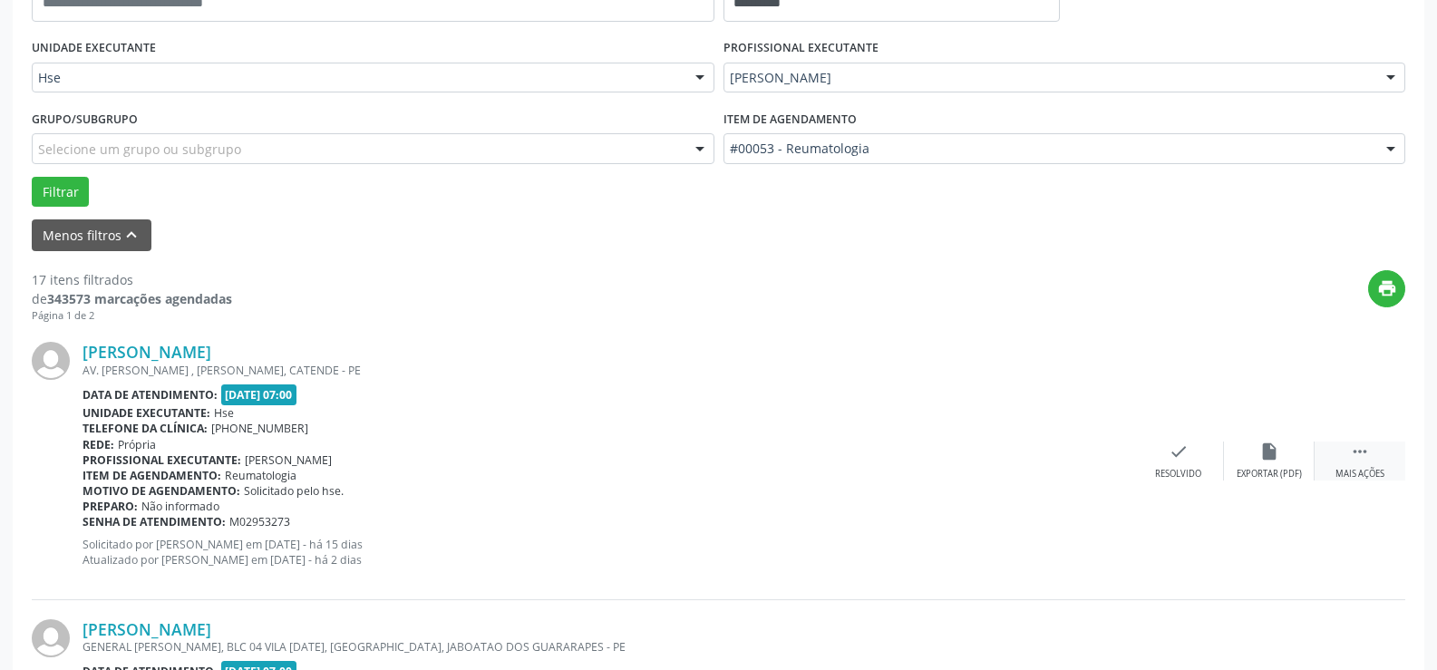
click at [1370, 450] on div " Mais ações" at bounding box center [1359, 460] width 91 height 39
click at [1224, 468] on div "alarm_off Não compareceu" at bounding box center [1269, 460] width 91 height 39
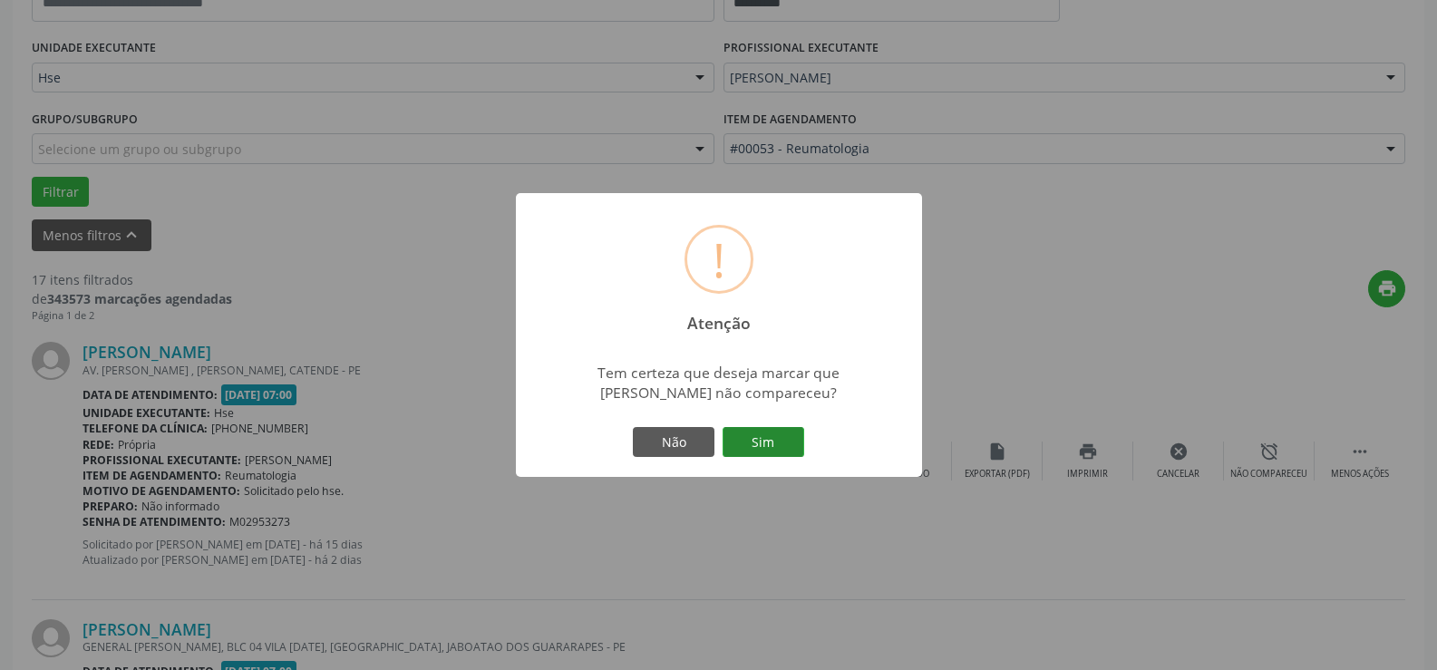
click at [780, 453] on button "Sim" at bounding box center [763, 442] width 82 height 31
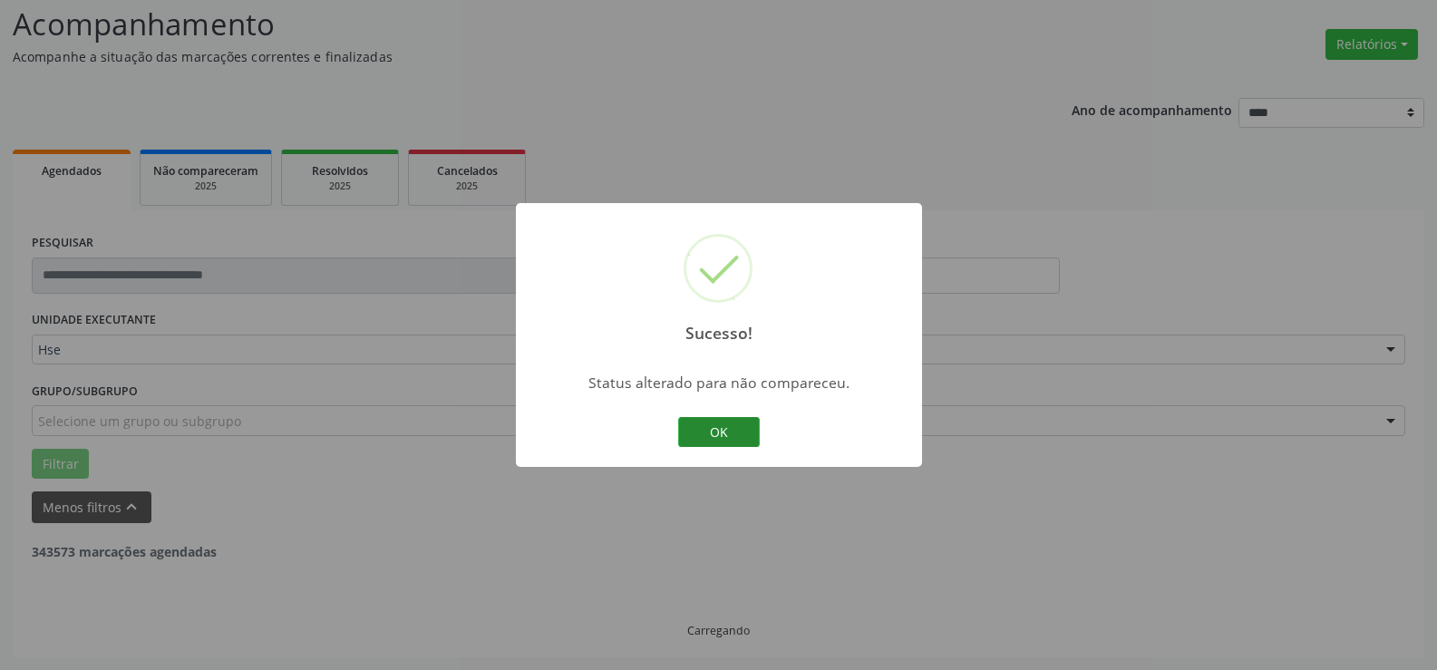
click at [682, 429] on button "OK" at bounding box center [719, 432] width 82 height 31
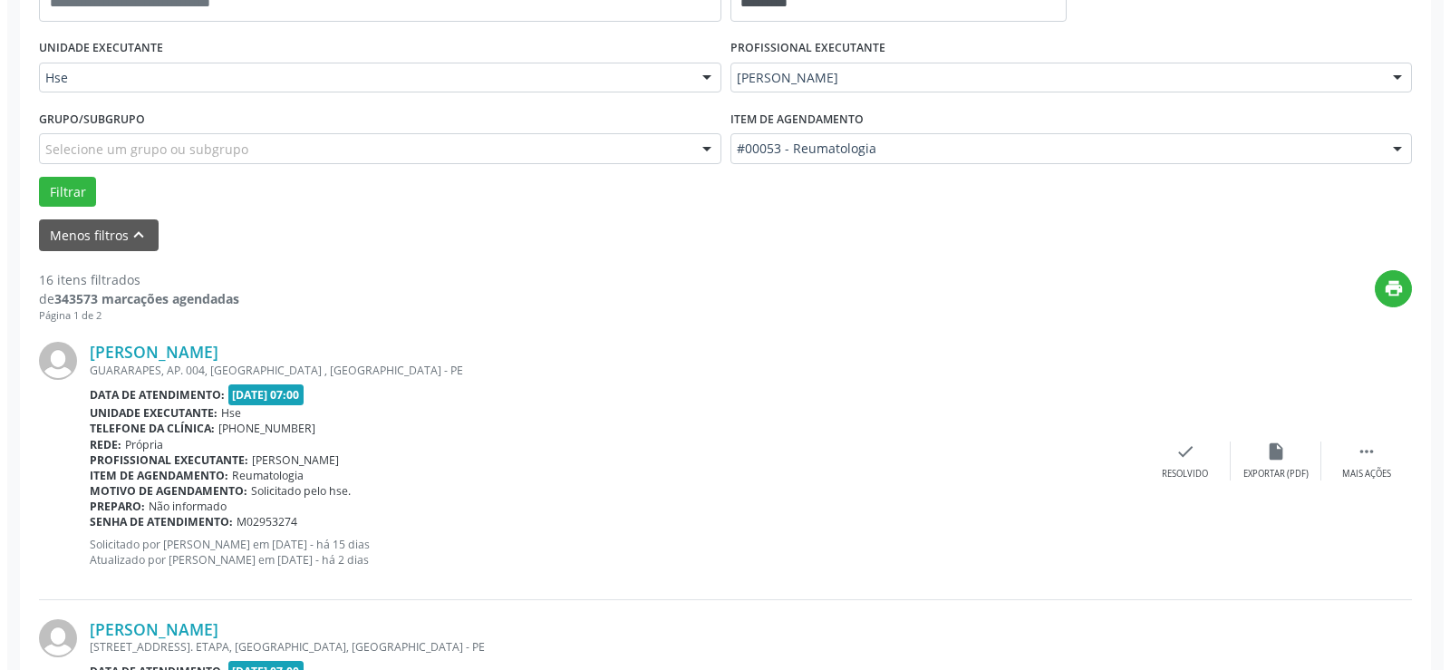
scroll to position [484, 0]
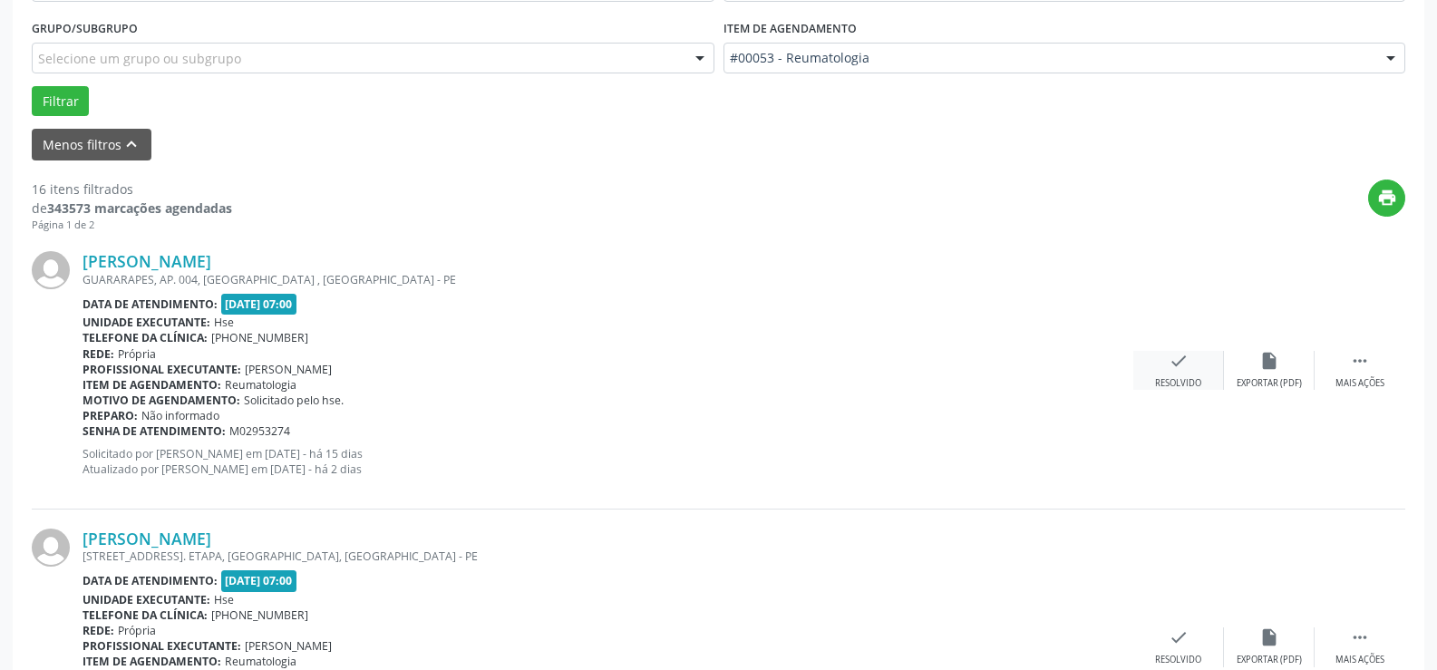
click at [1217, 377] on div "check Resolvido" at bounding box center [1178, 370] width 91 height 39
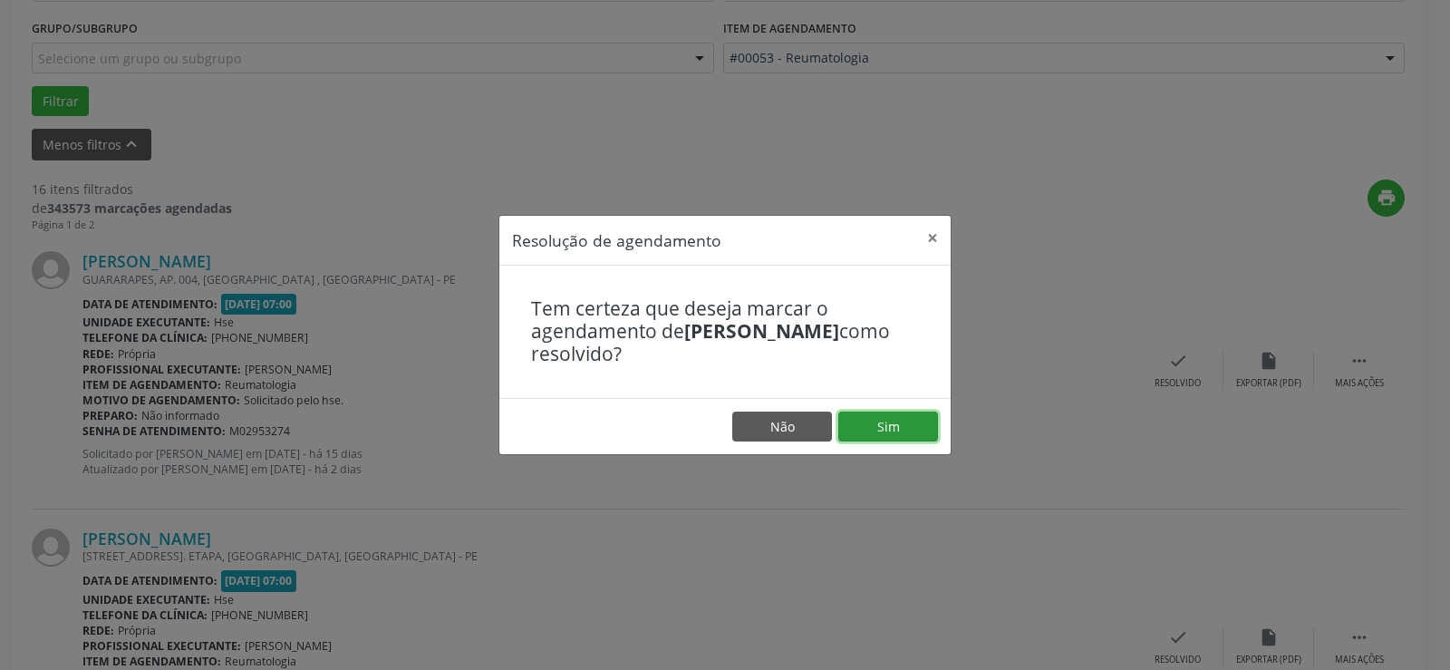
click at [909, 426] on button "Sim" at bounding box center [888, 426] width 100 height 31
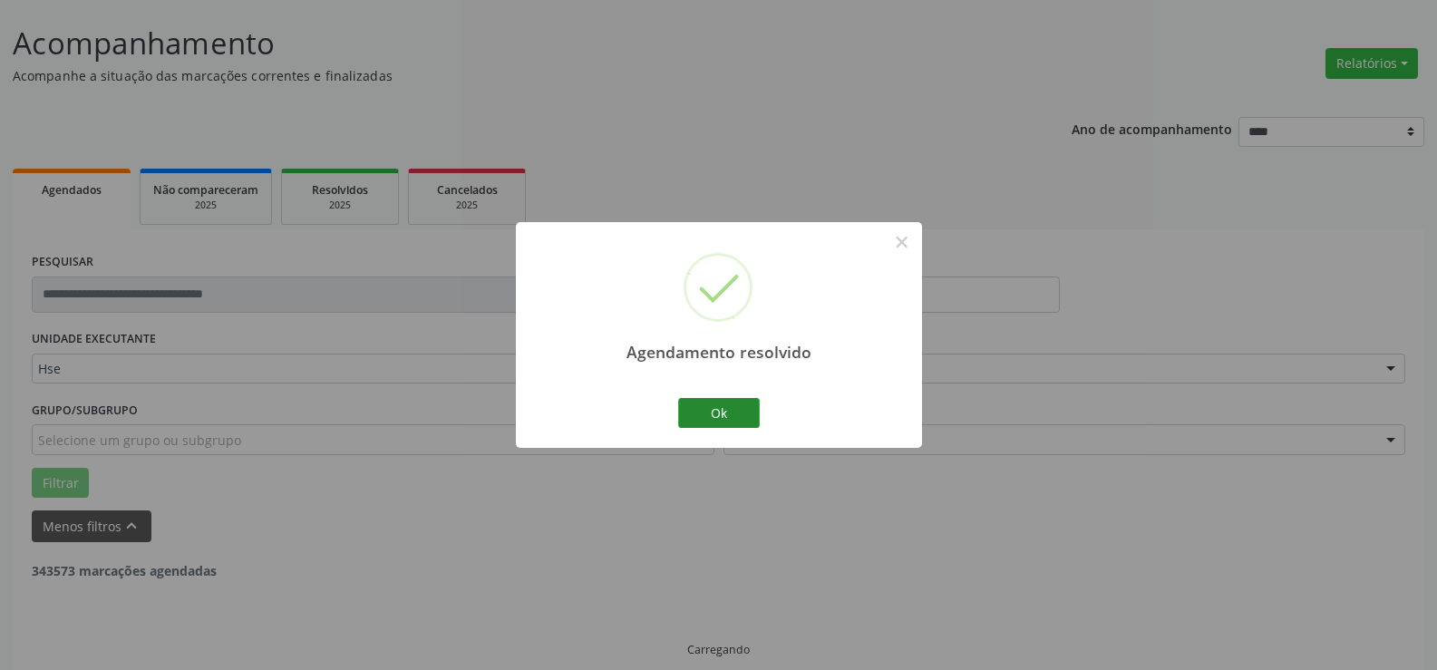
scroll to position [121, 0]
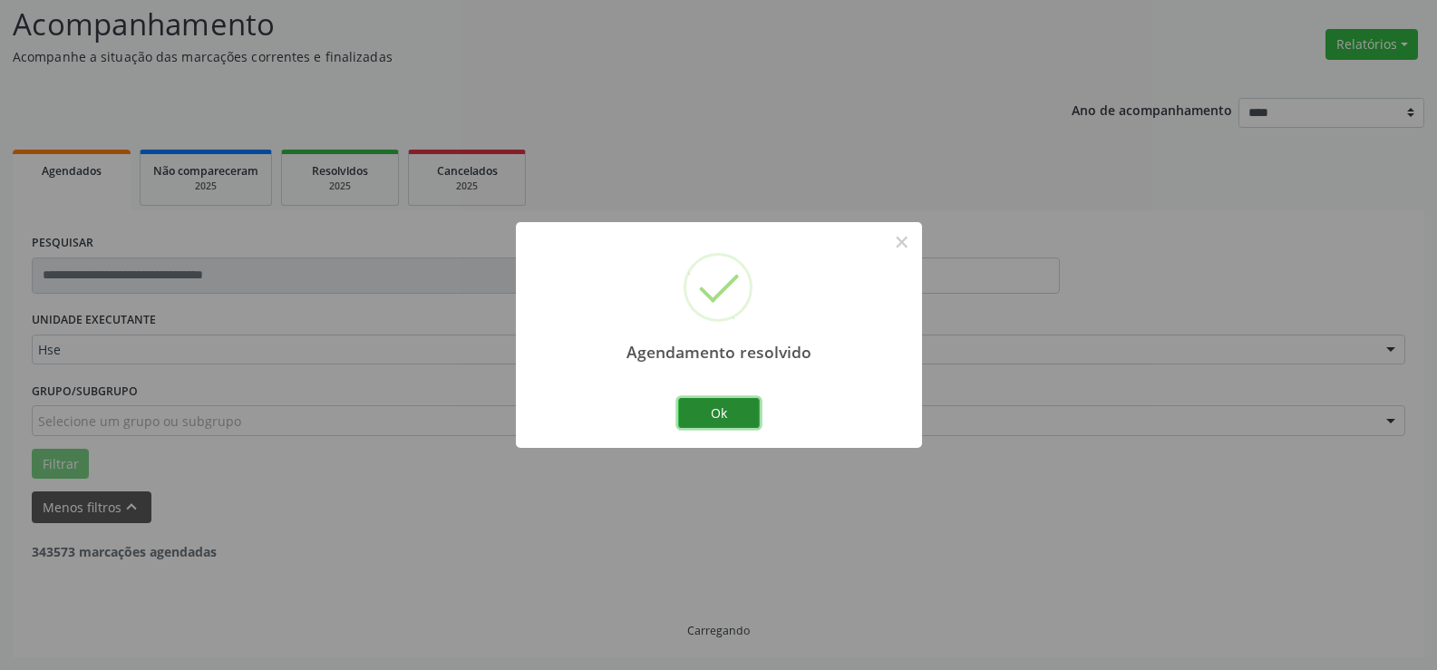
click at [744, 409] on button "Ok" at bounding box center [719, 413] width 82 height 31
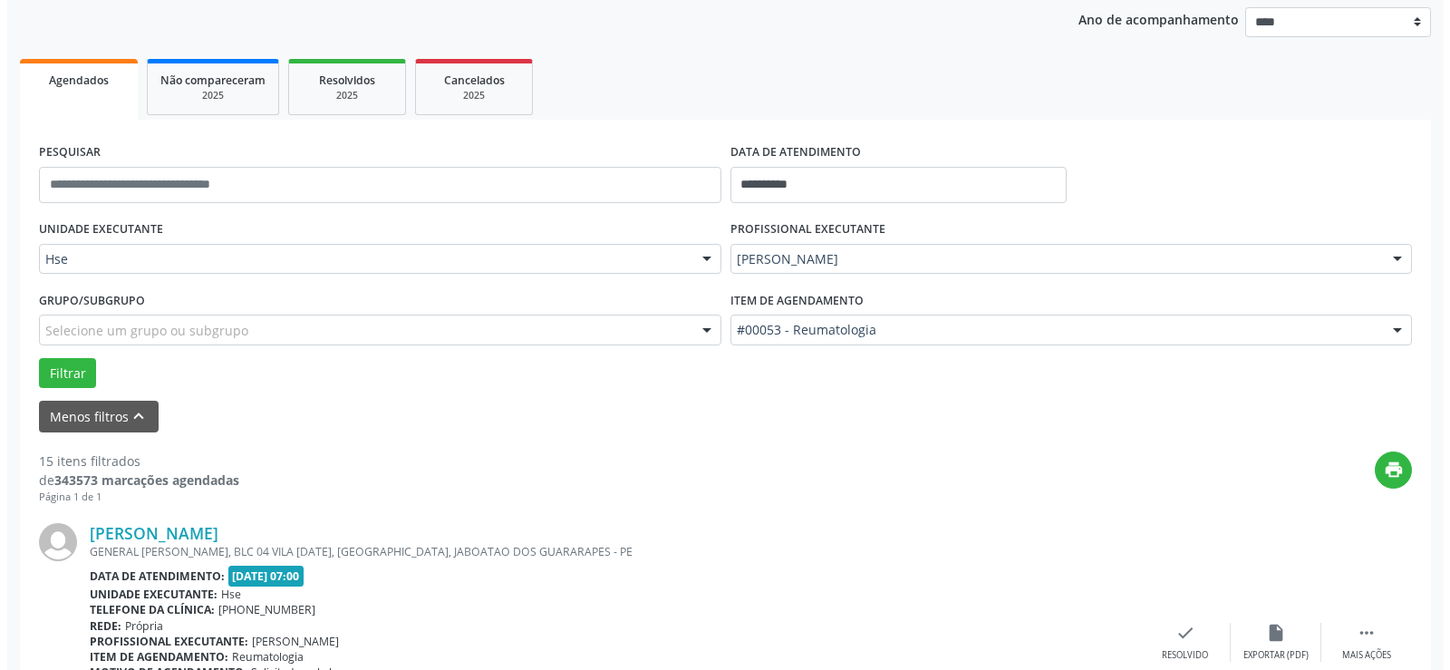
scroll to position [303, 0]
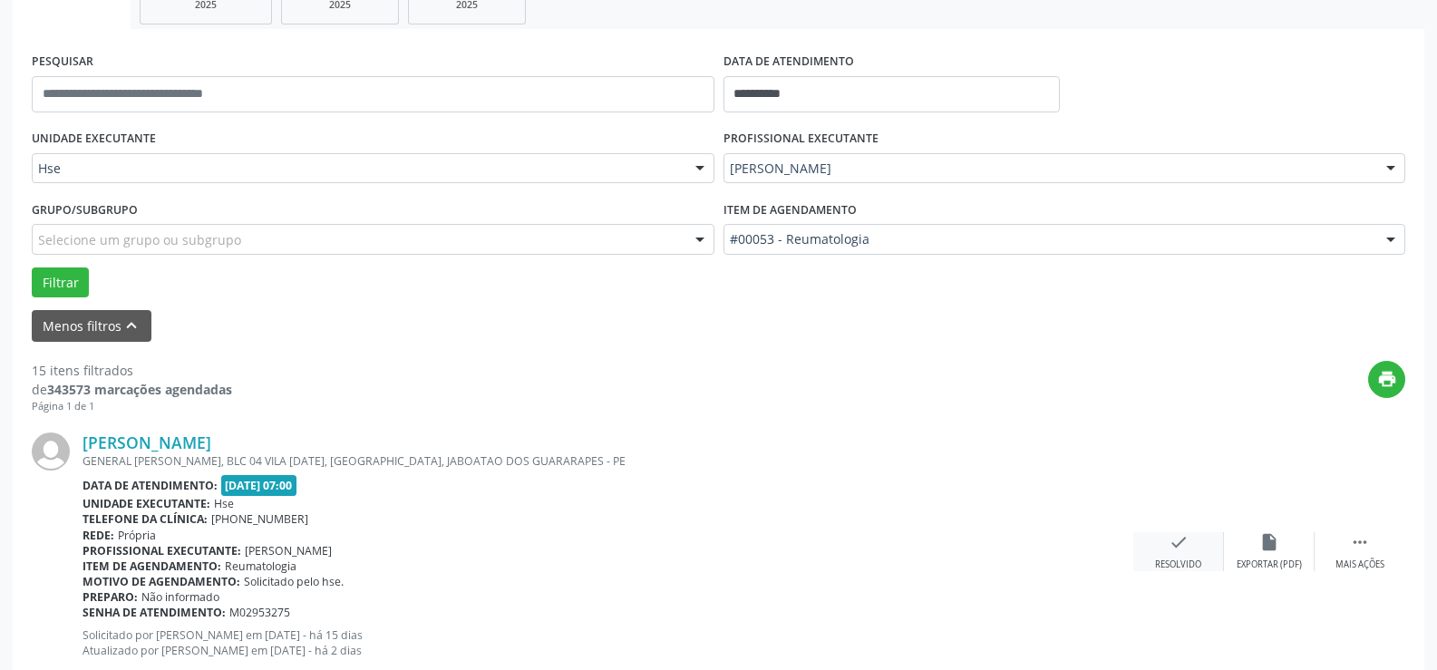
click at [1187, 539] on icon "check" at bounding box center [1178, 542] width 20 height 20
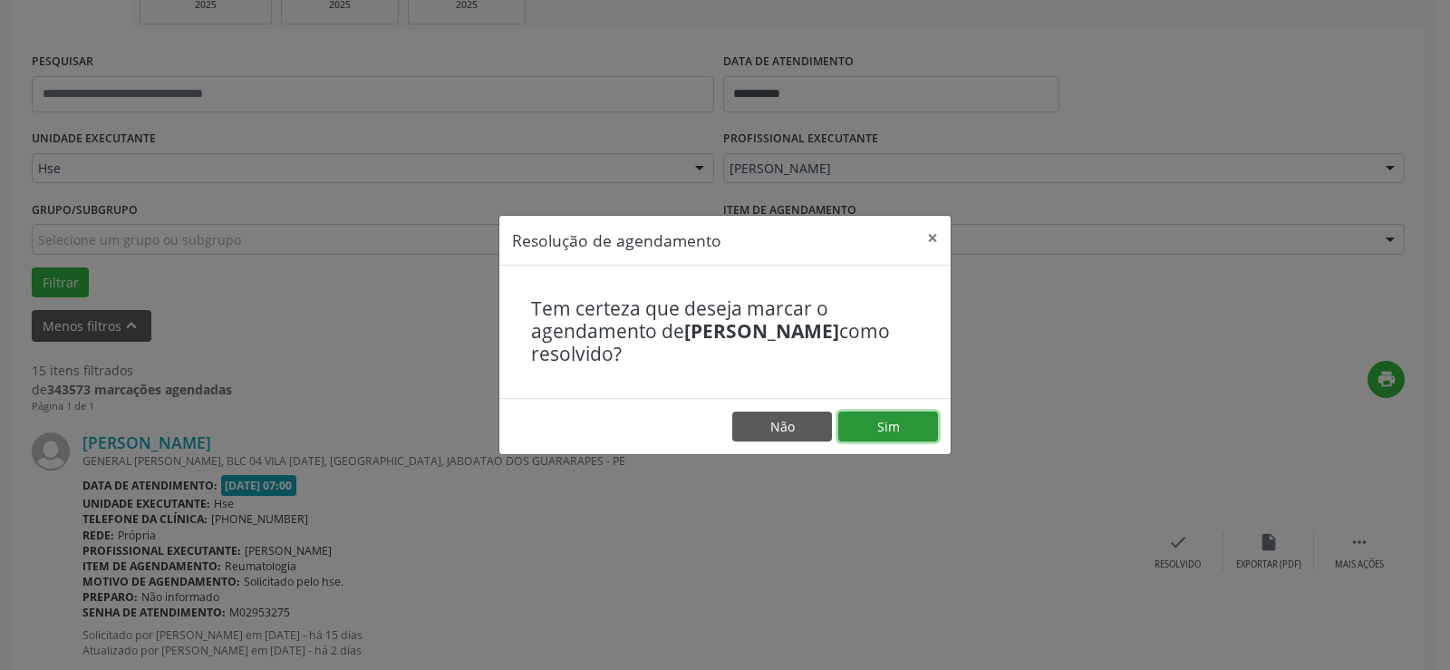
click at [856, 423] on button "Sim" at bounding box center [888, 426] width 100 height 31
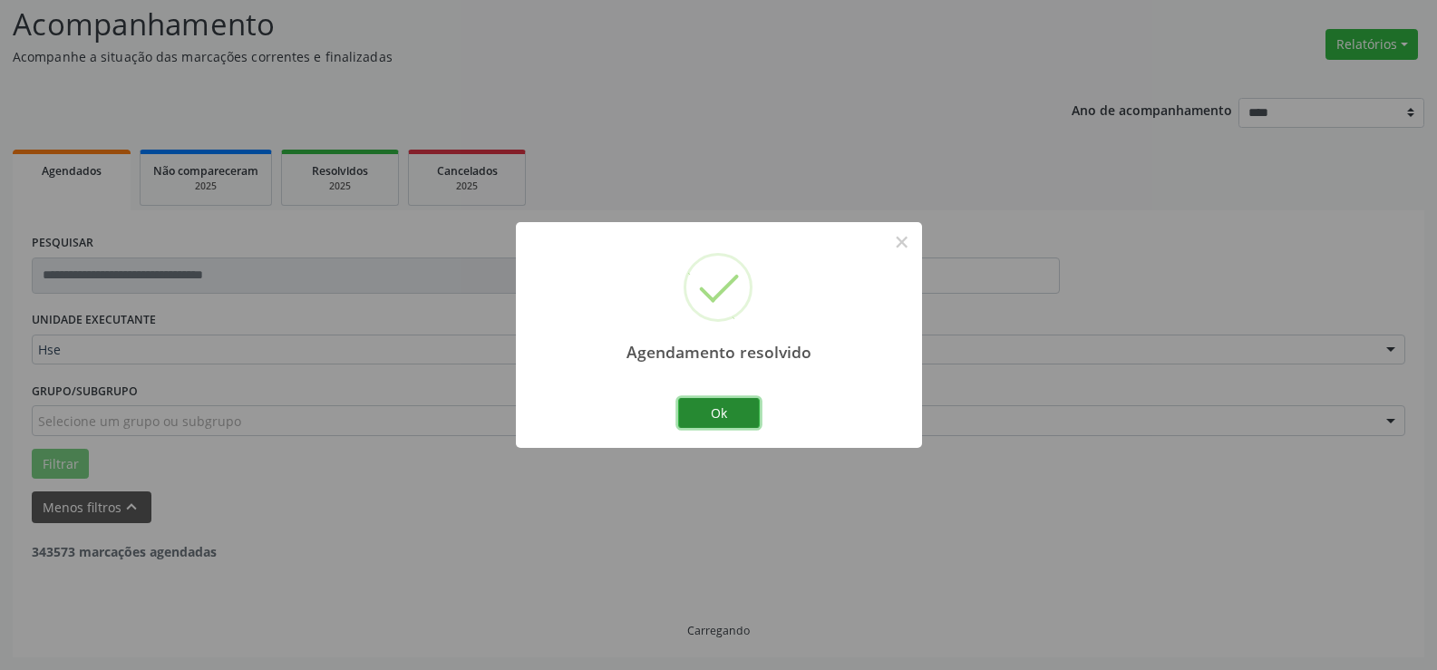
click at [741, 413] on button "Ok" at bounding box center [719, 413] width 82 height 31
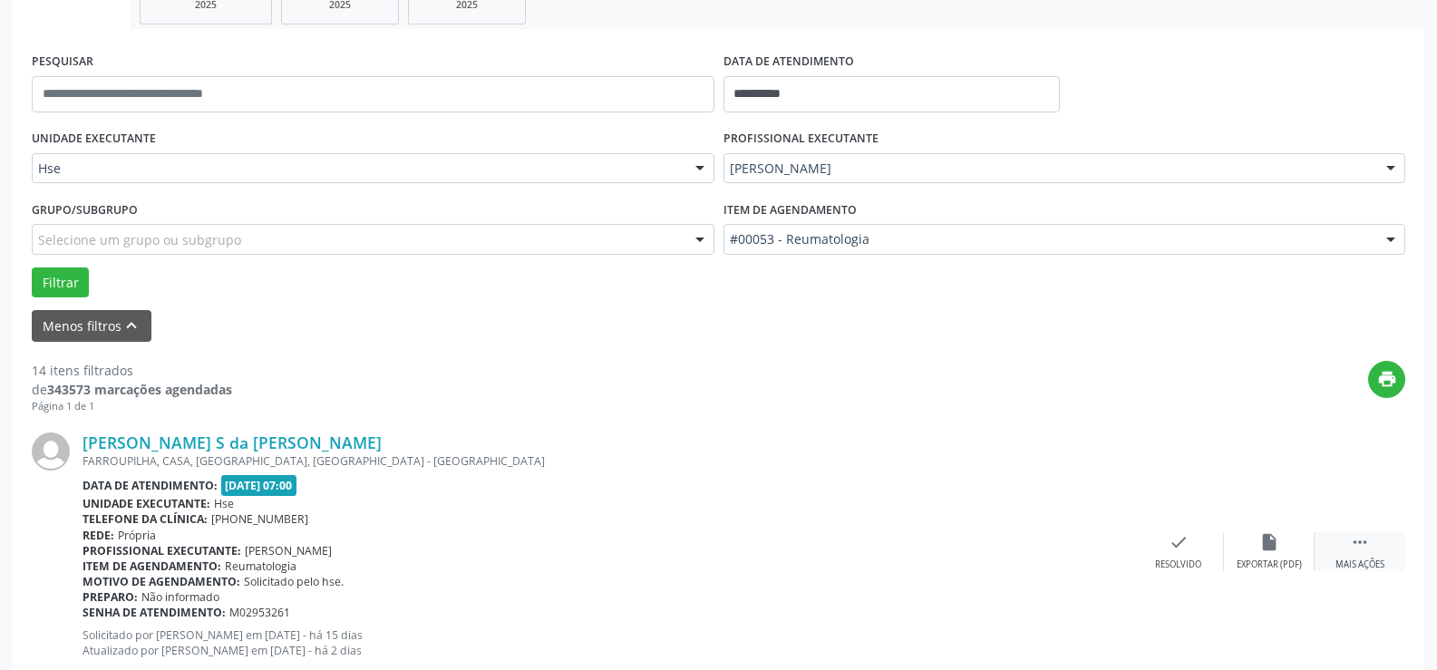
drag, startPoint x: 1367, startPoint y: 539, endPoint x: 1354, endPoint y: 538, distance: 12.7
click at [1367, 540] on icon "" at bounding box center [1360, 542] width 20 height 20
click at [1289, 544] on div "alarm_off Não compareceu" at bounding box center [1269, 551] width 91 height 39
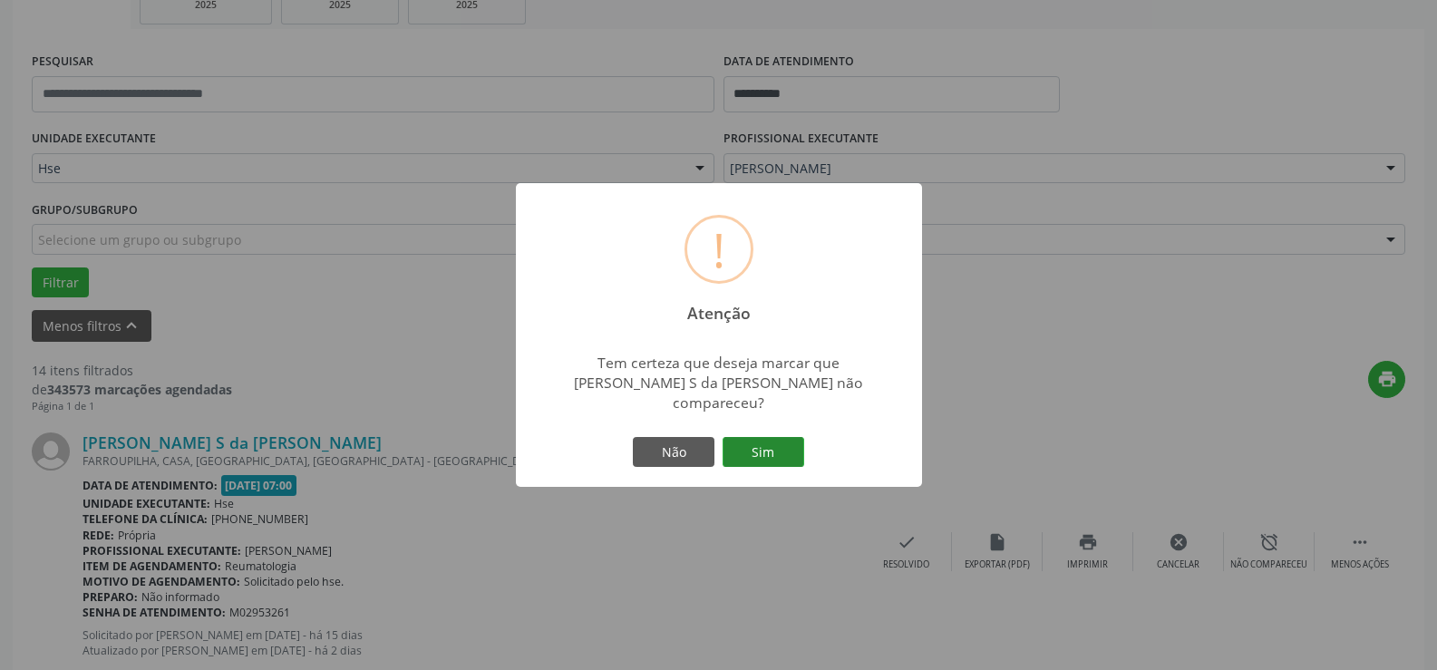
click at [759, 452] on button "Sim" at bounding box center [763, 452] width 82 height 31
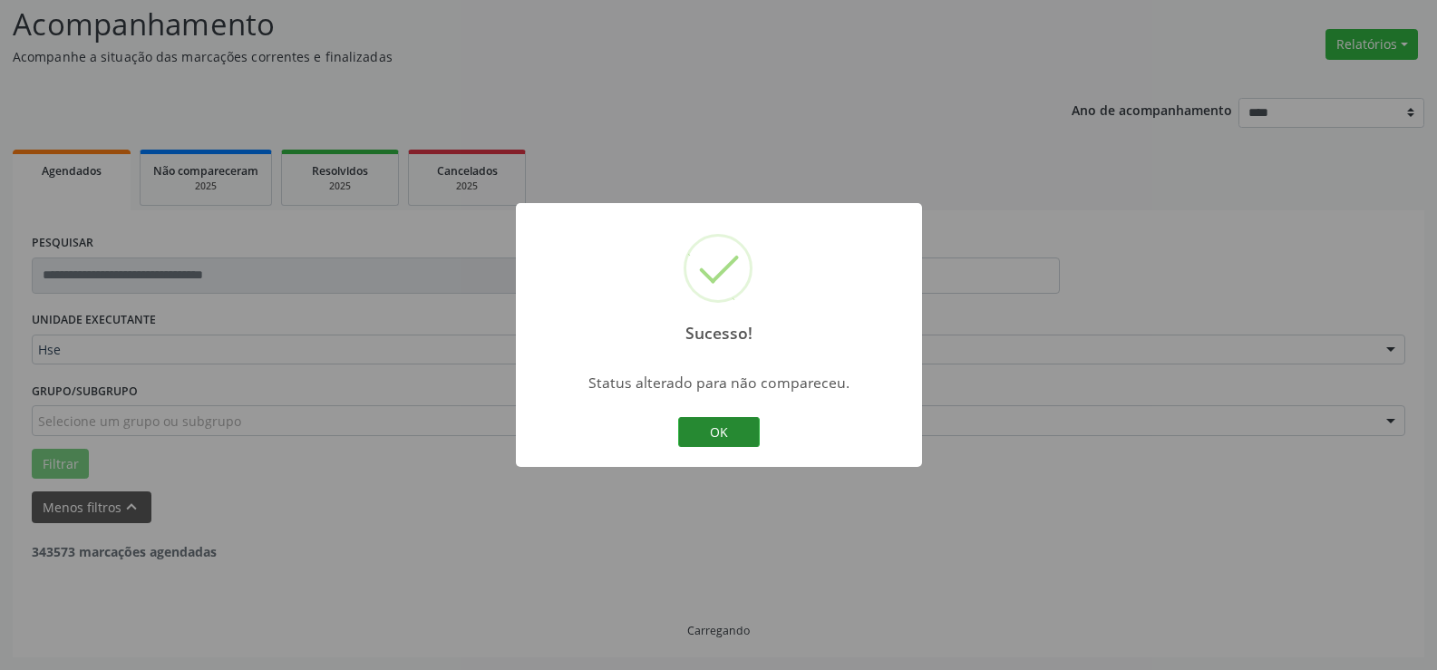
click at [747, 437] on button "OK" at bounding box center [719, 432] width 82 height 31
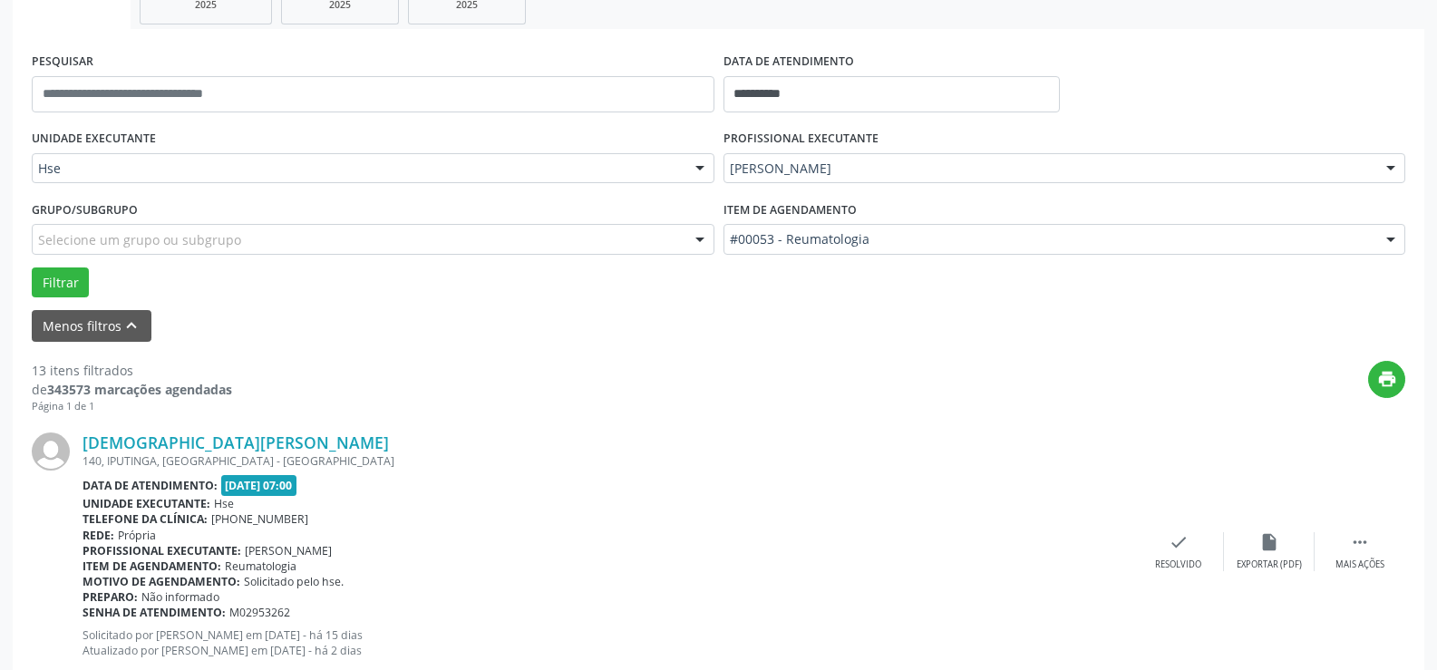
scroll to position [393, 0]
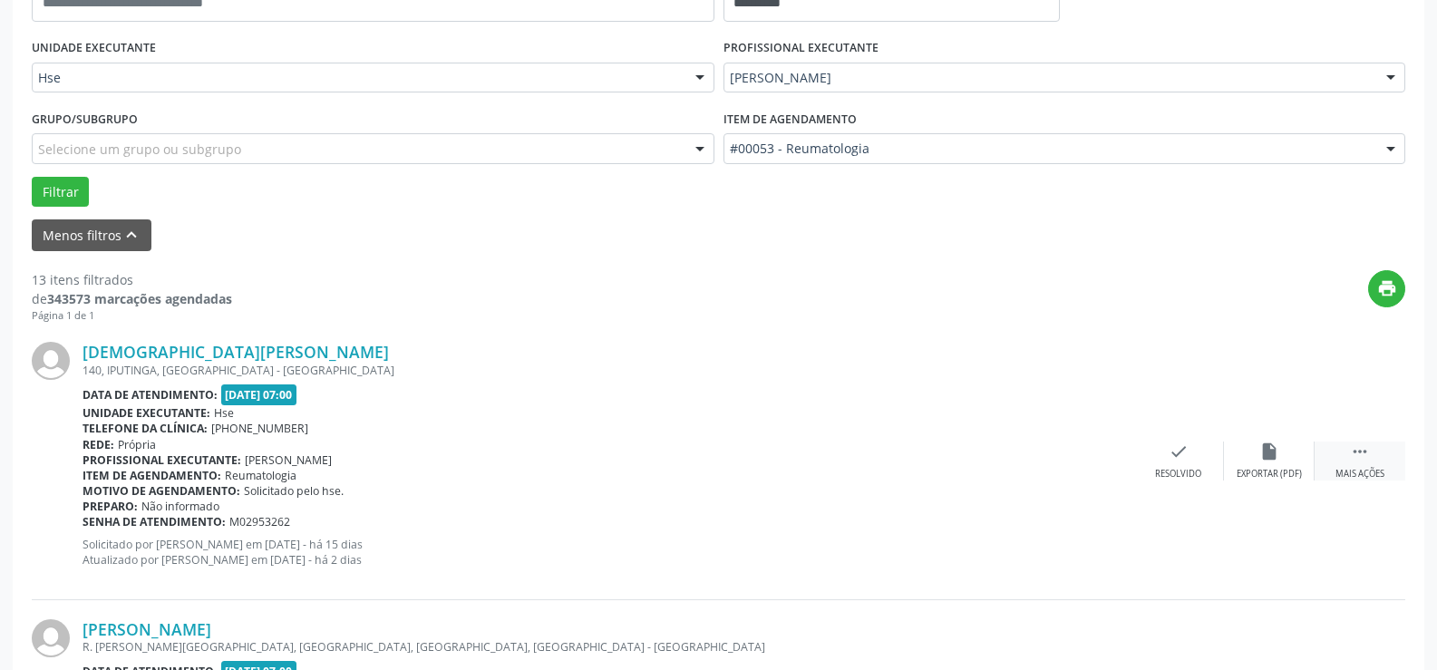
click at [1376, 460] on div " Mais ações" at bounding box center [1359, 460] width 91 height 39
click at [1242, 463] on div "alarm_off Não compareceu" at bounding box center [1269, 460] width 91 height 39
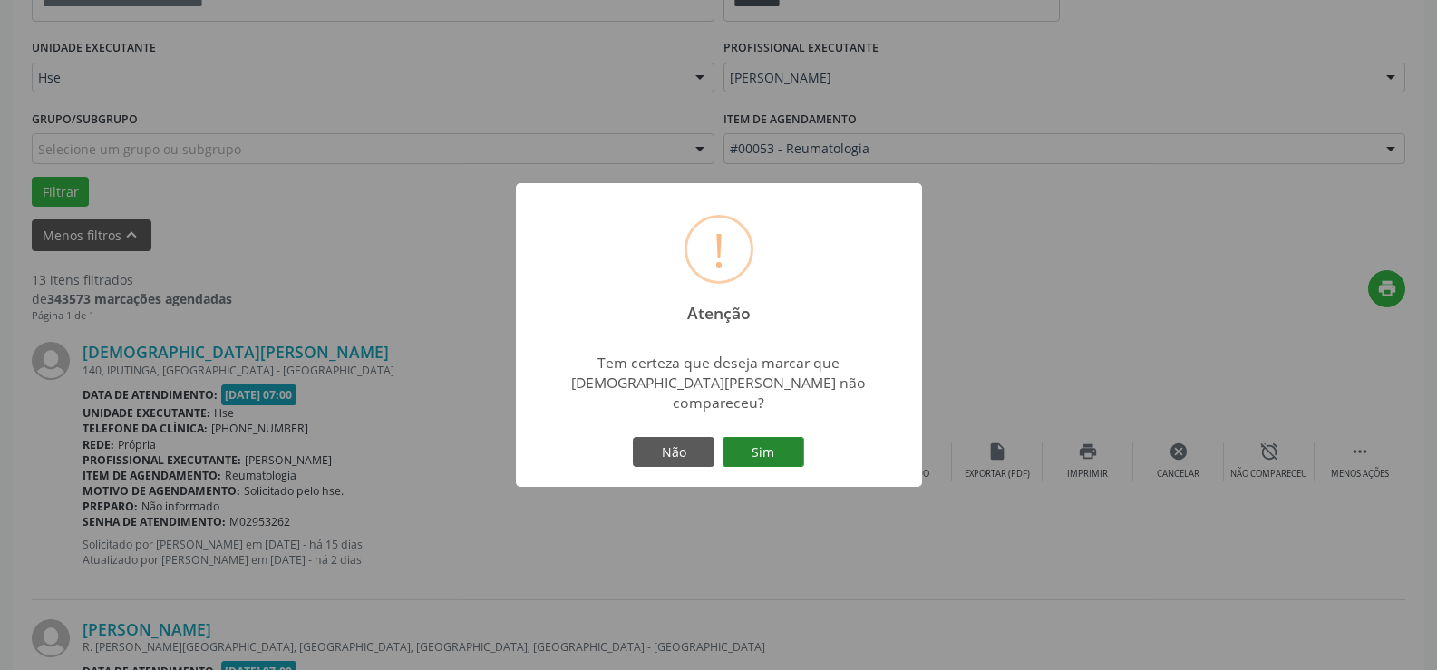
click at [780, 449] on button "Sim" at bounding box center [763, 452] width 82 height 31
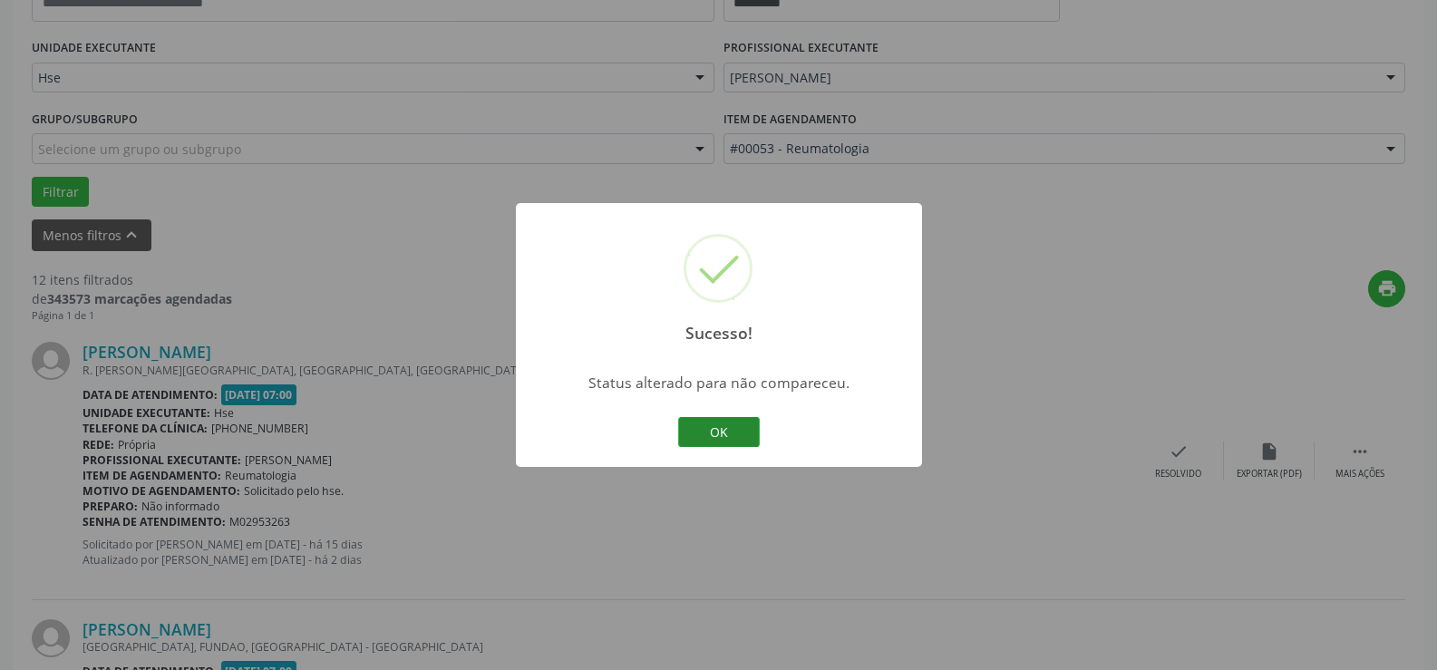
click at [680, 427] on button "OK" at bounding box center [719, 432] width 82 height 31
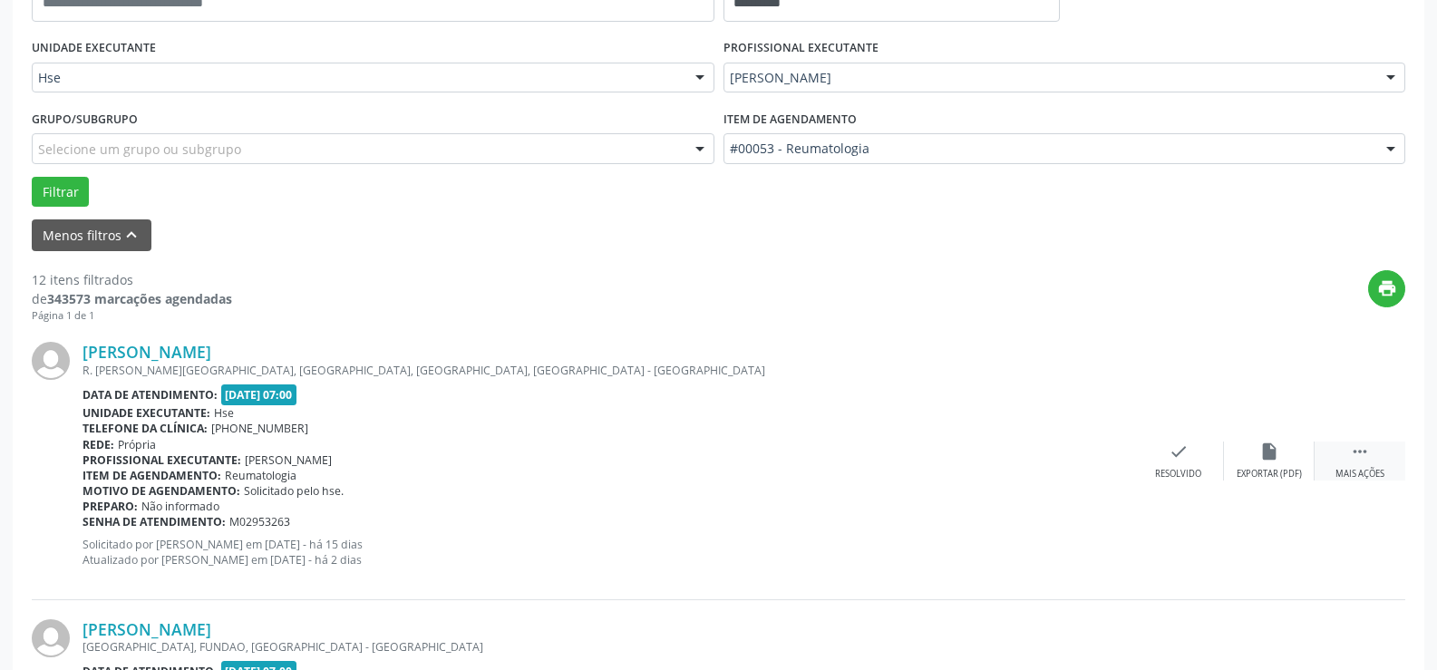
drag, startPoint x: 1361, startPoint y: 469, endPoint x: 1340, endPoint y: 479, distance: 23.1
click at [1359, 469] on div "Mais ações" at bounding box center [1359, 474] width 49 height 13
click at [1260, 466] on div "alarm_off Não compareceu" at bounding box center [1269, 460] width 91 height 39
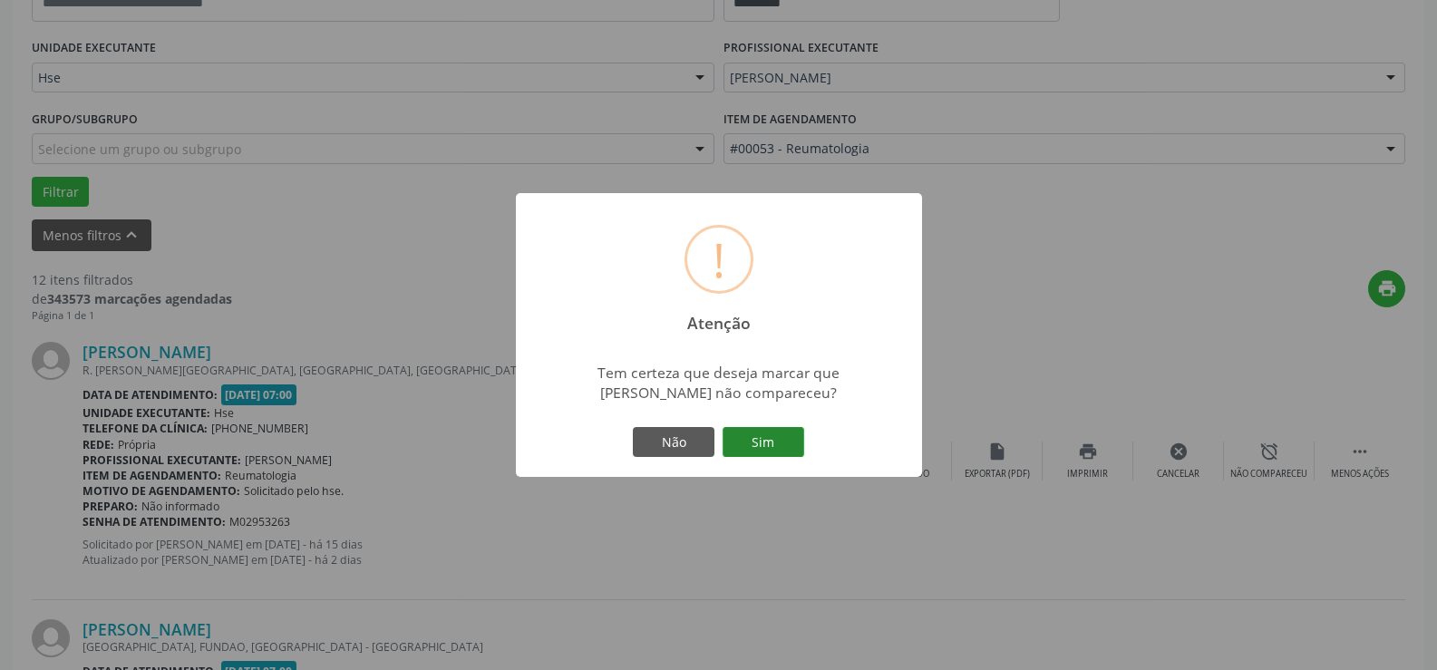
click at [765, 444] on button "Sim" at bounding box center [763, 442] width 82 height 31
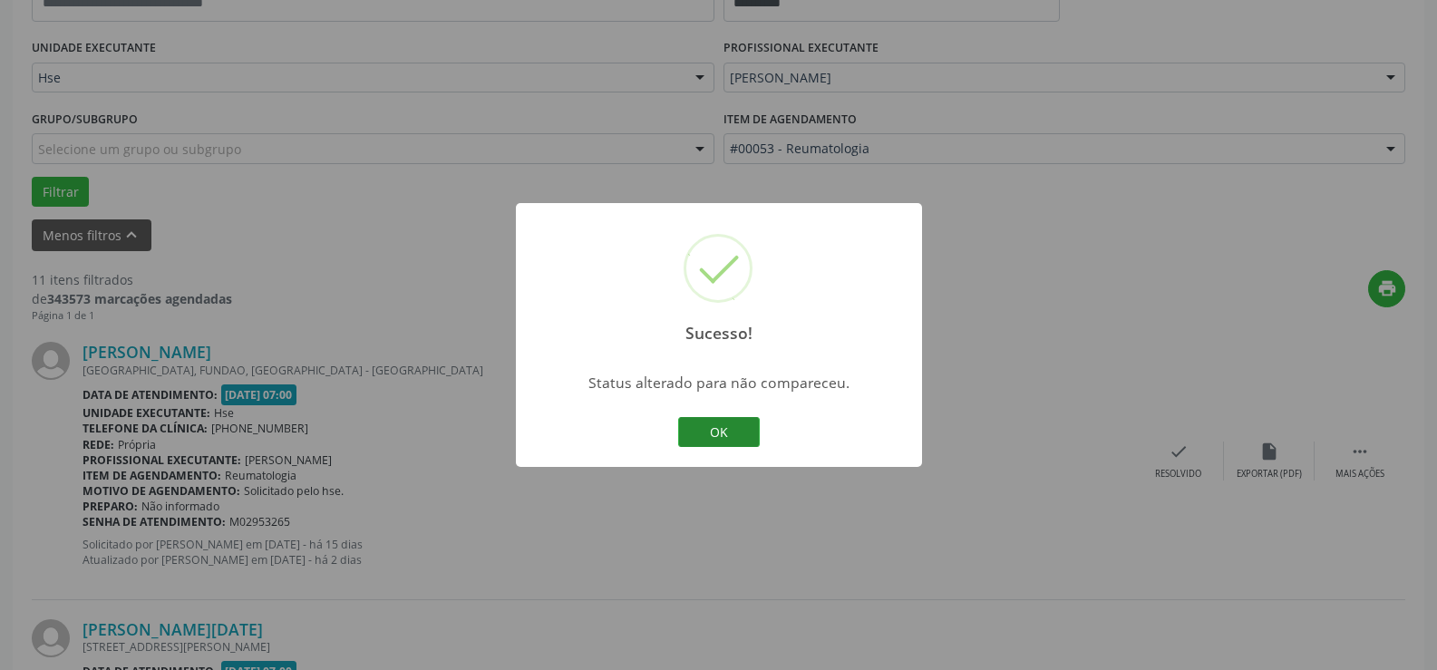
click at [713, 429] on button "OK" at bounding box center [719, 432] width 82 height 31
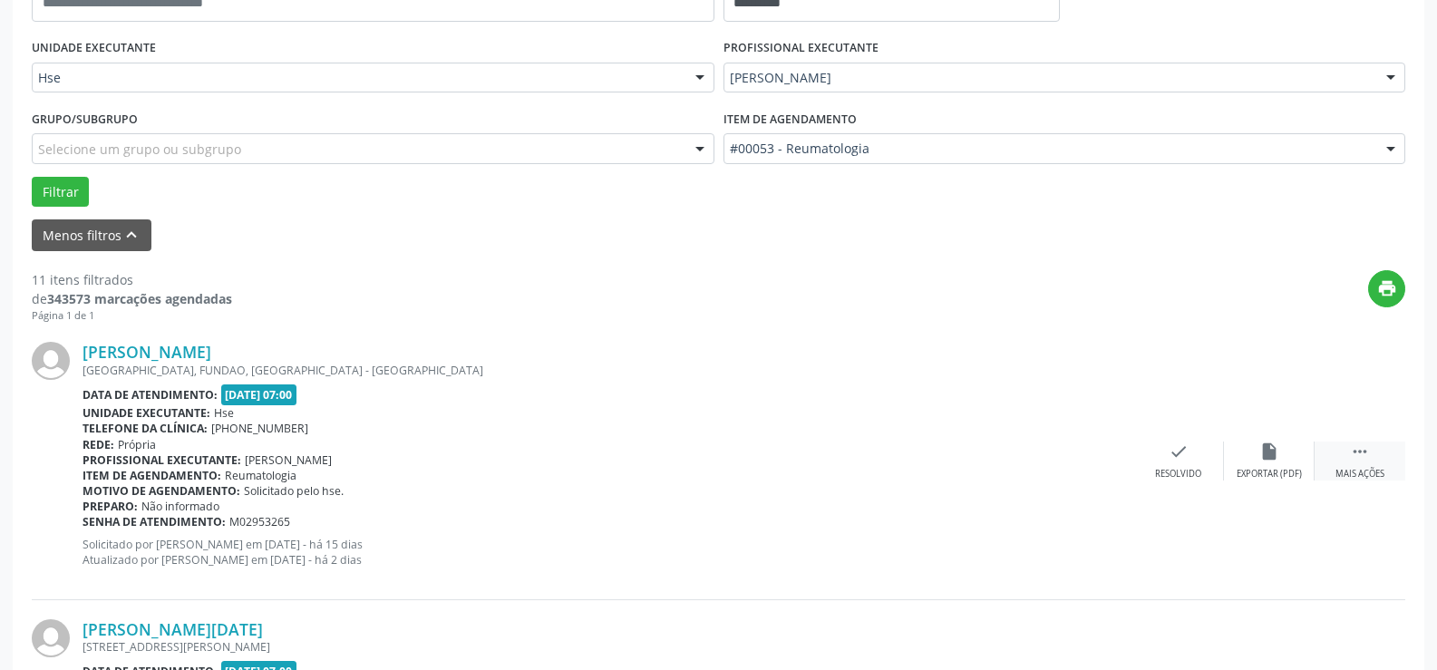
click at [1369, 478] on div "Mais ações" at bounding box center [1359, 474] width 49 height 13
click at [1273, 460] on icon "alarm_off" at bounding box center [1269, 451] width 20 height 20
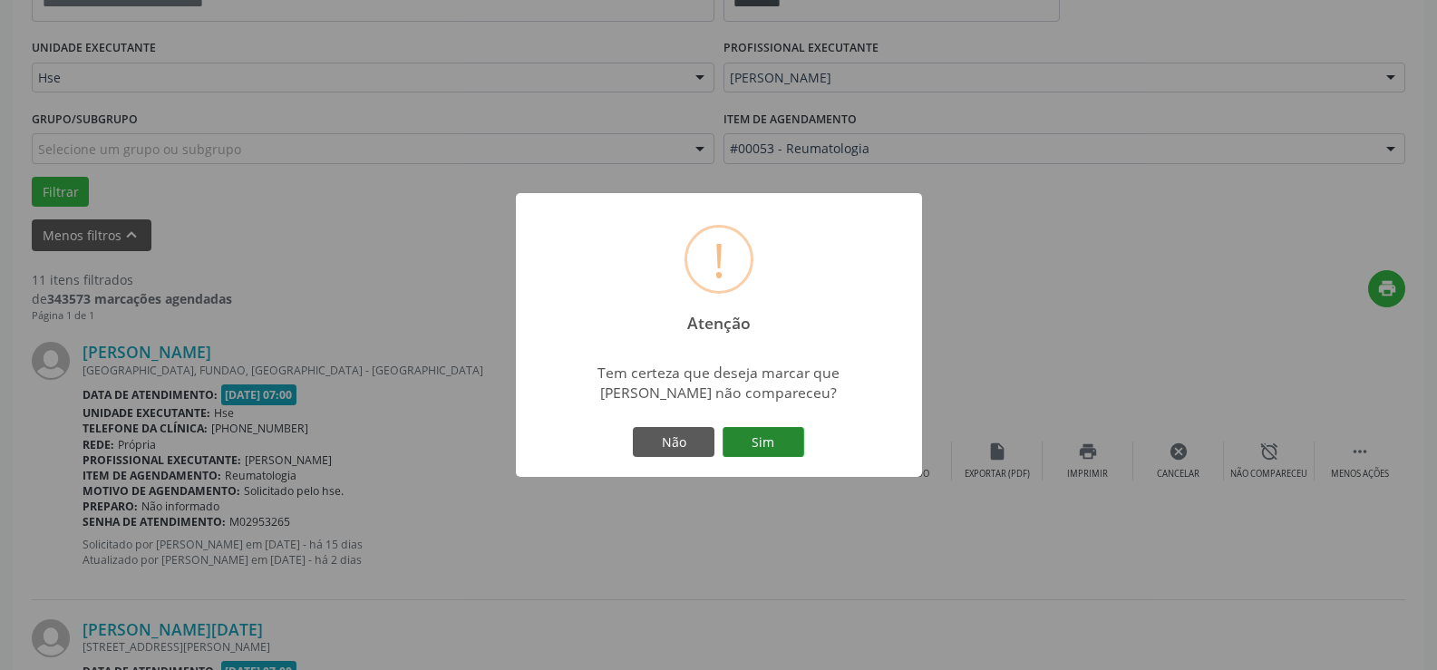
click at [769, 431] on button "Sim" at bounding box center [763, 442] width 82 height 31
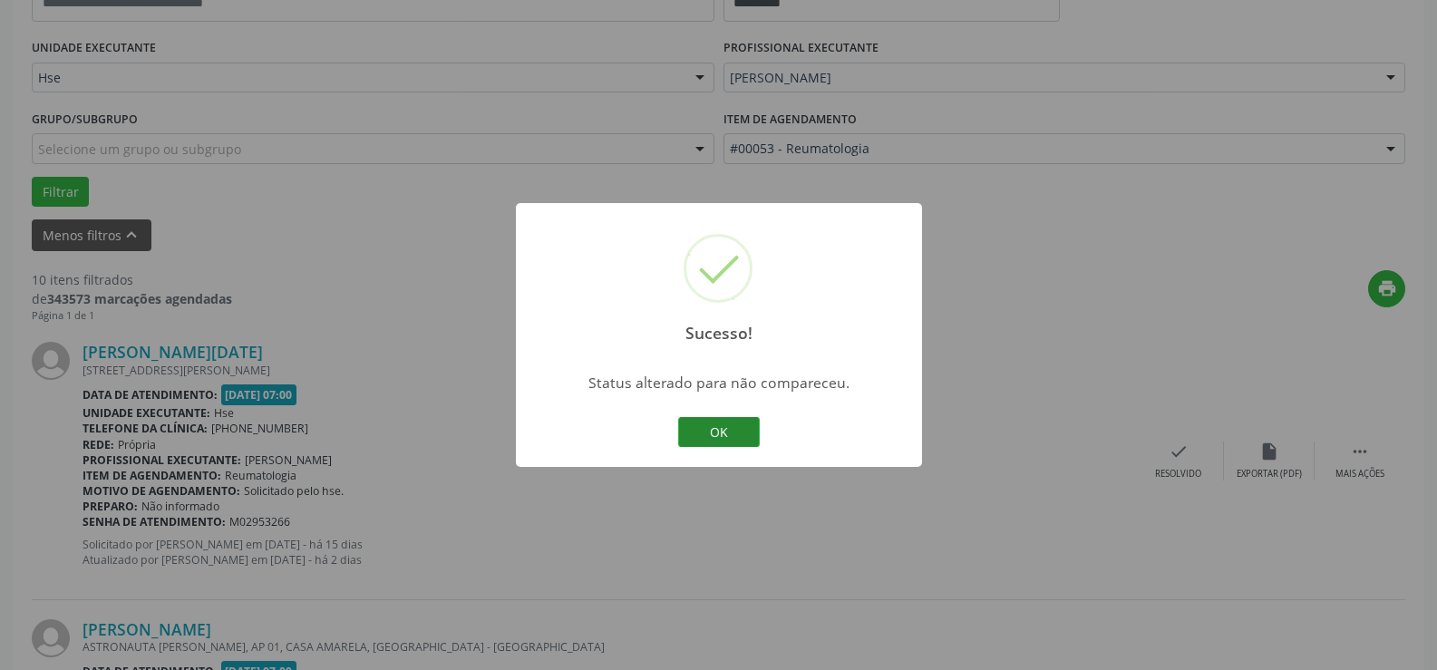
click at [709, 432] on button "OK" at bounding box center [719, 432] width 82 height 31
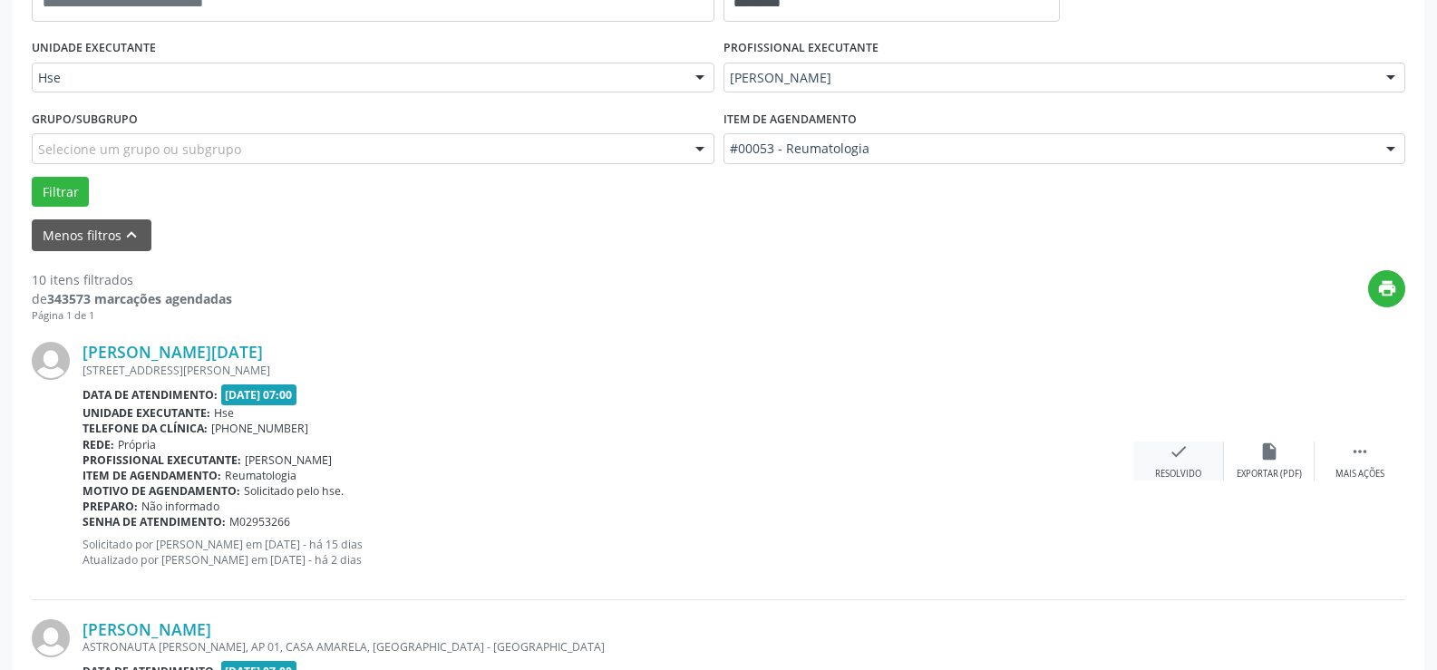
click at [1190, 469] on div "Resolvido" at bounding box center [1178, 474] width 46 height 13
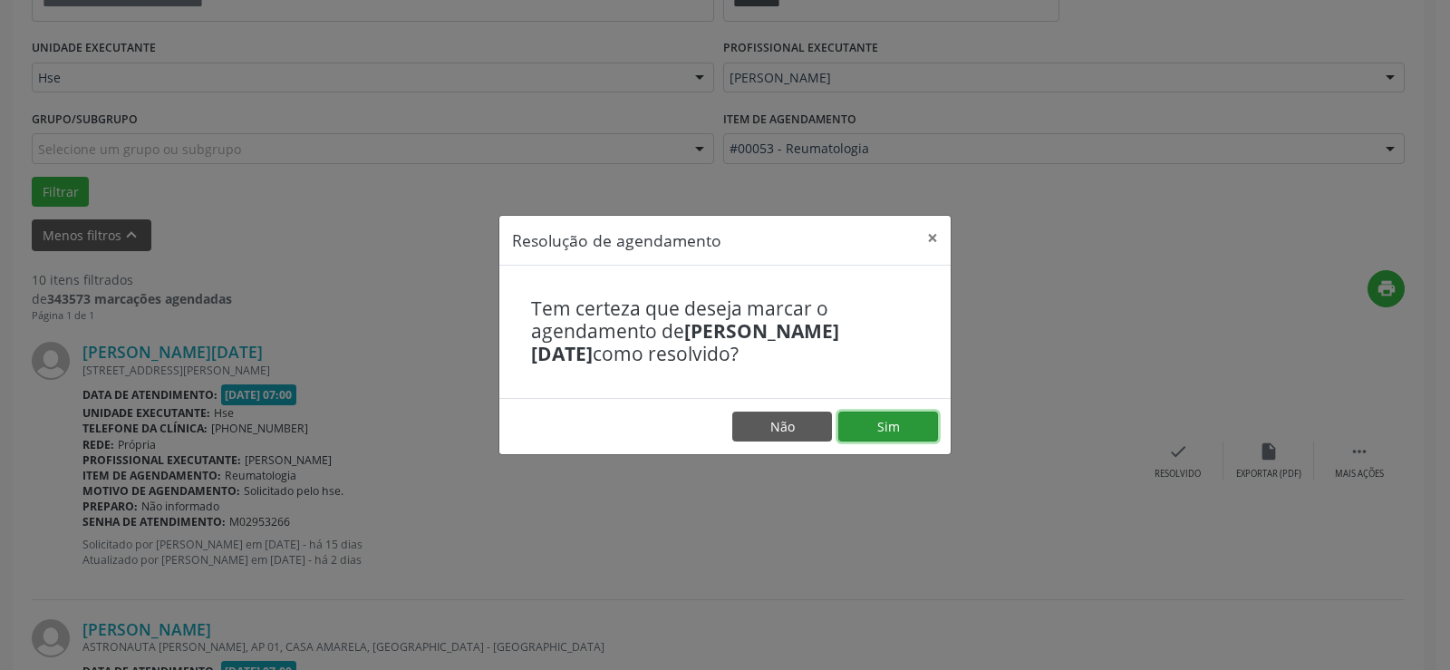
click at [904, 418] on button "Sim" at bounding box center [888, 426] width 100 height 31
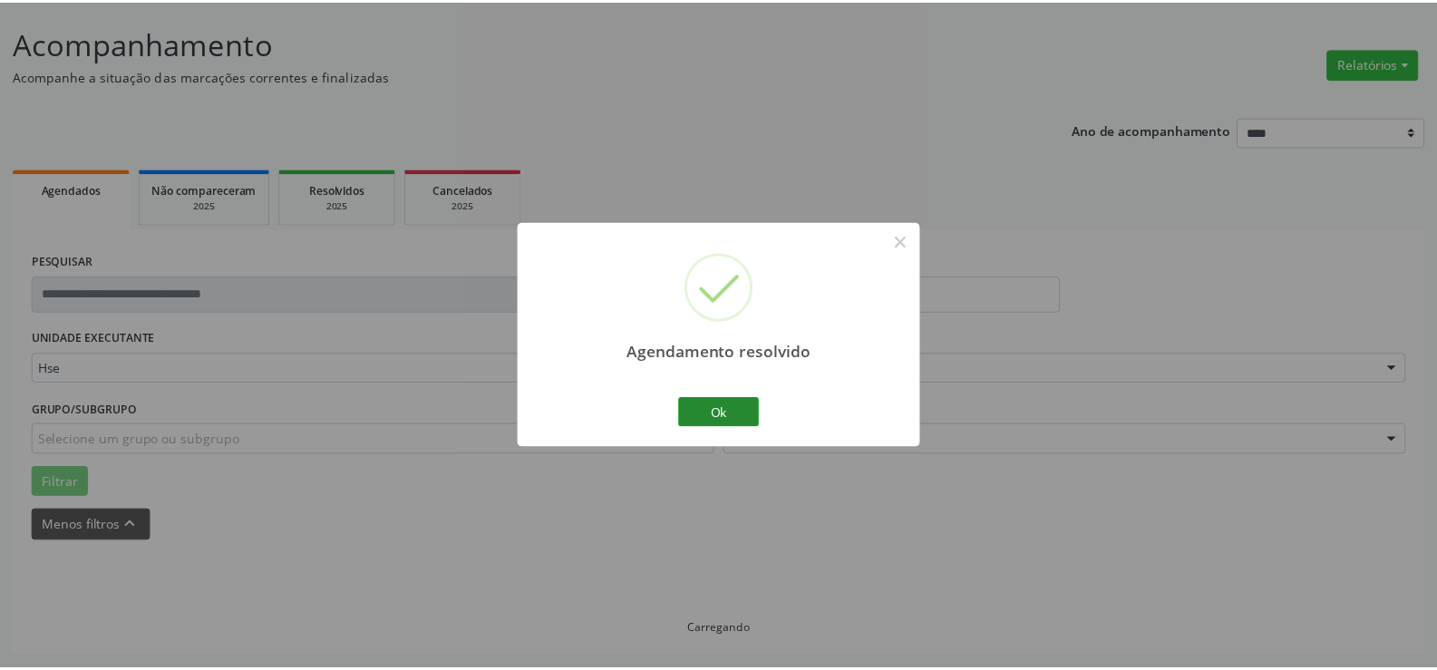
scroll to position [102, 0]
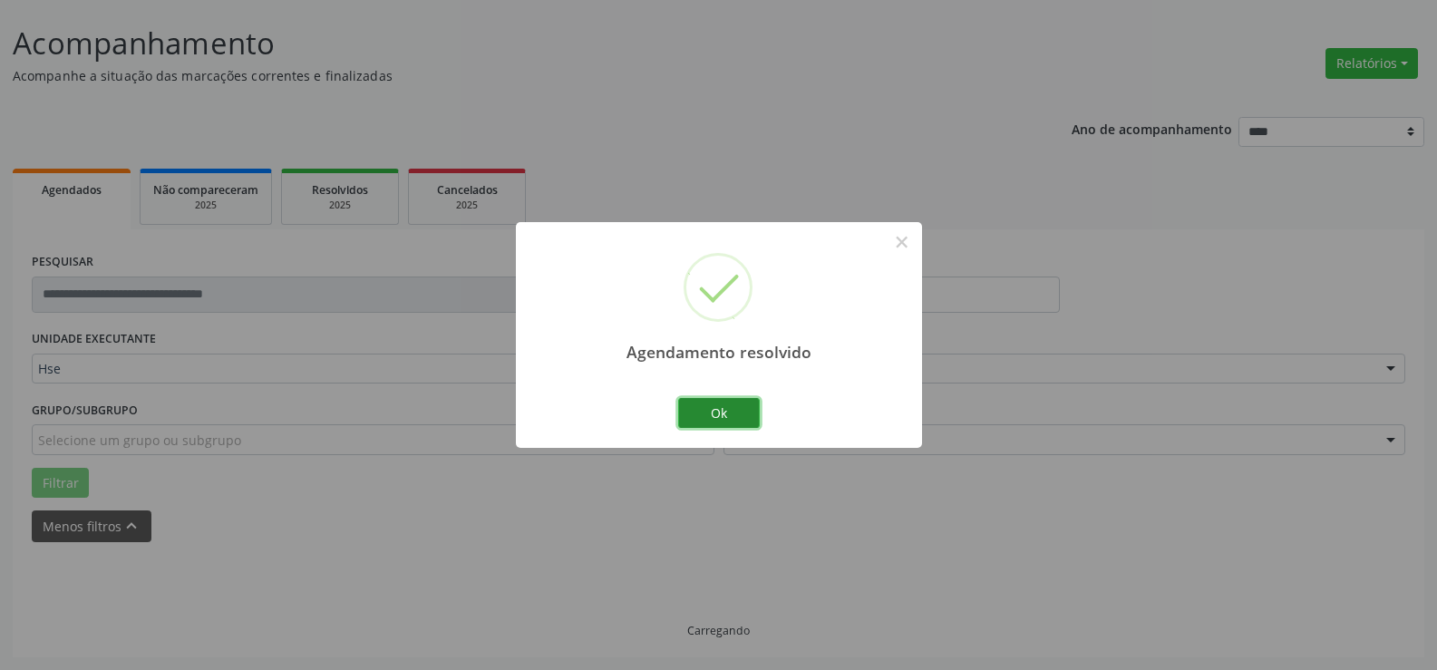
click at [726, 413] on button "Ok" at bounding box center [719, 413] width 82 height 31
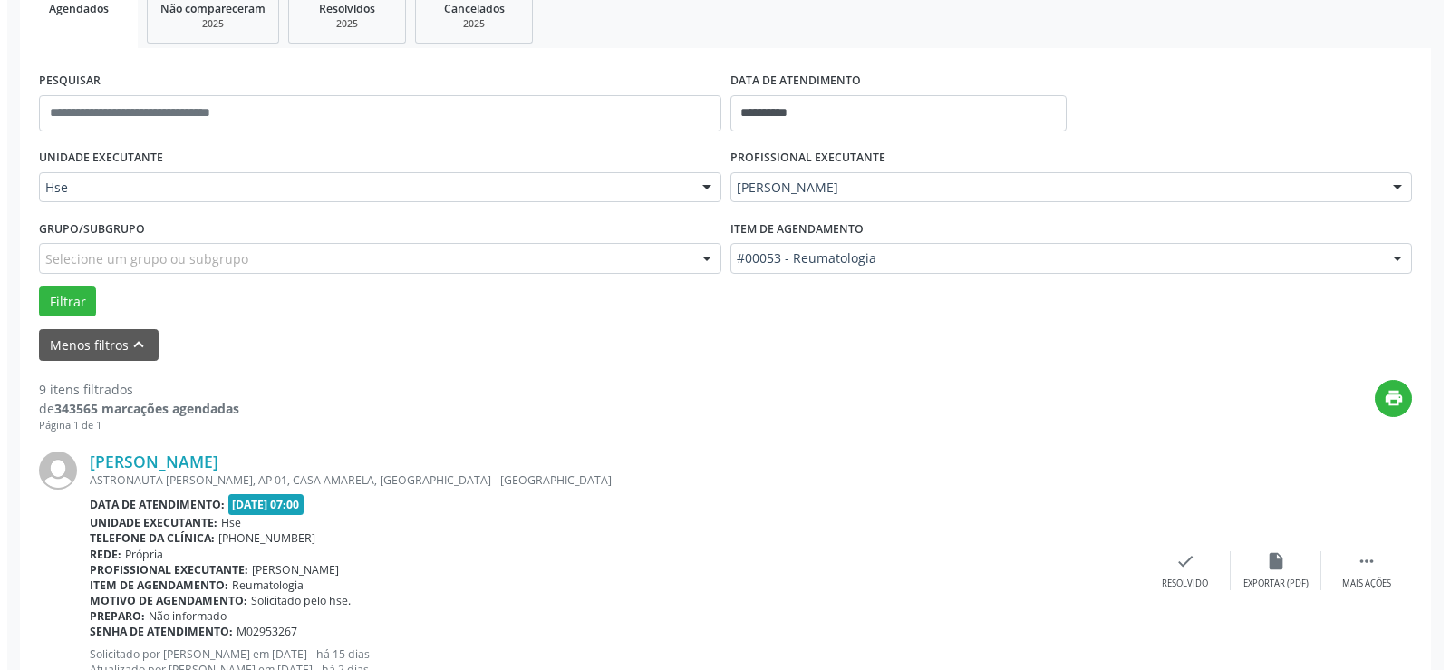
scroll to position [374, 0]
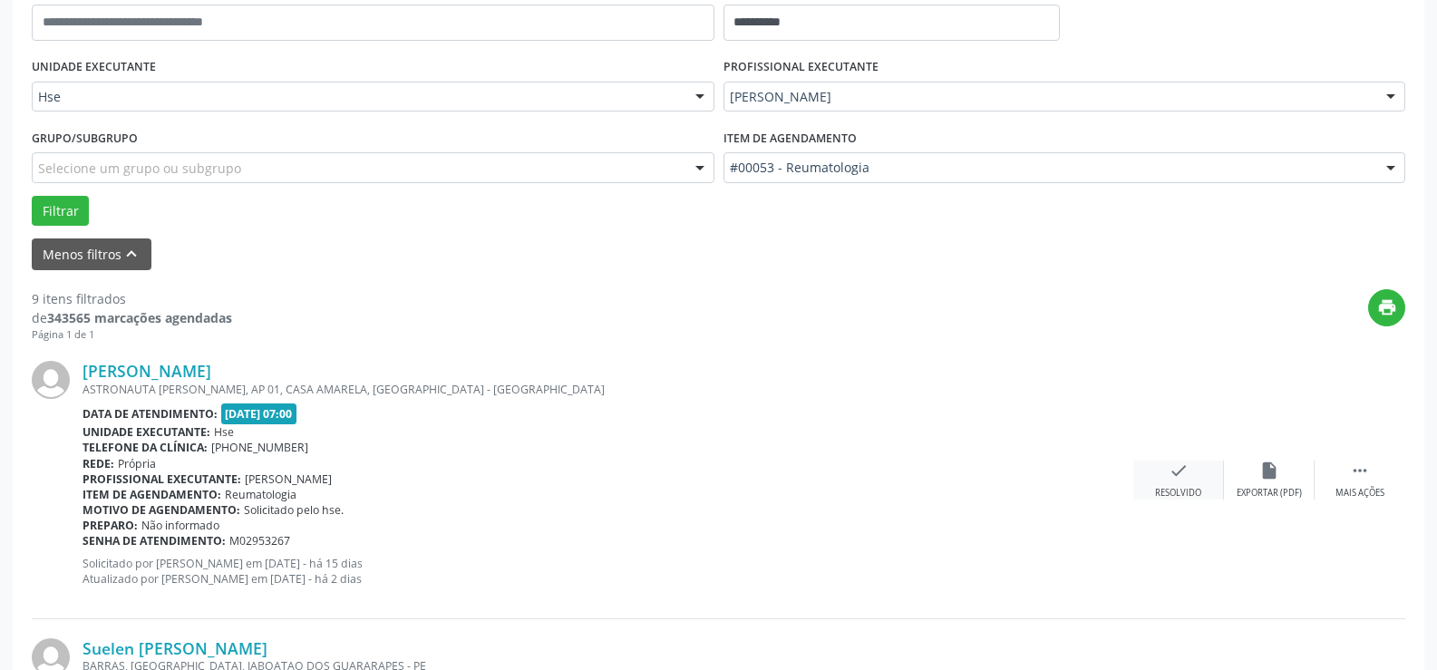
click at [1154, 480] on div "check Resolvido" at bounding box center [1178, 479] width 91 height 39
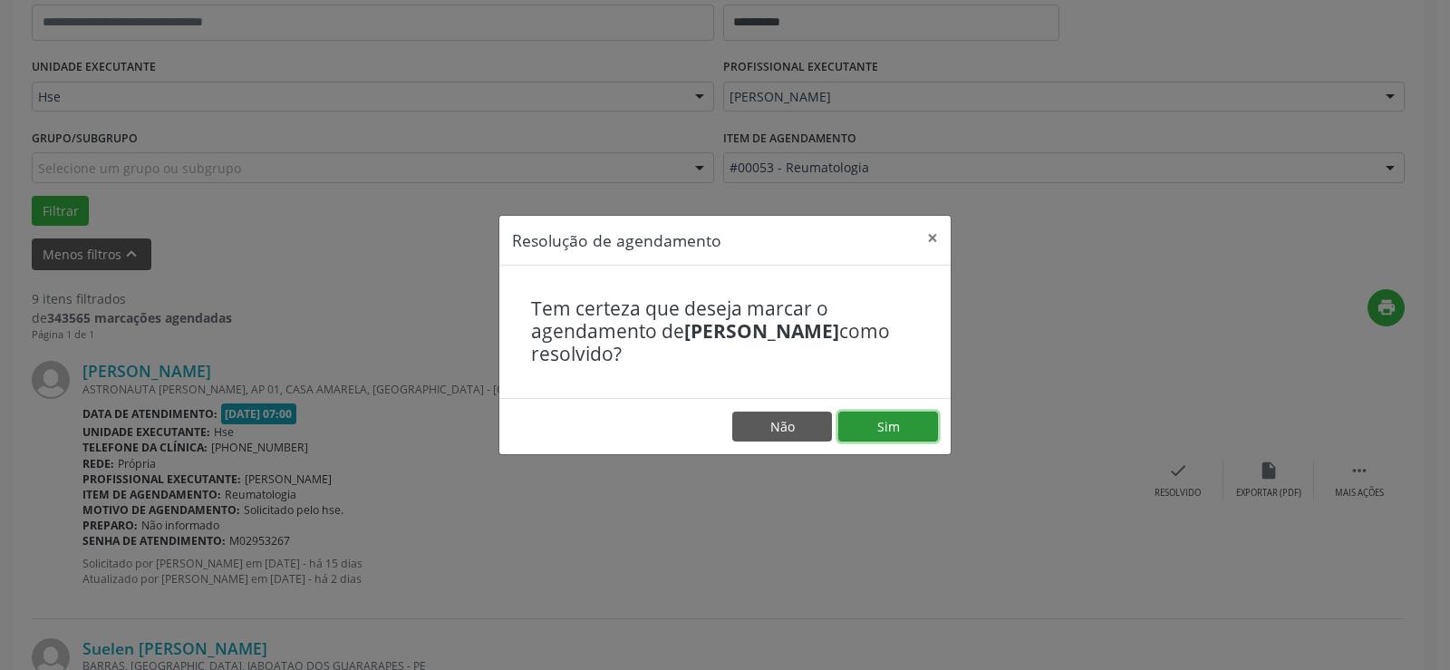
click at [889, 425] on button "Sim" at bounding box center [888, 426] width 100 height 31
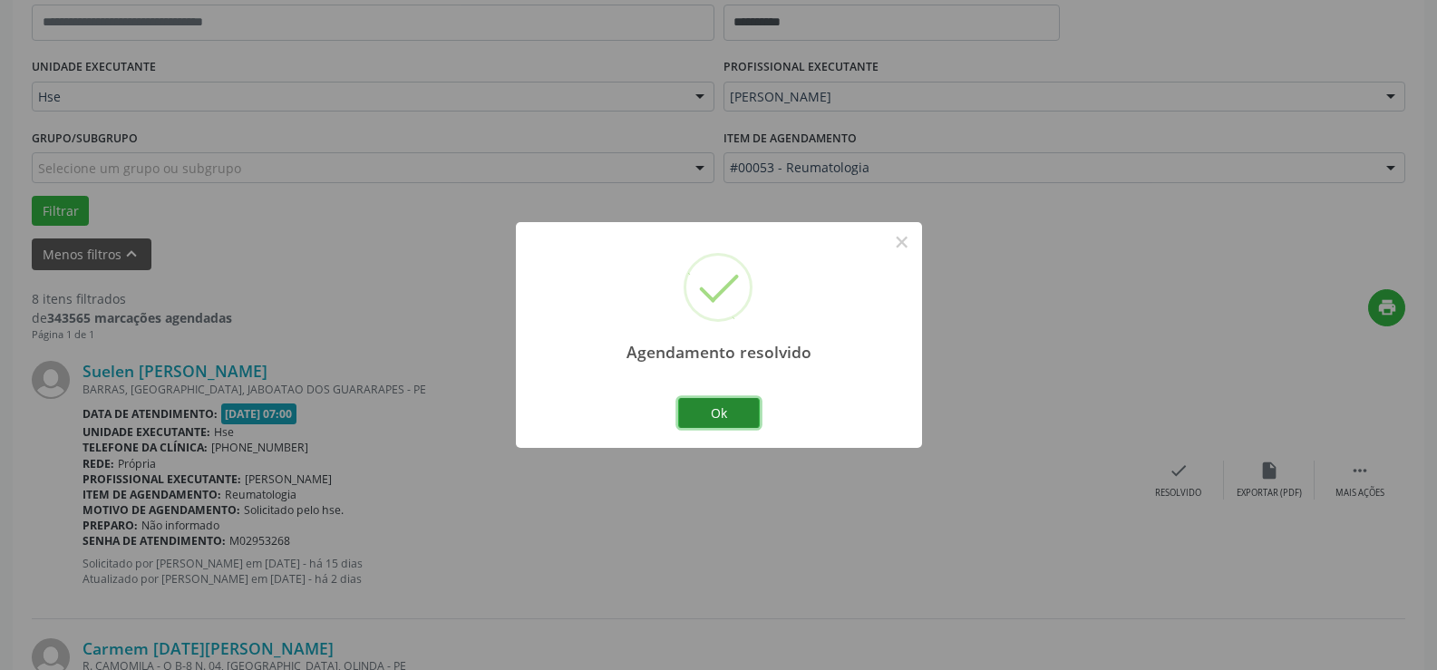
click at [725, 418] on button "Ok" at bounding box center [719, 413] width 82 height 31
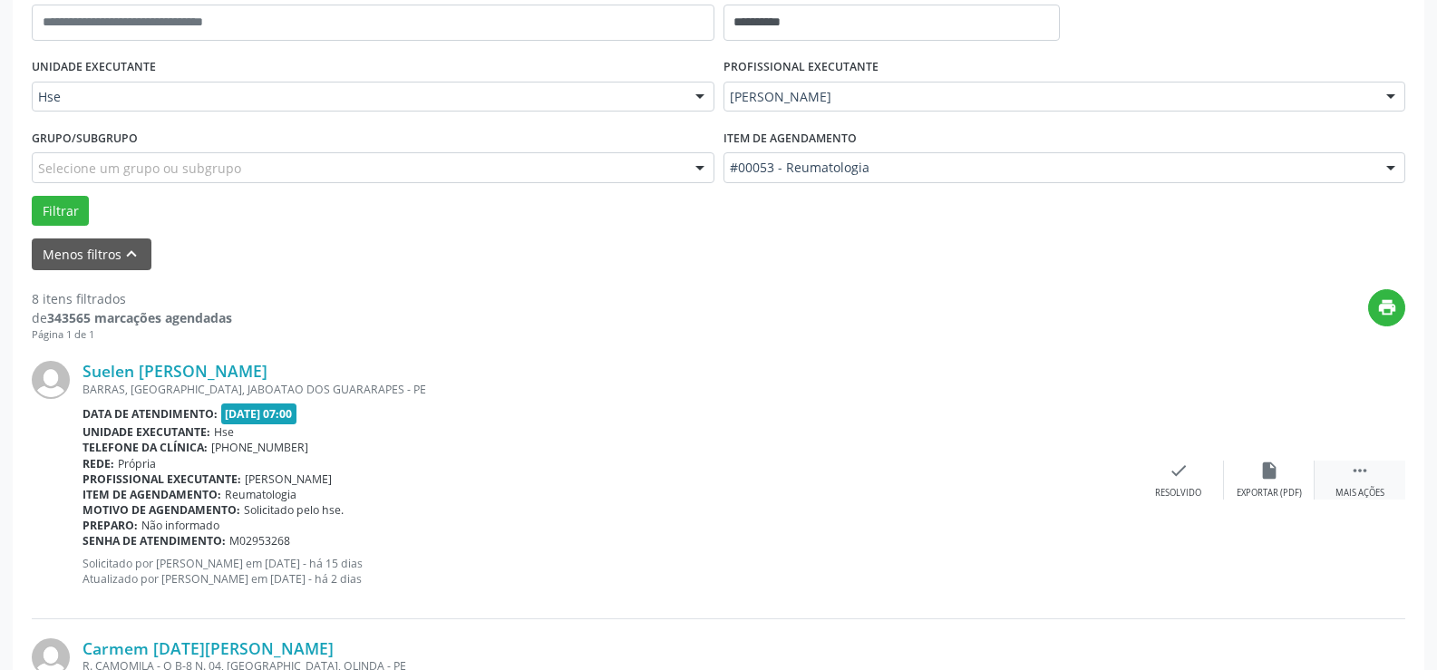
click at [1344, 498] on div "Mais ações" at bounding box center [1359, 493] width 49 height 13
click at [1264, 489] on div "Não compareceu" at bounding box center [1268, 493] width 77 height 13
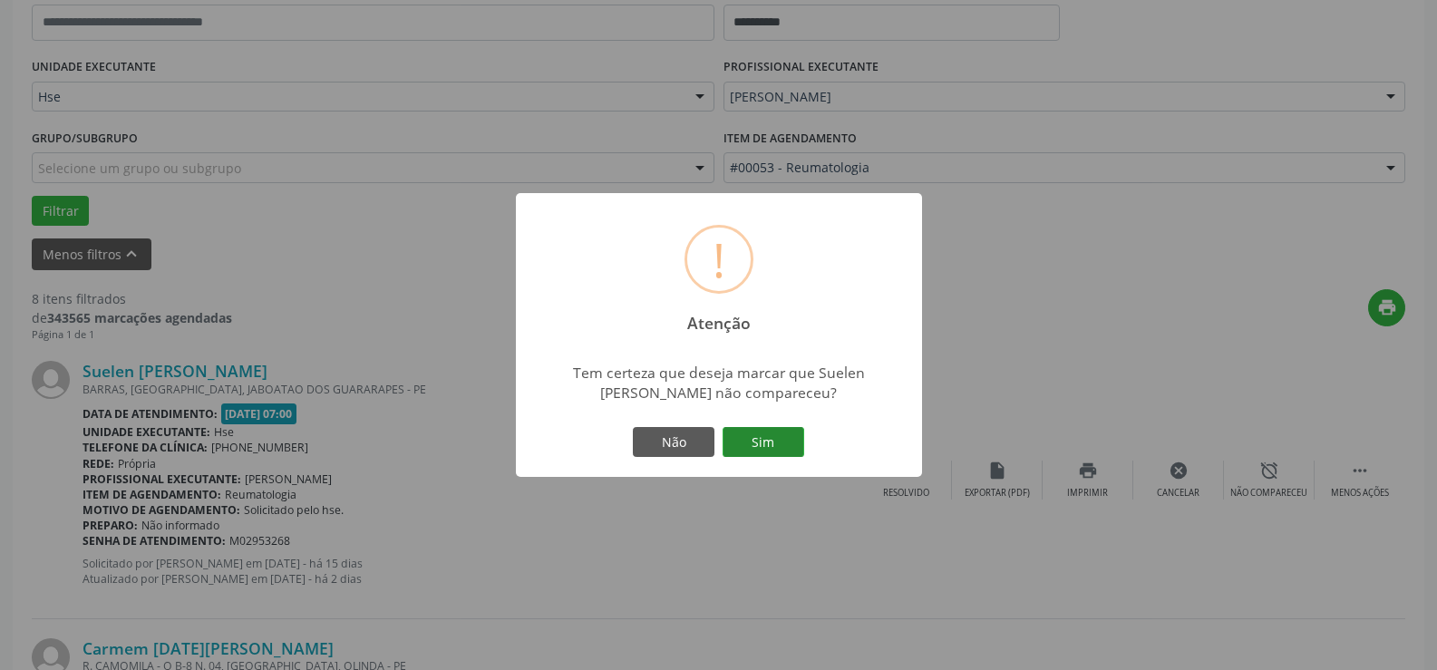
click at [771, 454] on button "Sim" at bounding box center [763, 442] width 82 height 31
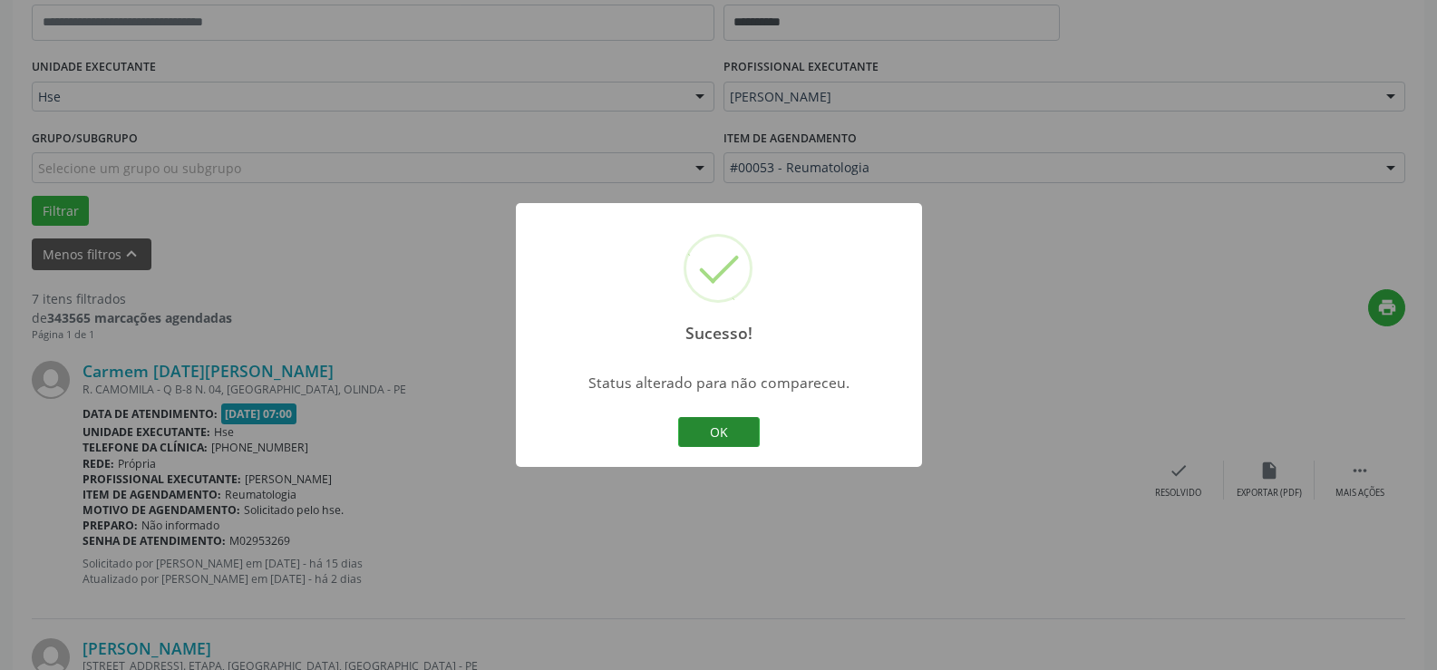
click at [699, 438] on button "OK" at bounding box center [719, 432] width 82 height 31
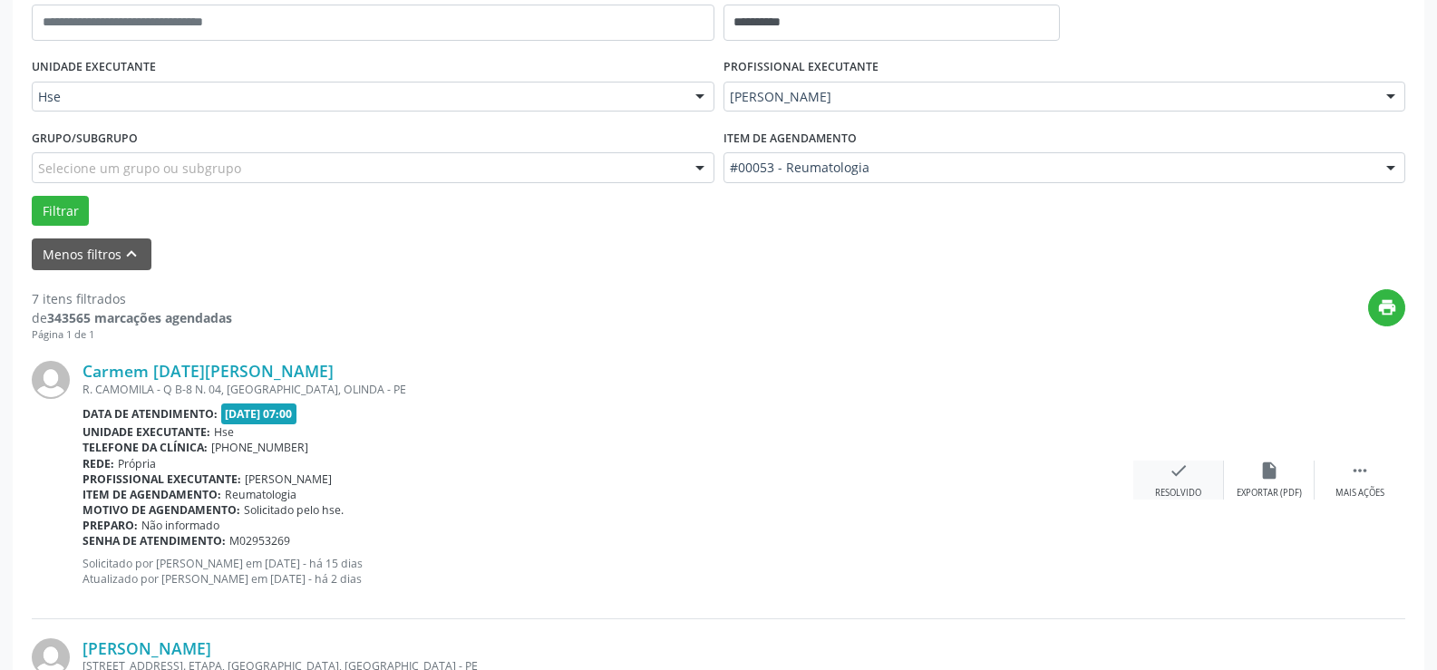
click at [1162, 472] on div "check Resolvido" at bounding box center [1178, 479] width 91 height 39
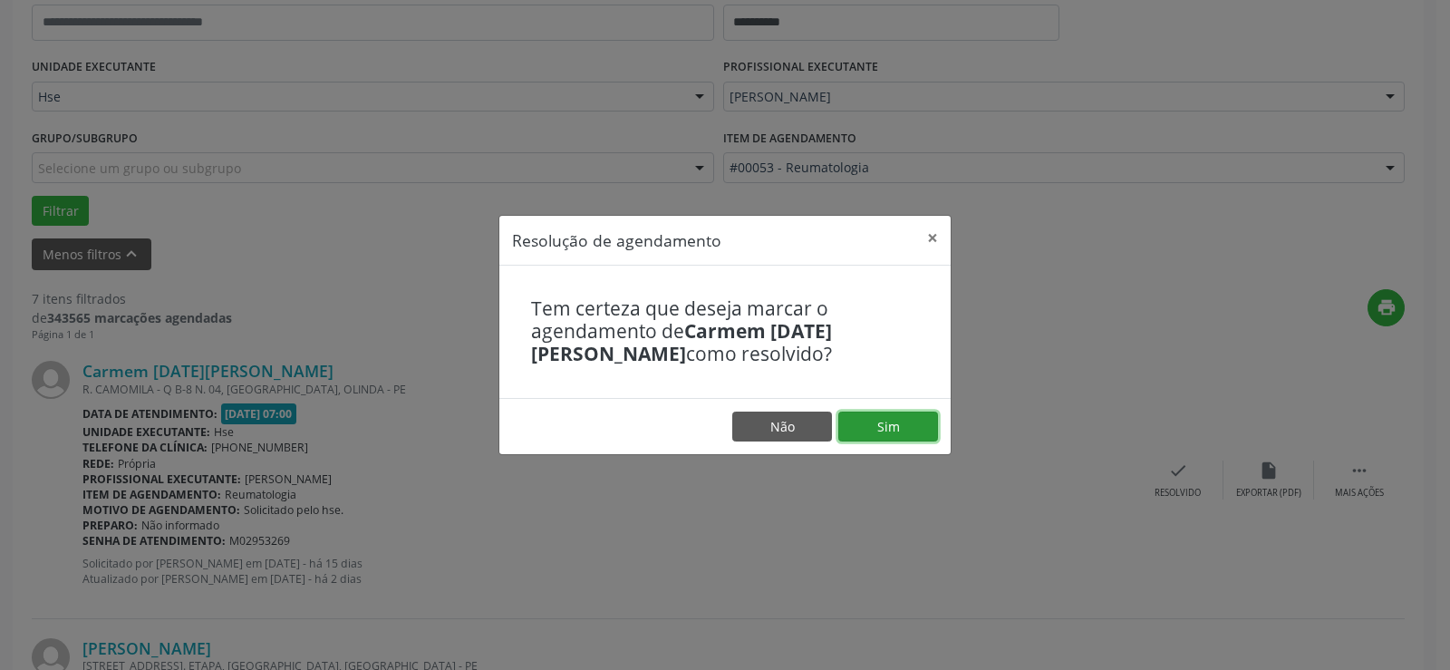
click at [861, 425] on button "Sim" at bounding box center [888, 426] width 100 height 31
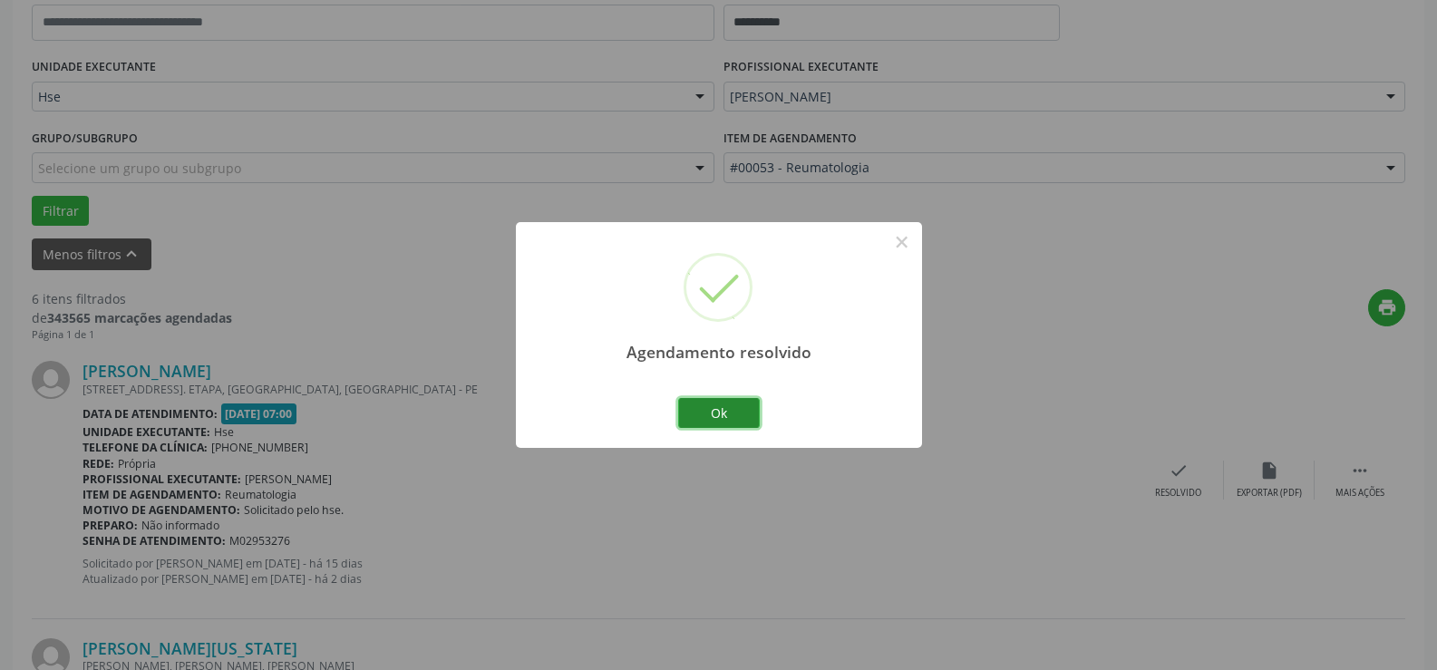
click at [748, 417] on button "Ok" at bounding box center [719, 413] width 82 height 31
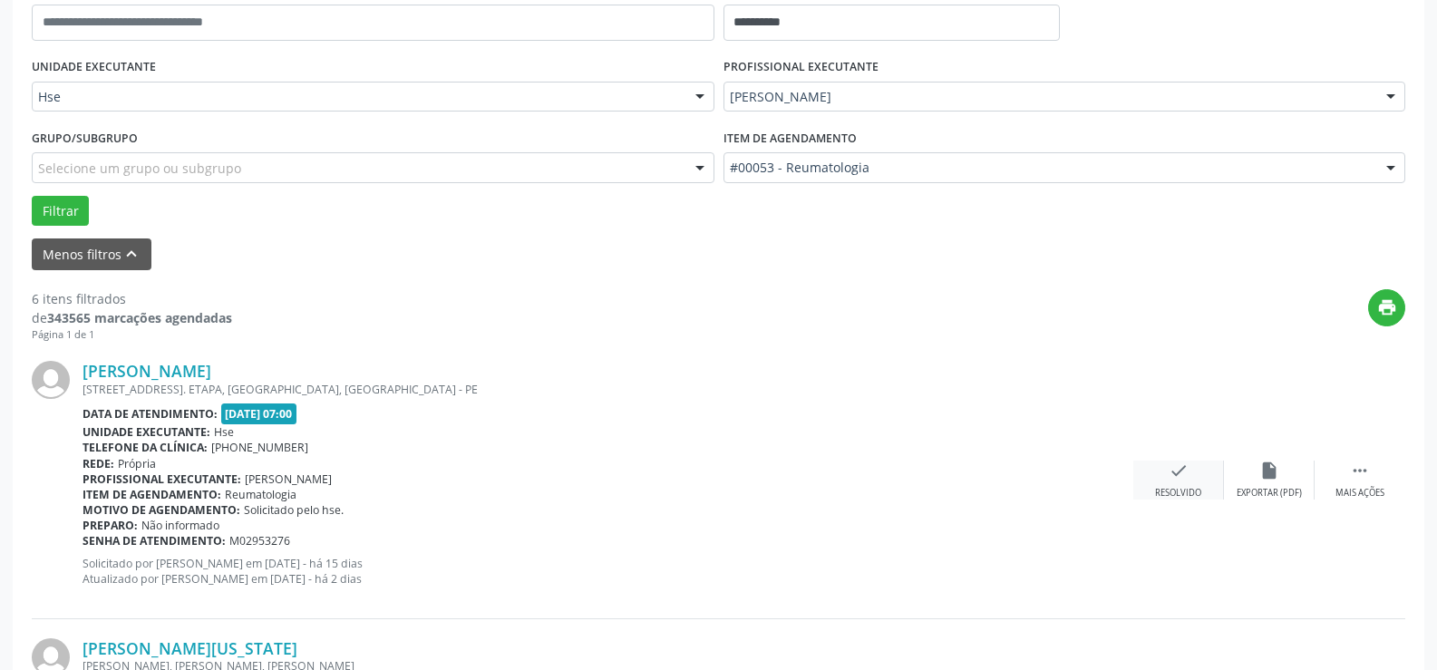
click at [1192, 490] on div "Resolvido" at bounding box center [1178, 493] width 46 height 13
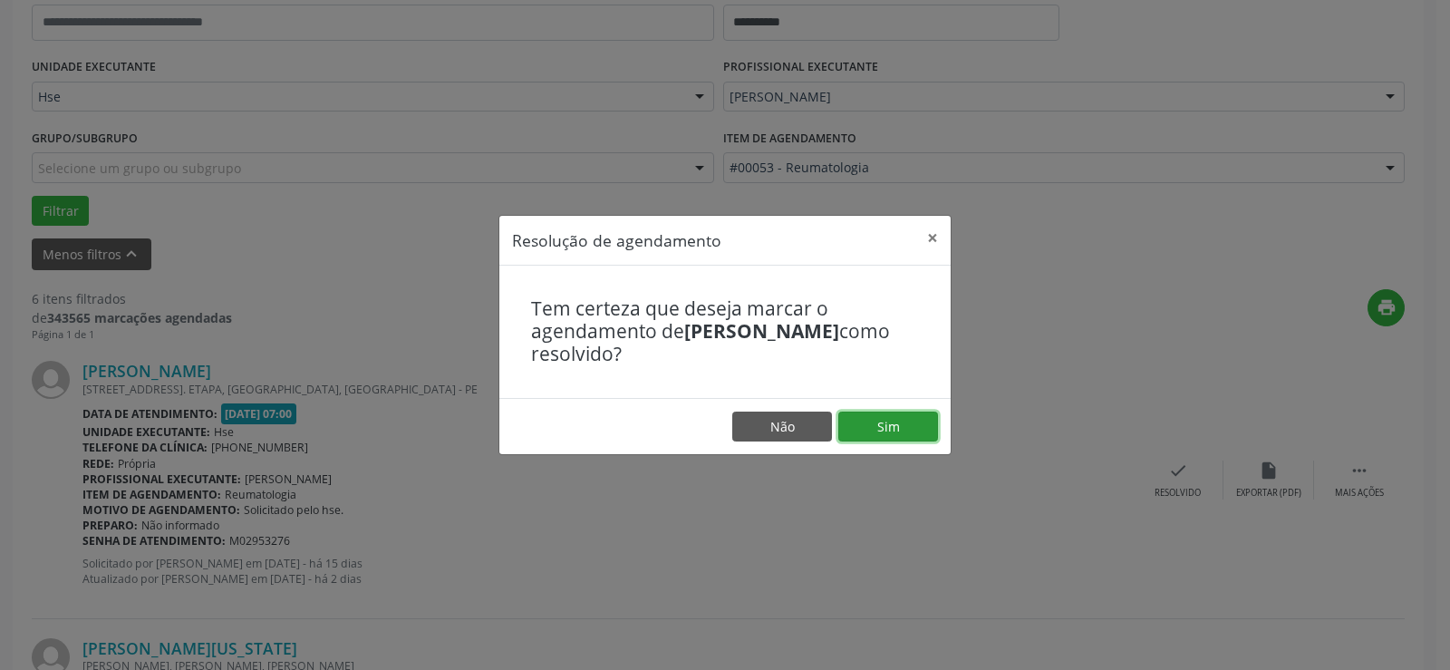
click at [906, 431] on button "Sim" at bounding box center [888, 426] width 100 height 31
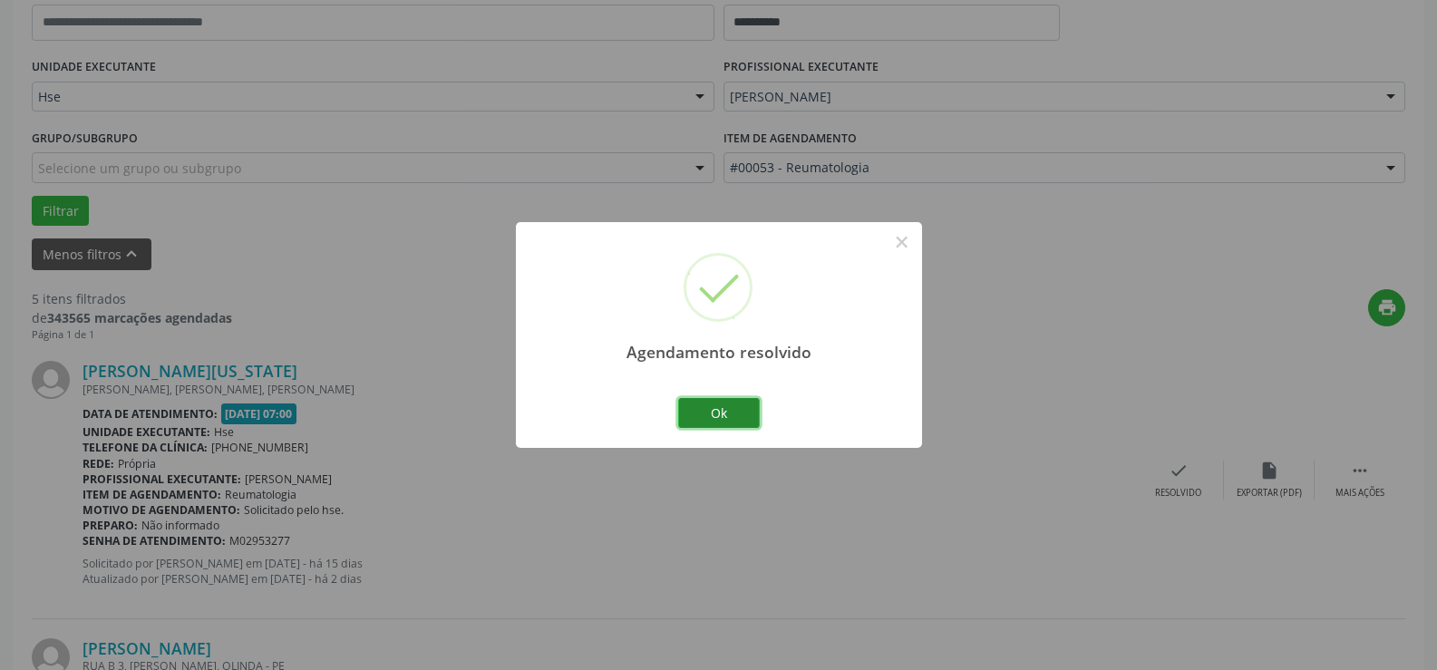
click at [716, 407] on button "Ok" at bounding box center [719, 413] width 82 height 31
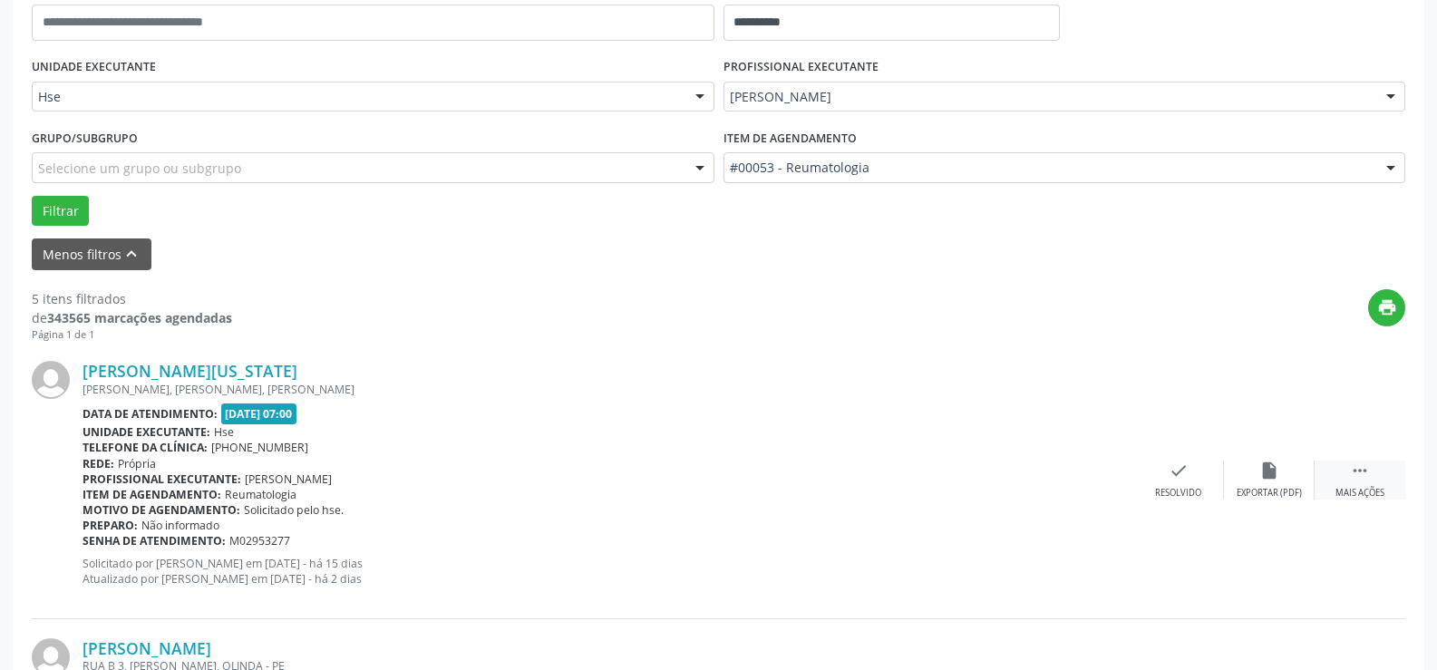
click at [1333, 473] on div " Mais ações" at bounding box center [1359, 479] width 91 height 39
click at [1244, 464] on div "alarm_off Não compareceu" at bounding box center [1269, 479] width 91 height 39
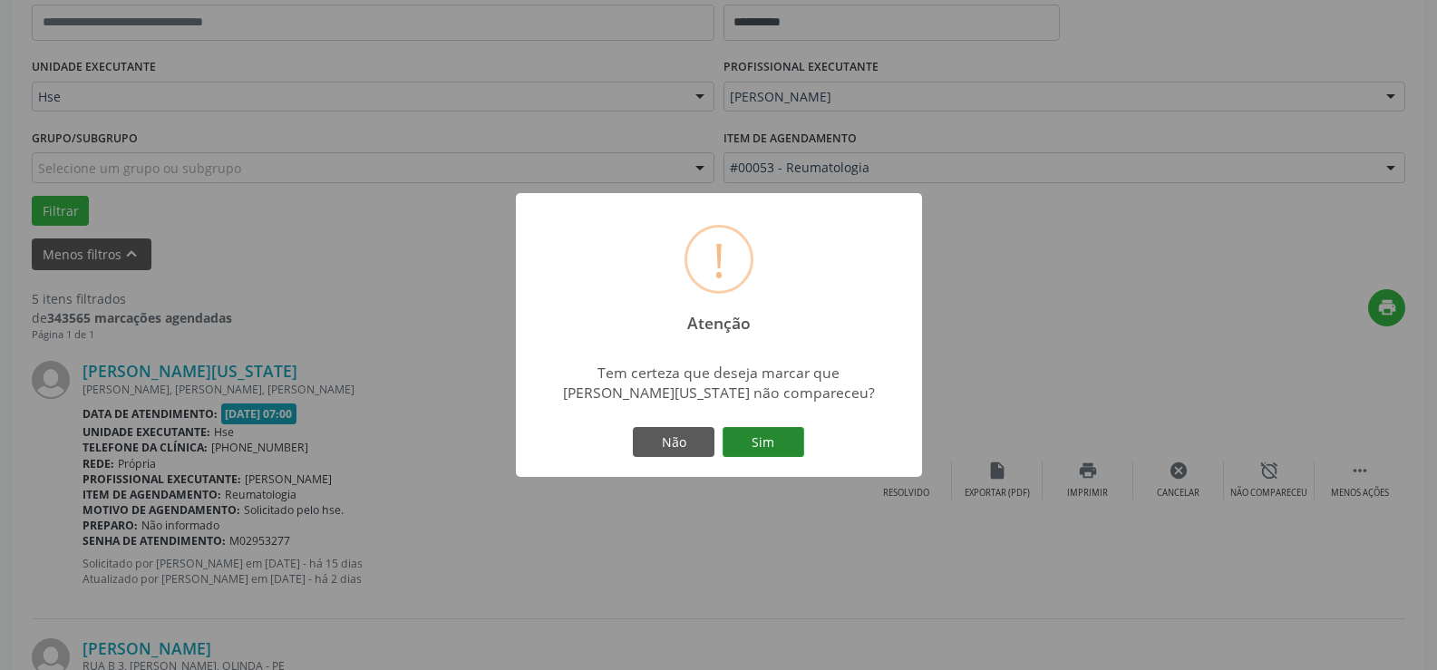
click at [764, 443] on button "Sim" at bounding box center [763, 442] width 82 height 31
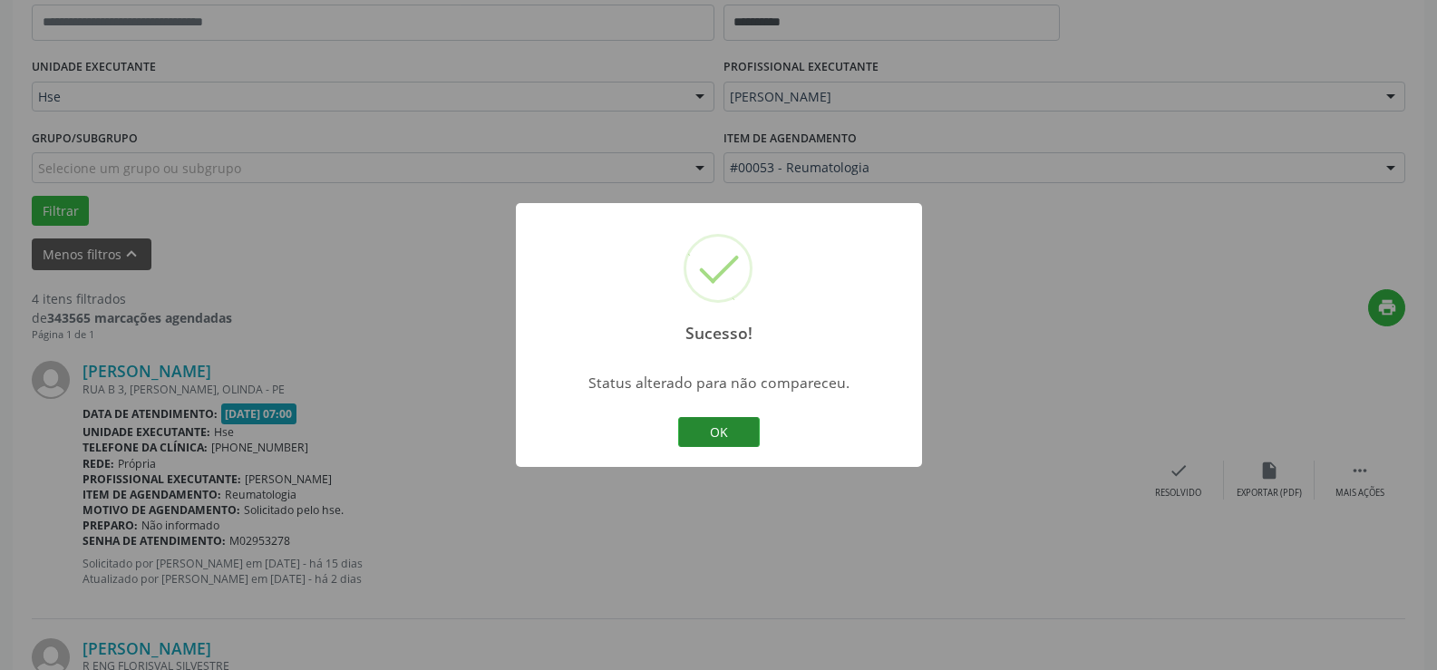
click at [704, 422] on button "OK" at bounding box center [719, 432] width 82 height 31
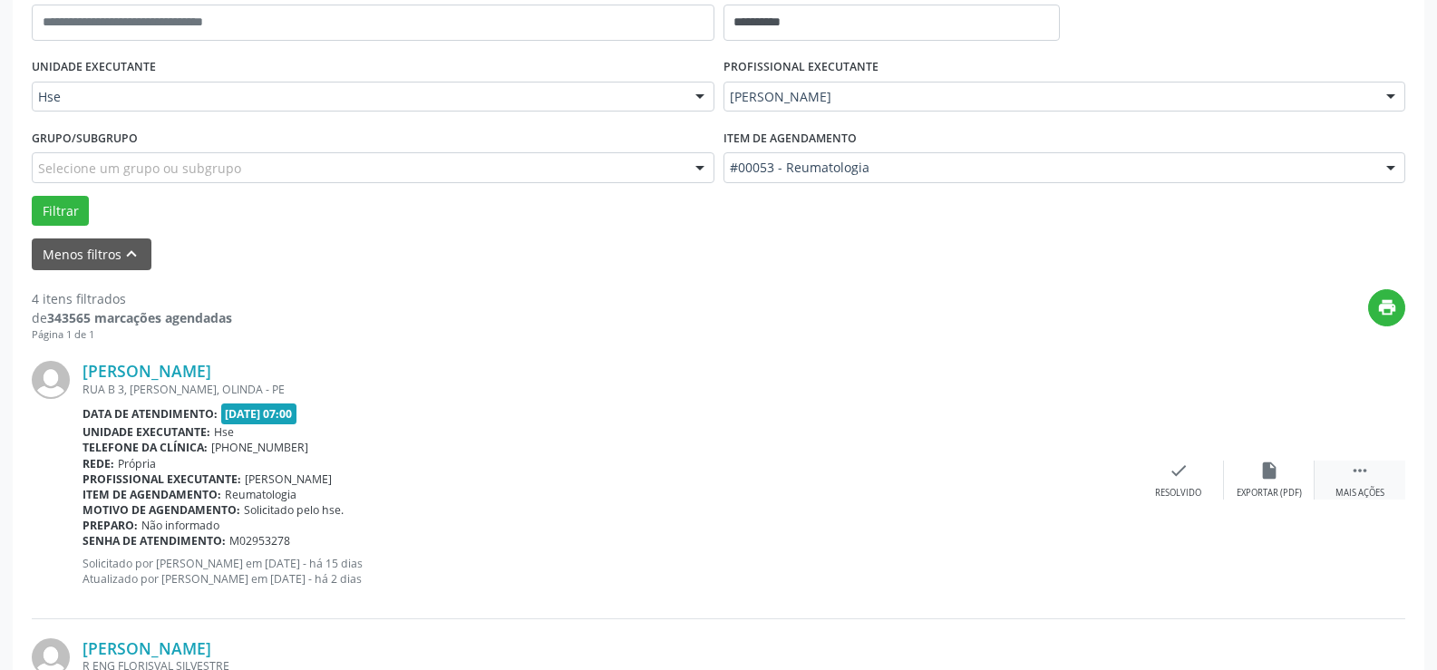
click at [1350, 493] on div "Mais ações" at bounding box center [1359, 493] width 49 height 13
click at [1290, 483] on div "alarm_off Não compareceu" at bounding box center [1269, 479] width 91 height 39
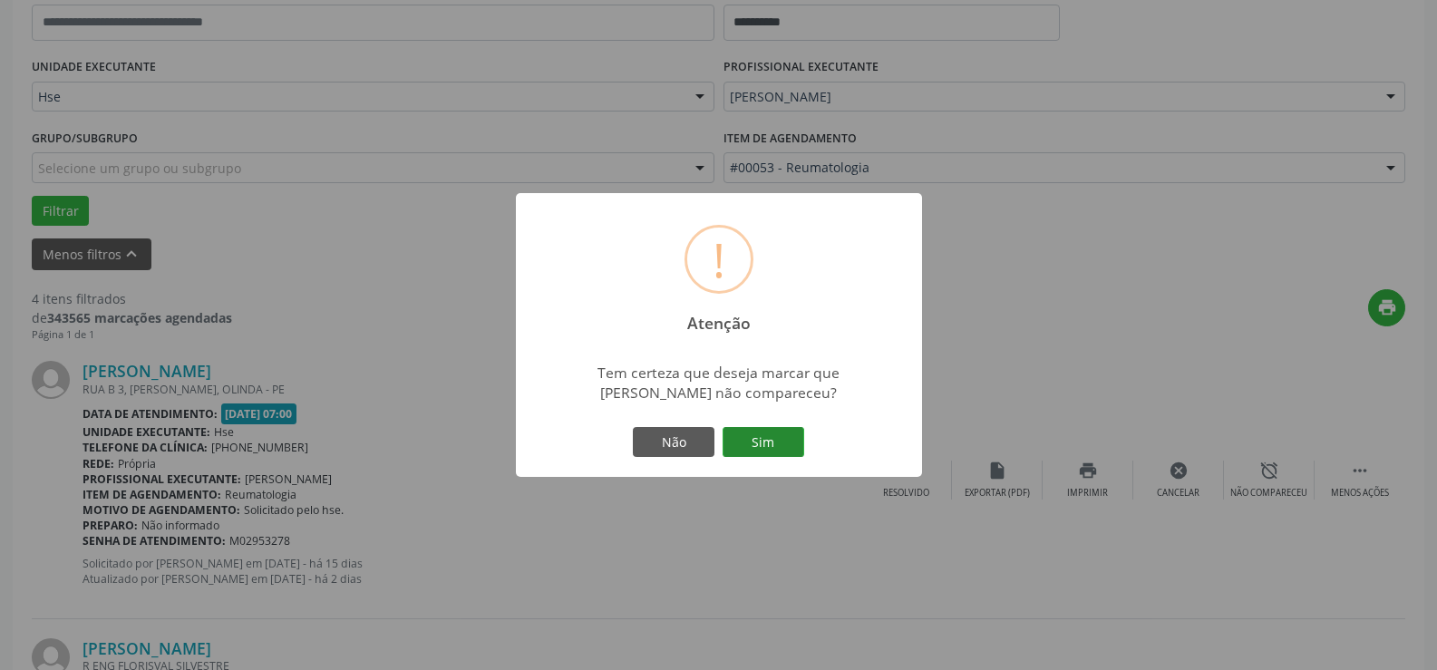
click at [763, 444] on button "Sim" at bounding box center [763, 442] width 82 height 31
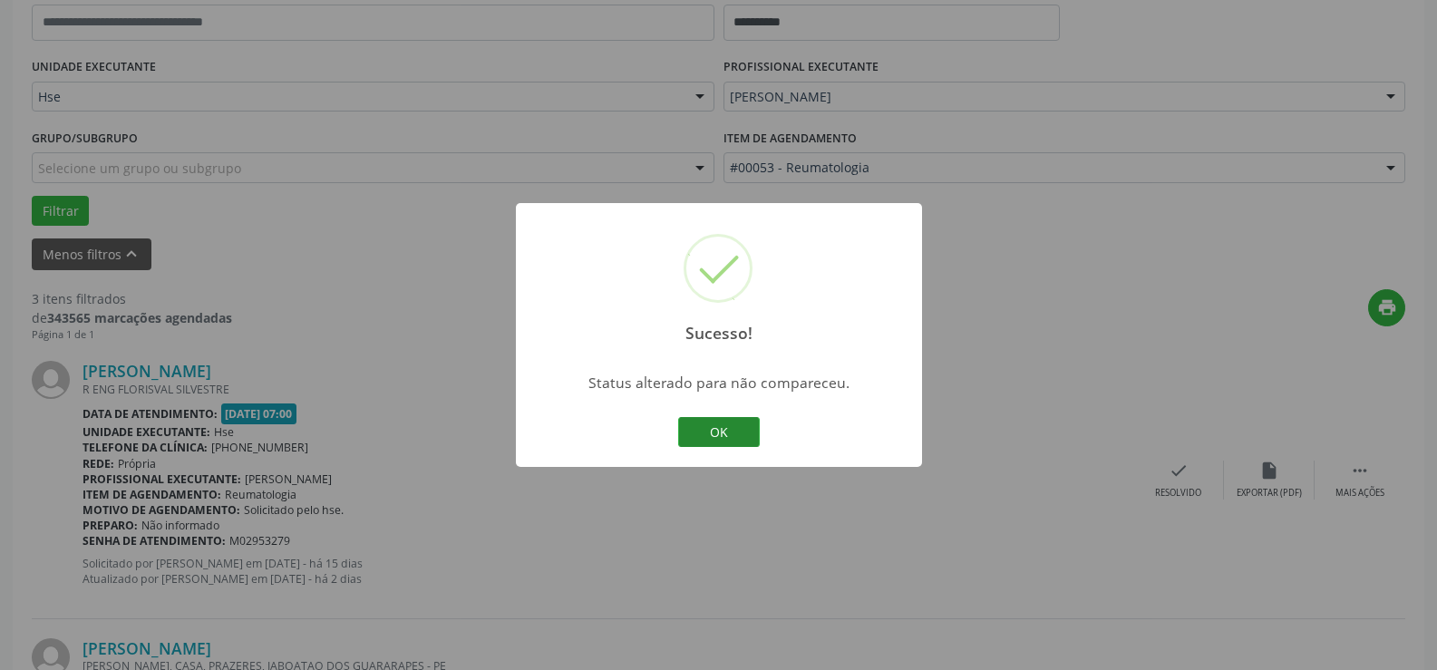
click at [733, 444] on button "OK" at bounding box center [719, 432] width 82 height 31
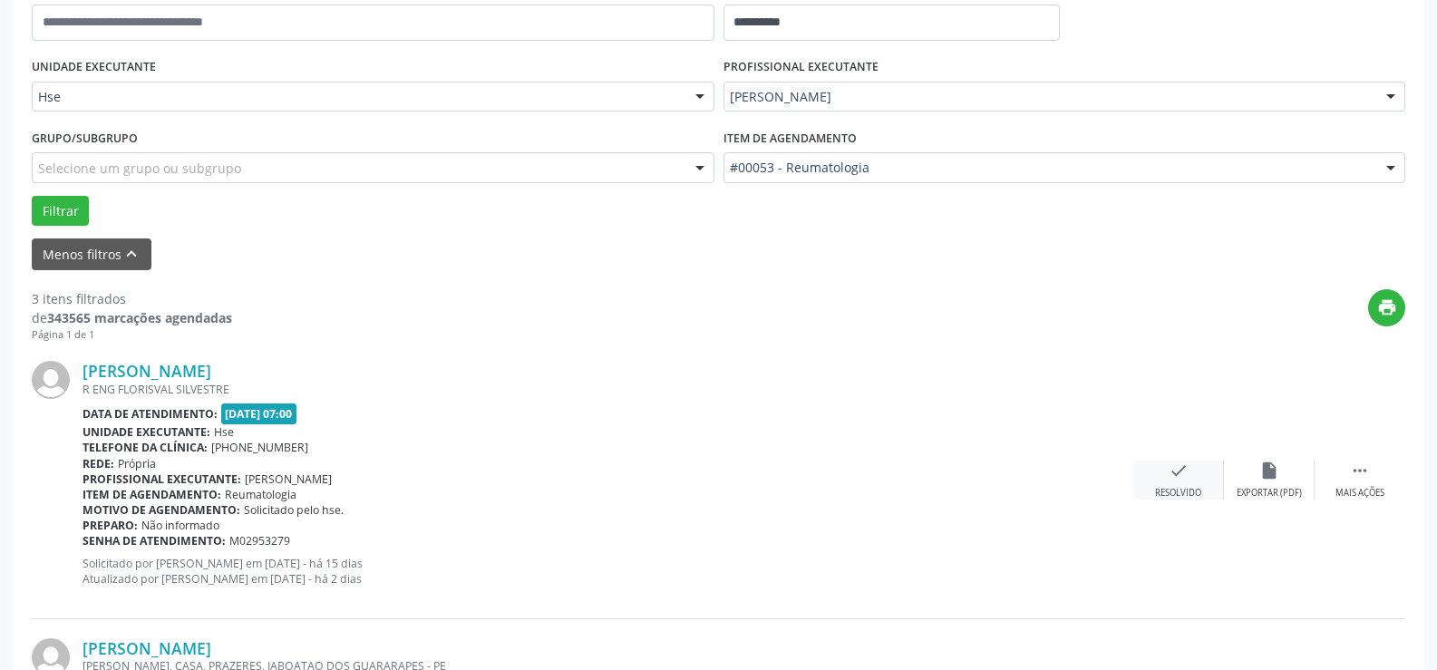
click at [1152, 494] on div "check Resolvido" at bounding box center [1178, 479] width 91 height 39
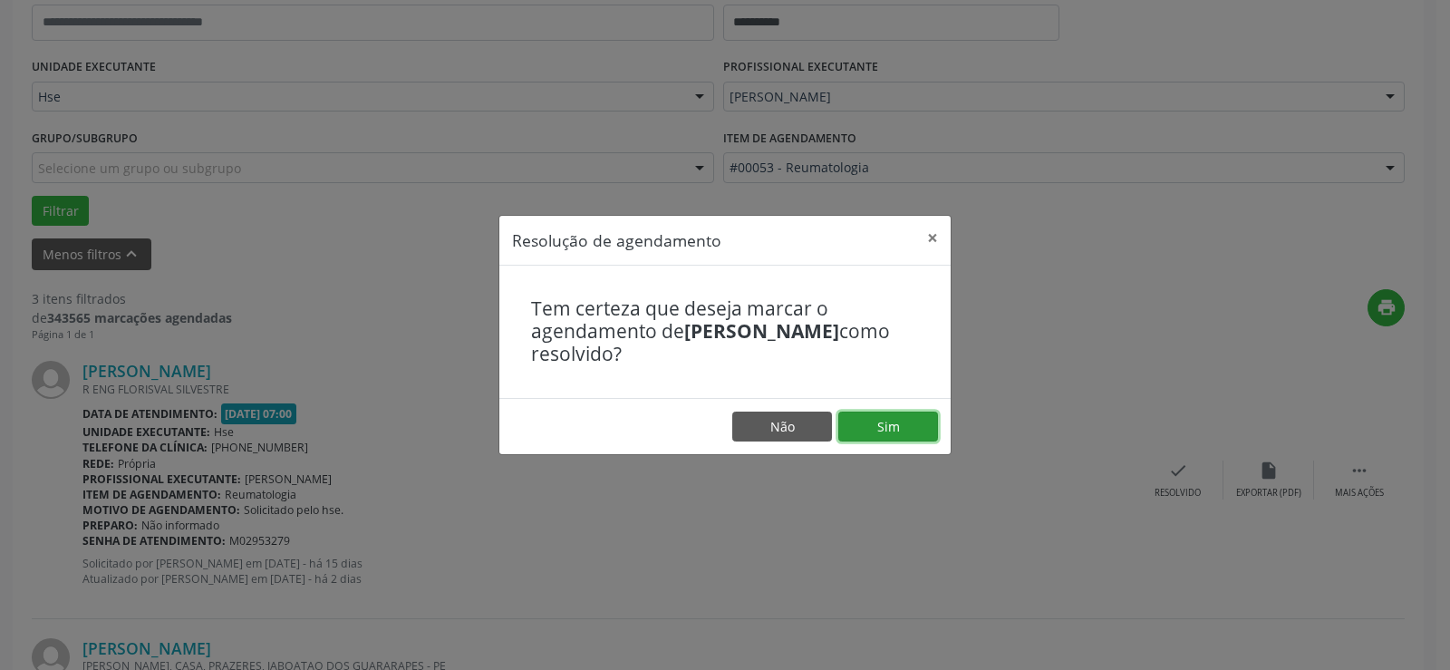
click at [910, 432] on button "Sim" at bounding box center [888, 426] width 100 height 31
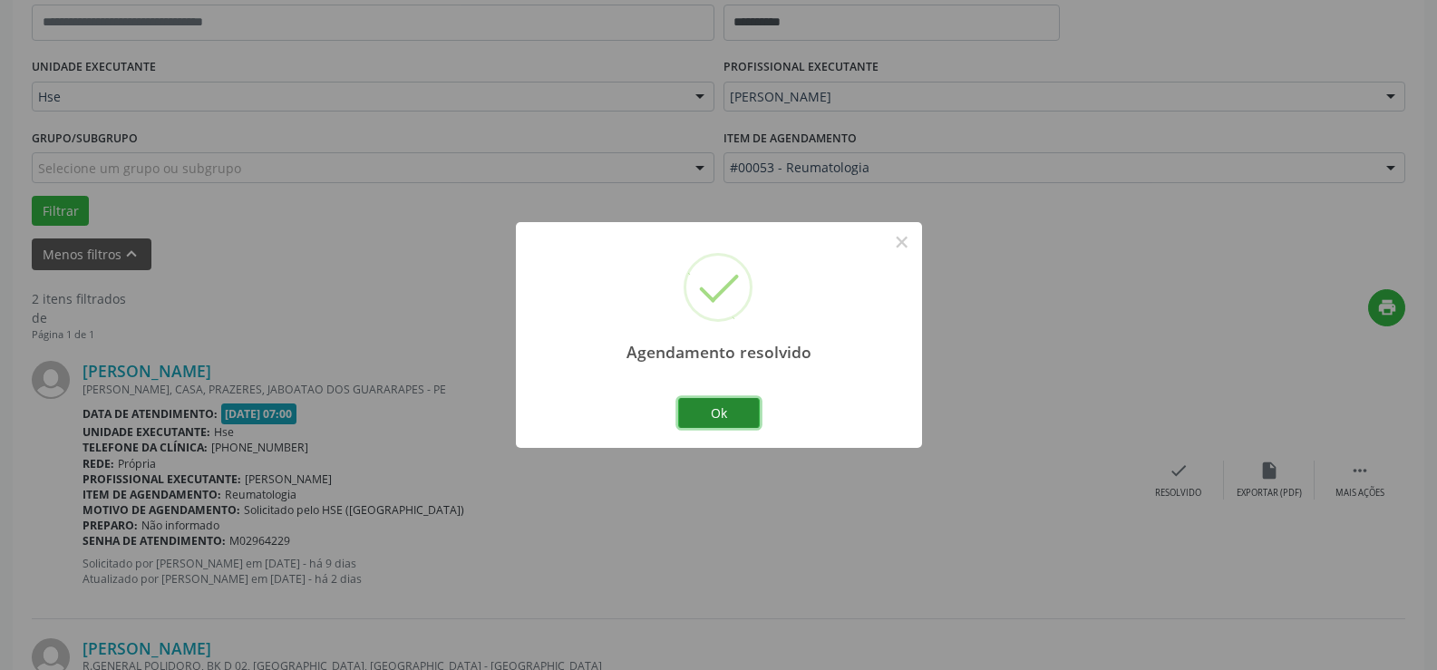
click at [754, 411] on button "Ok" at bounding box center [719, 413] width 82 height 31
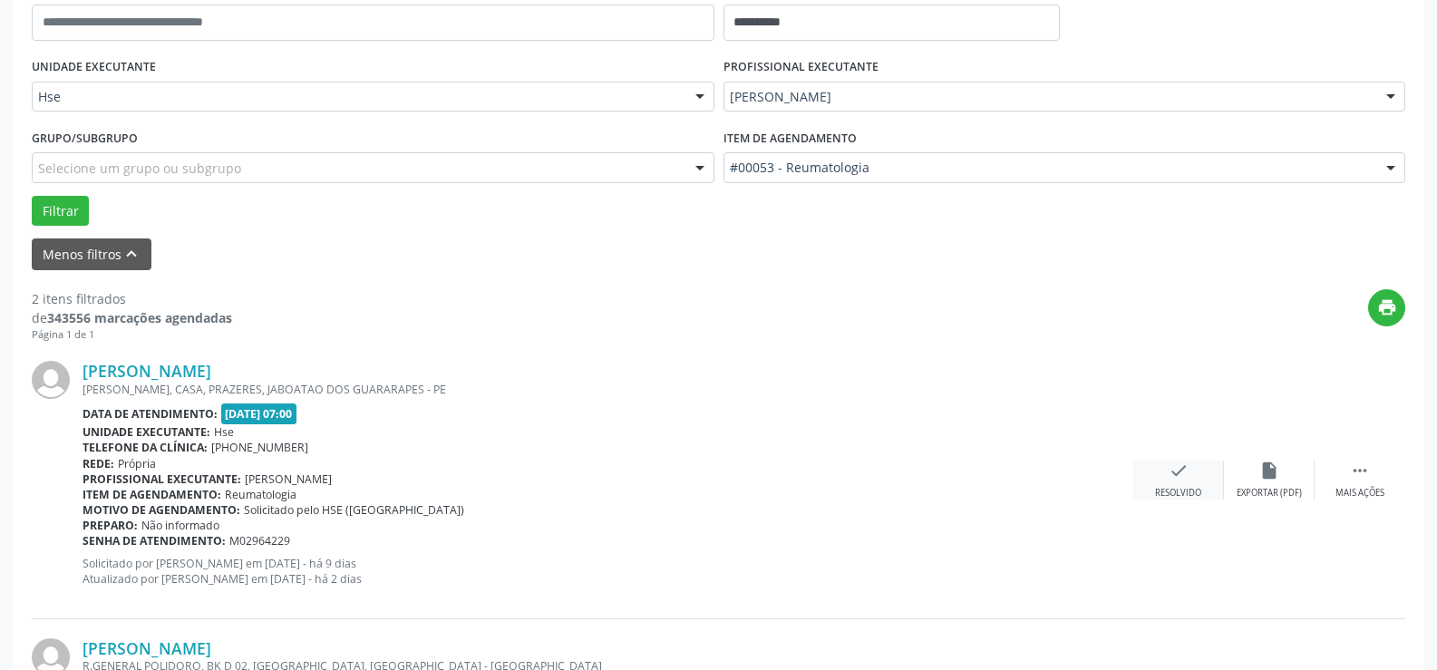
click at [1188, 478] on div "check Resolvido" at bounding box center [1178, 479] width 91 height 39
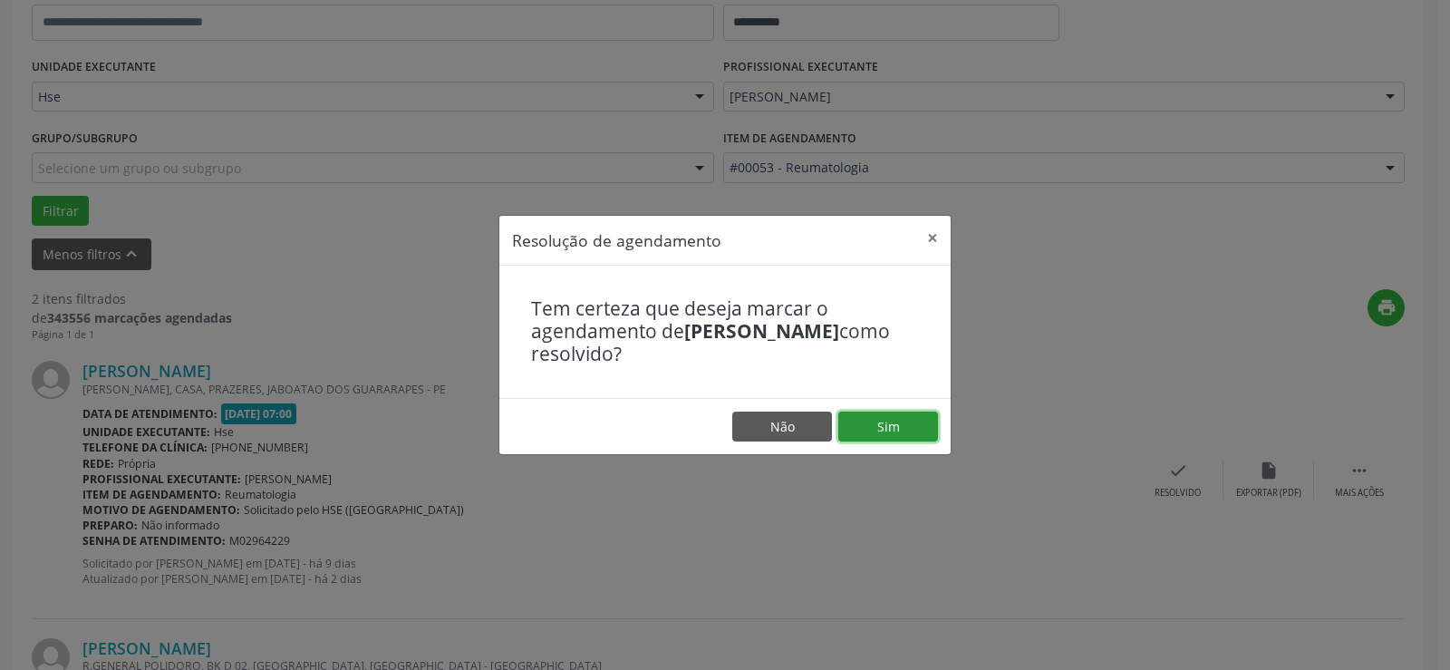
click at [889, 424] on button "Sim" at bounding box center [888, 426] width 100 height 31
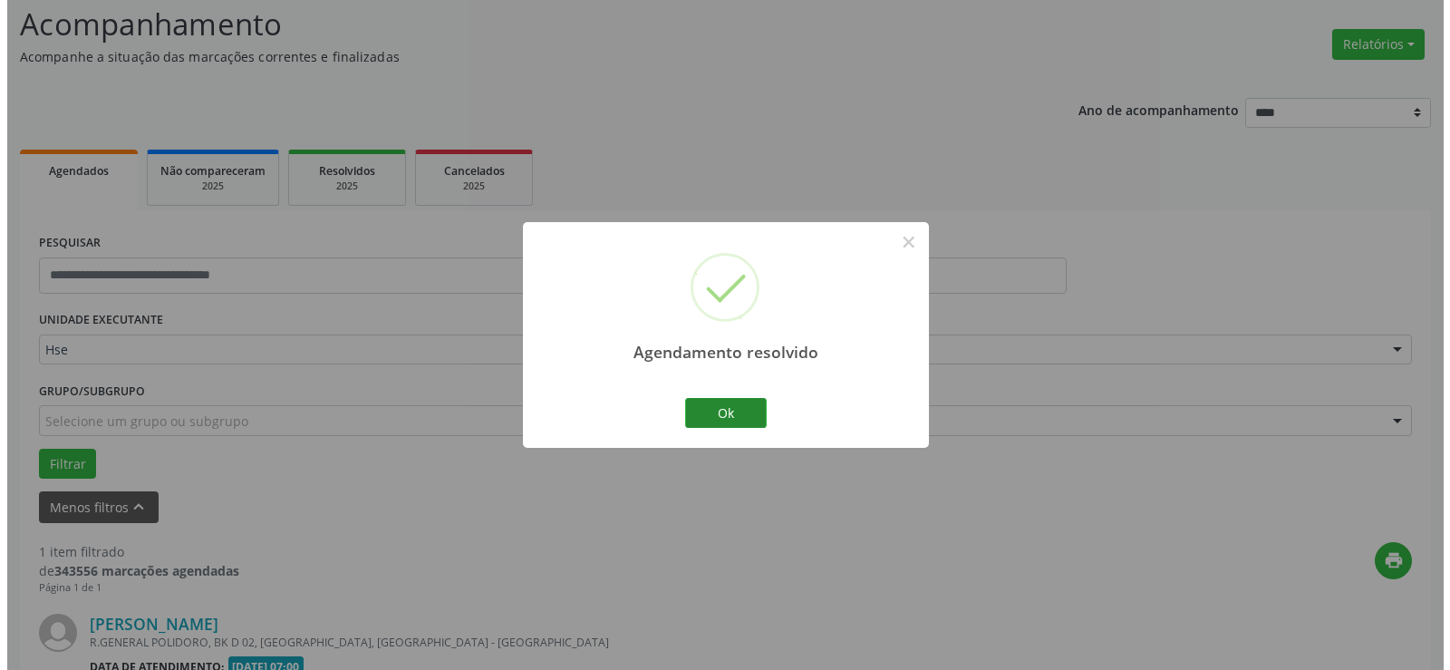
scroll to position [354, 0]
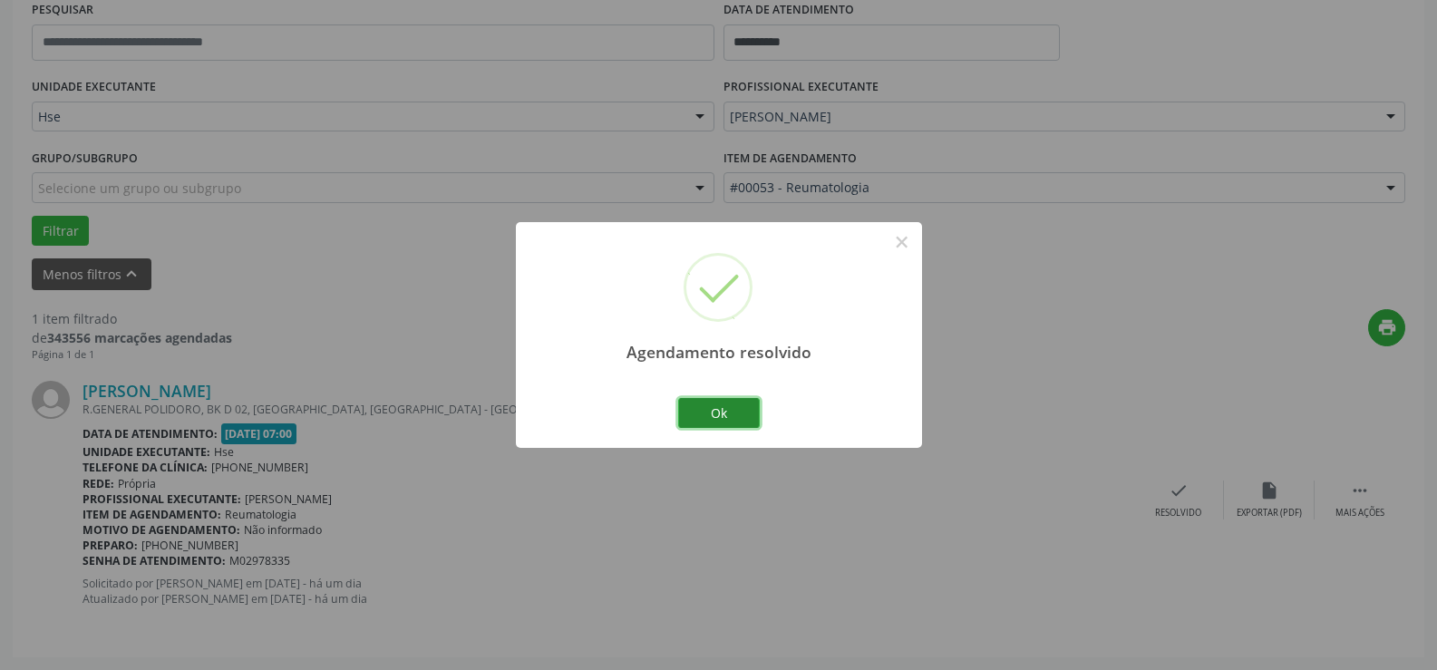
click at [744, 420] on button "Ok" at bounding box center [719, 413] width 82 height 31
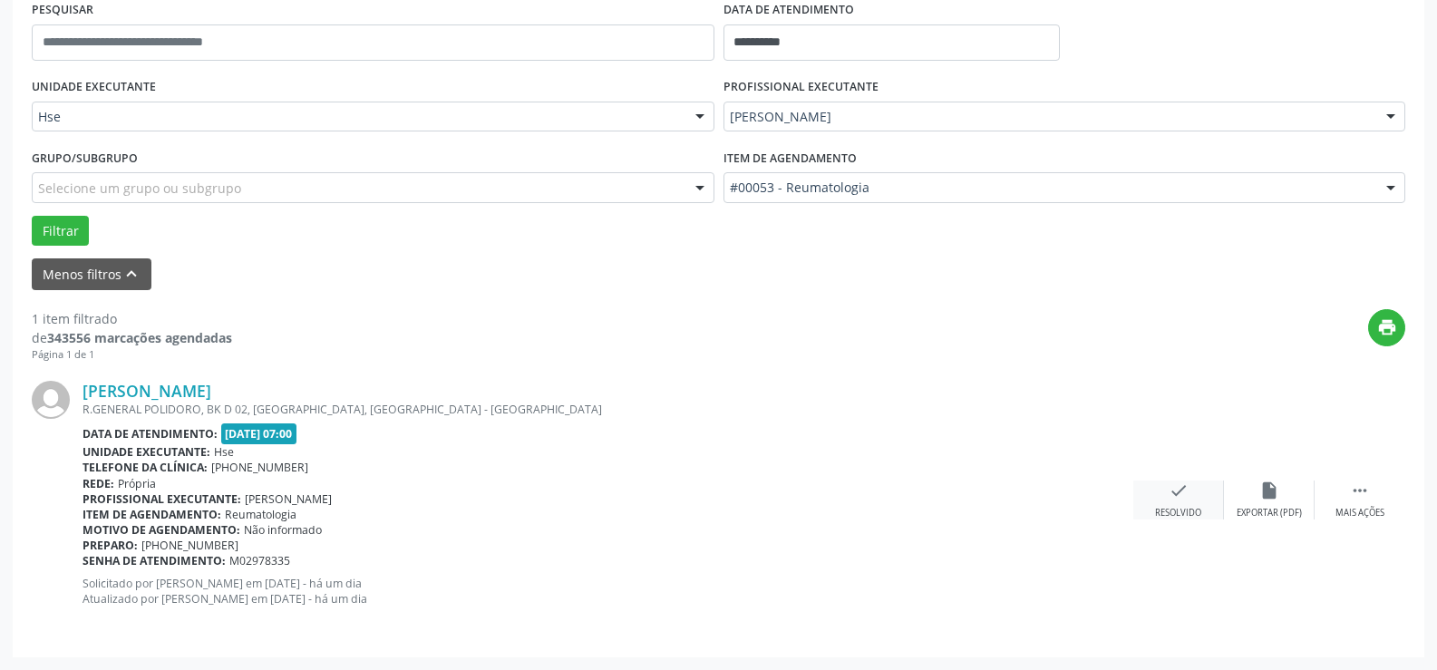
click at [1203, 517] on div "check Resolvido" at bounding box center [1178, 499] width 91 height 39
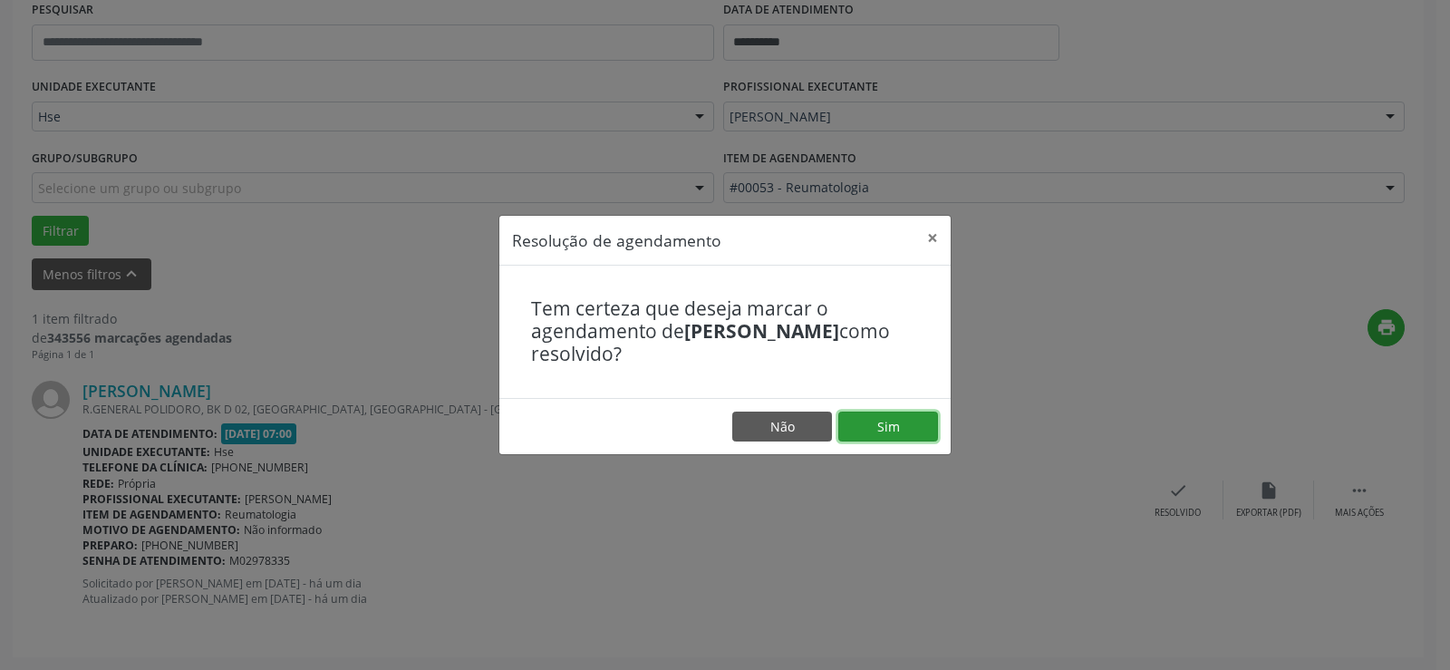
click at [934, 435] on button "Sim" at bounding box center [888, 426] width 100 height 31
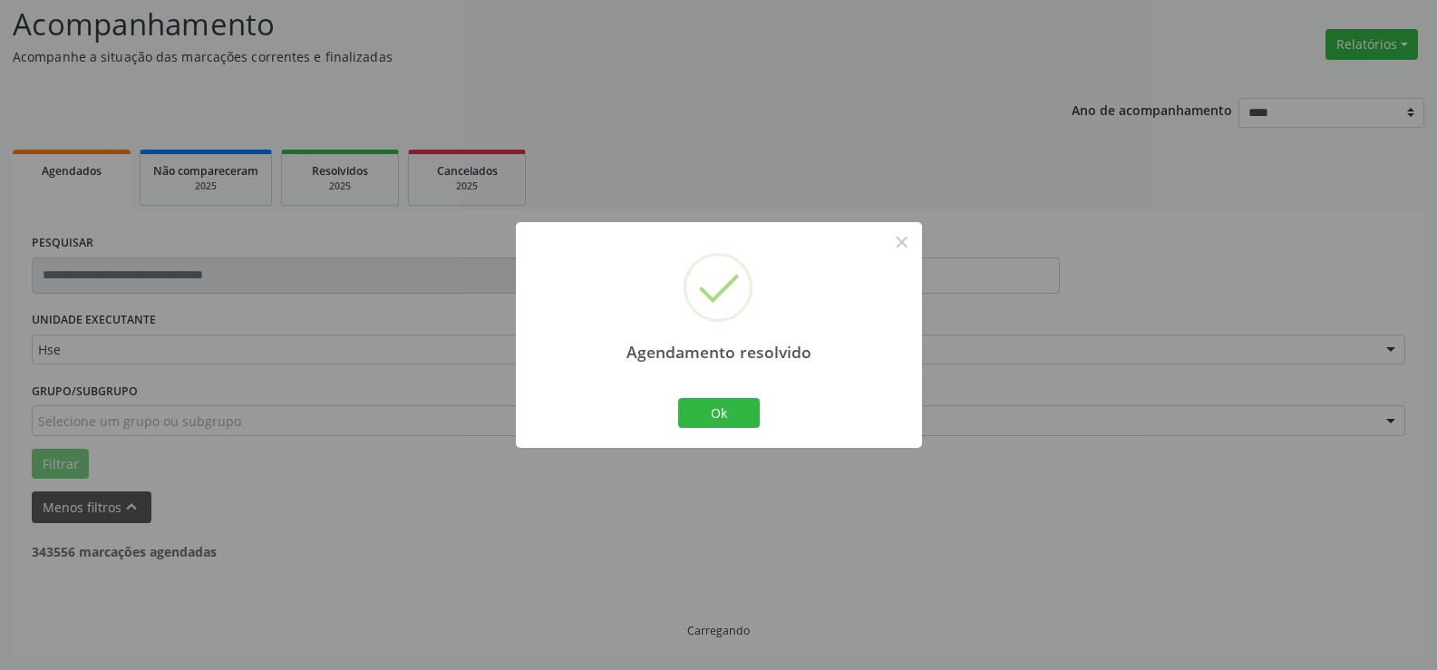
scroll to position [63, 0]
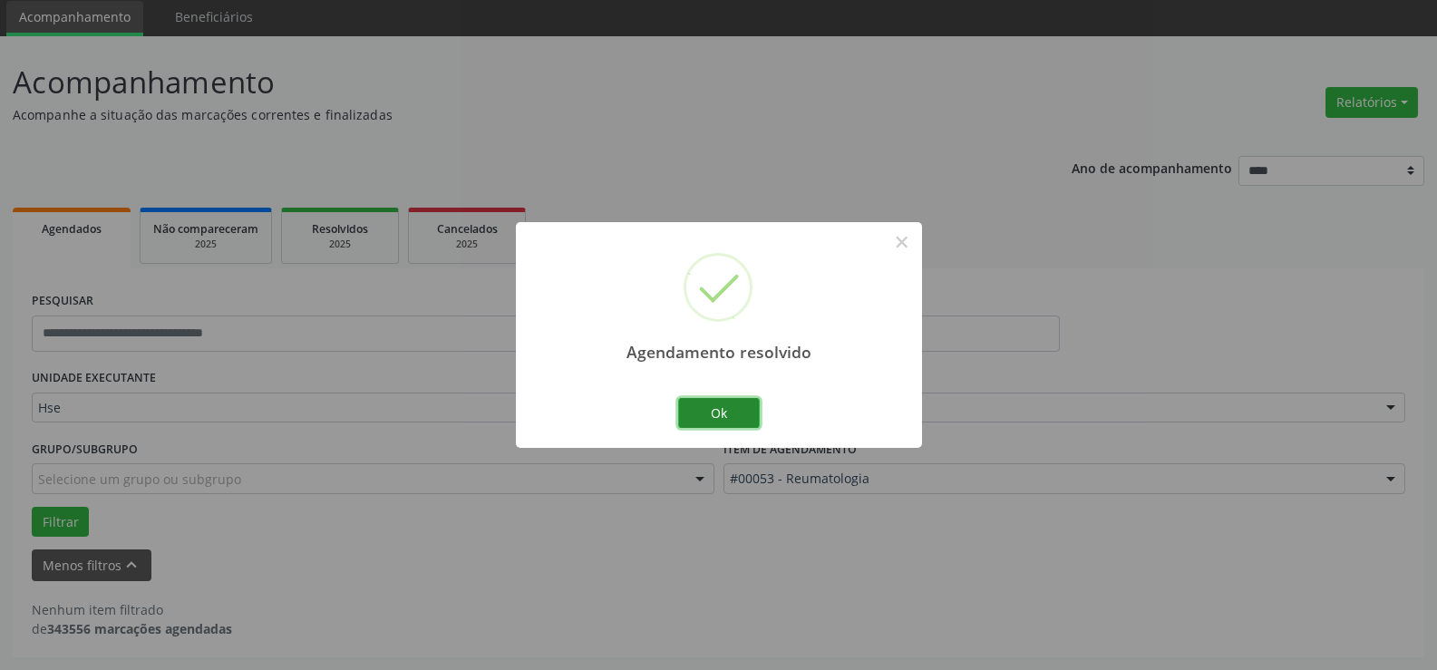
click at [740, 418] on button "Ok" at bounding box center [719, 413] width 82 height 31
